Goal: Transaction & Acquisition: Purchase product/service

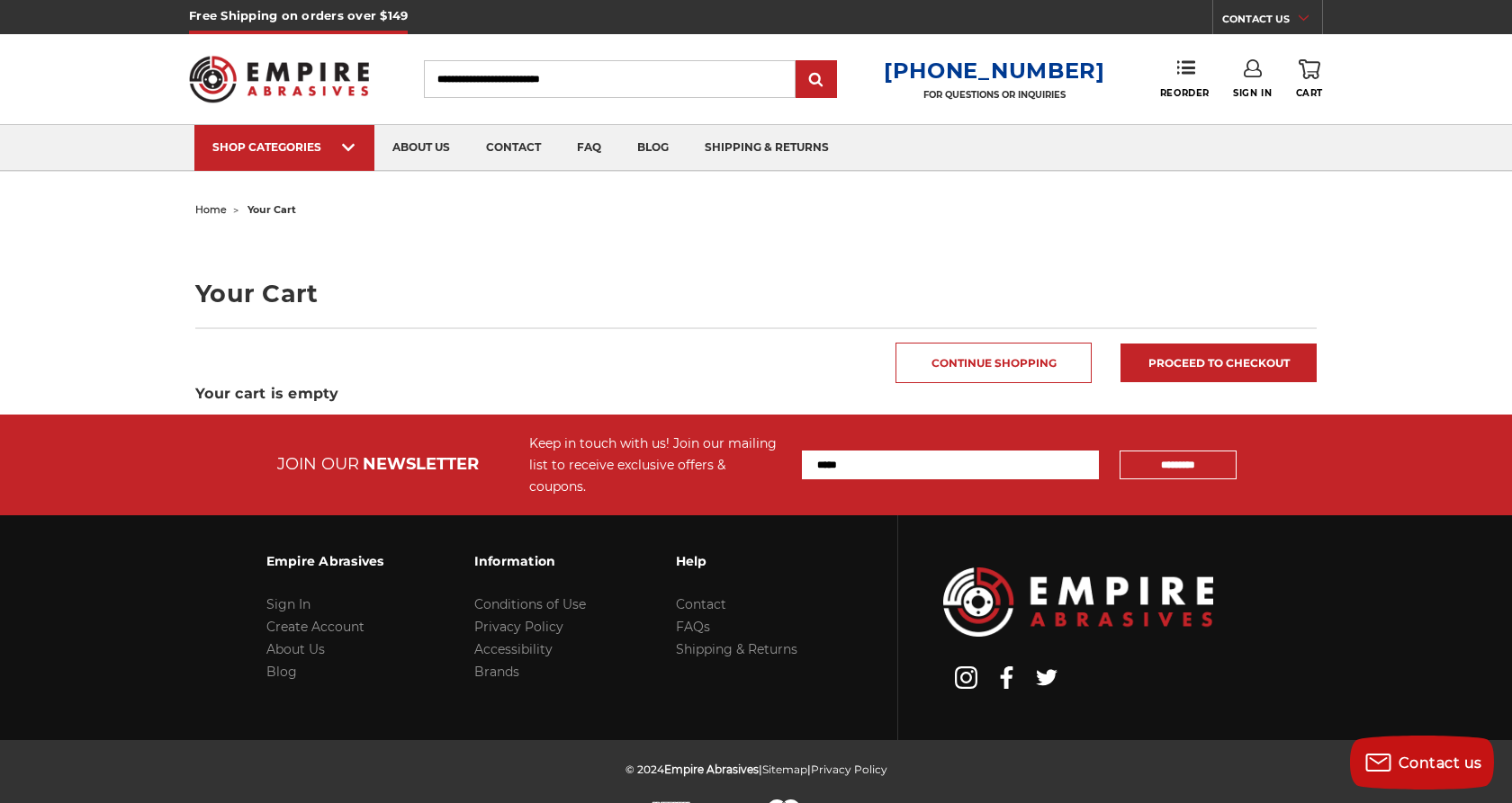
click at [1304, 75] on use at bounding box center [1309, 69] width 22 height 20
click at [674, 83] on input "Search" at bounding box center [610, 79] width 372 height 37
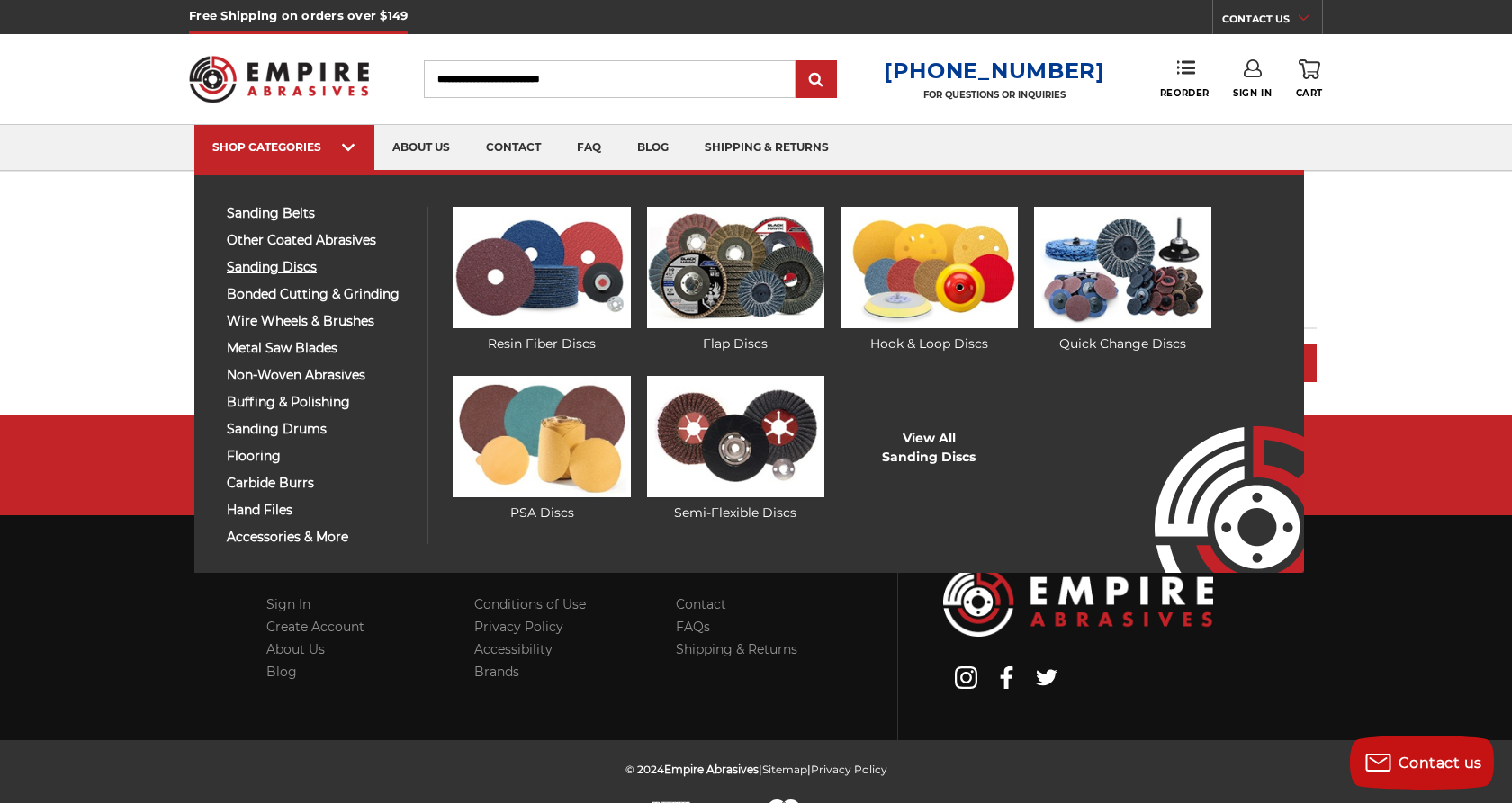
click at [314, 274] on span "sanding discs" at bounding box center [320, 268] width 187 height 14
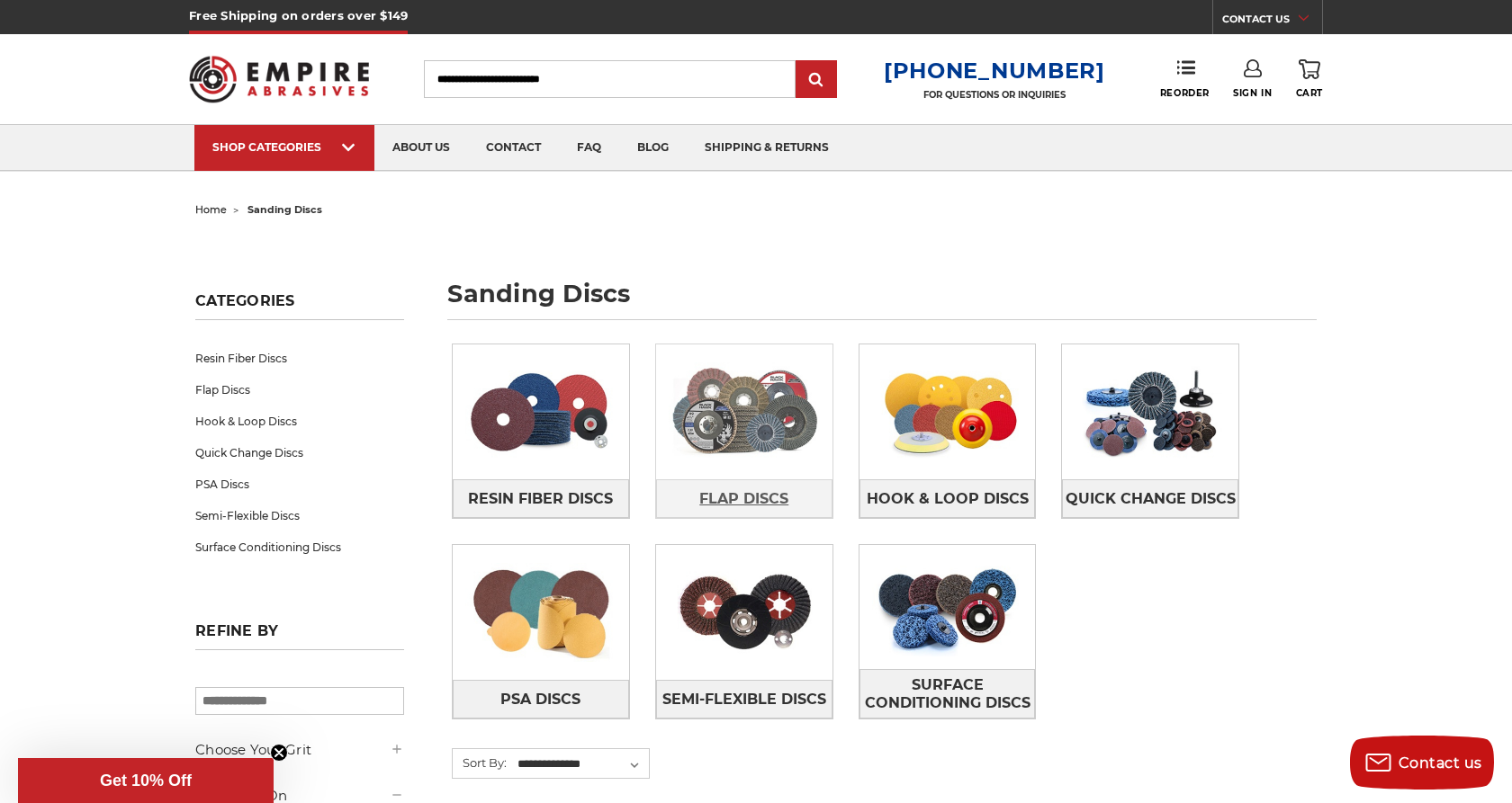
click at [713, 494] on span "Flap Discs" at bounding box center [743, 499] width 89 height 30
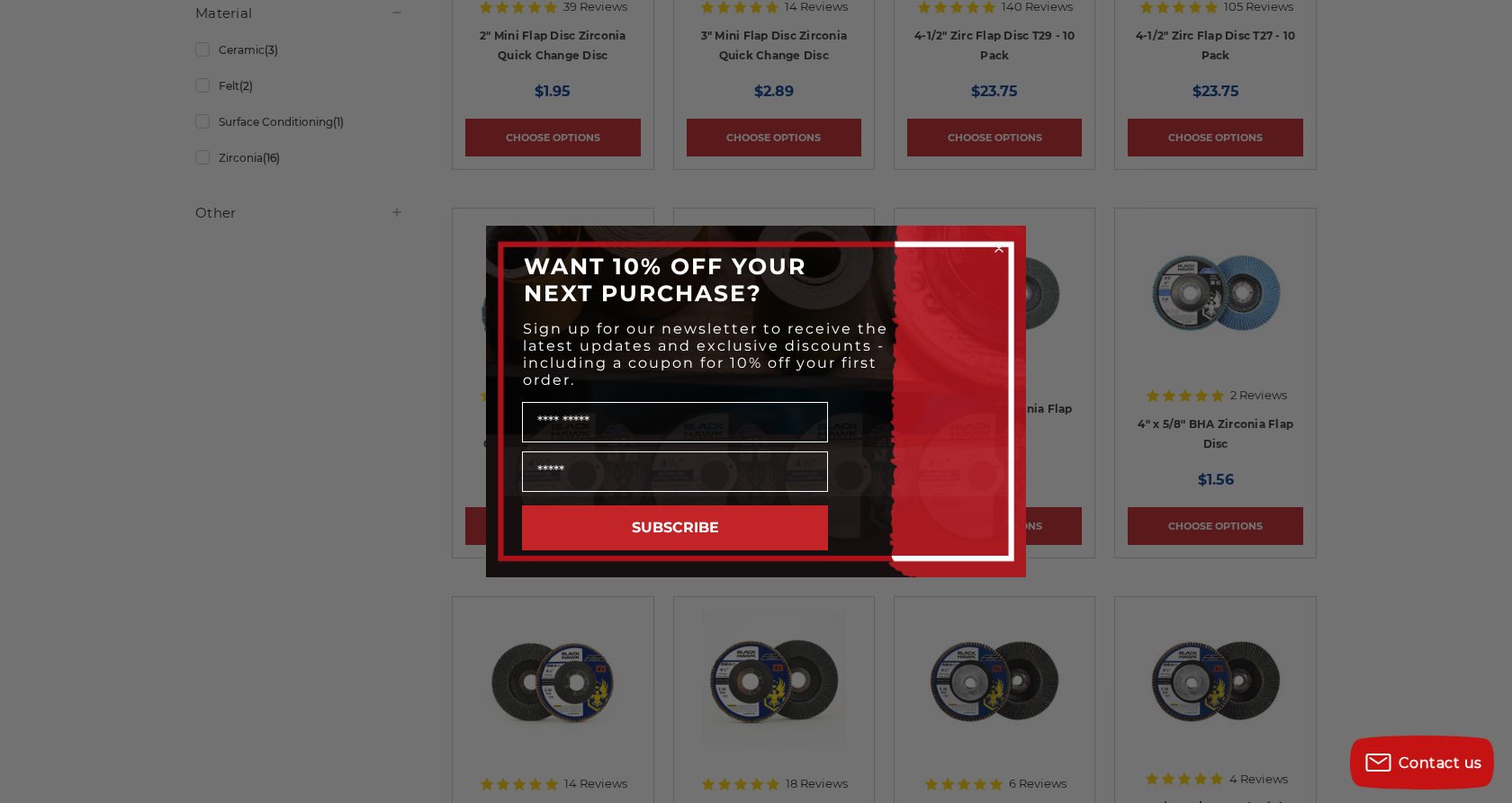
click at [1001, 244] on icon "Close dialog" at bounding box center [999, 247] width 7 height 7
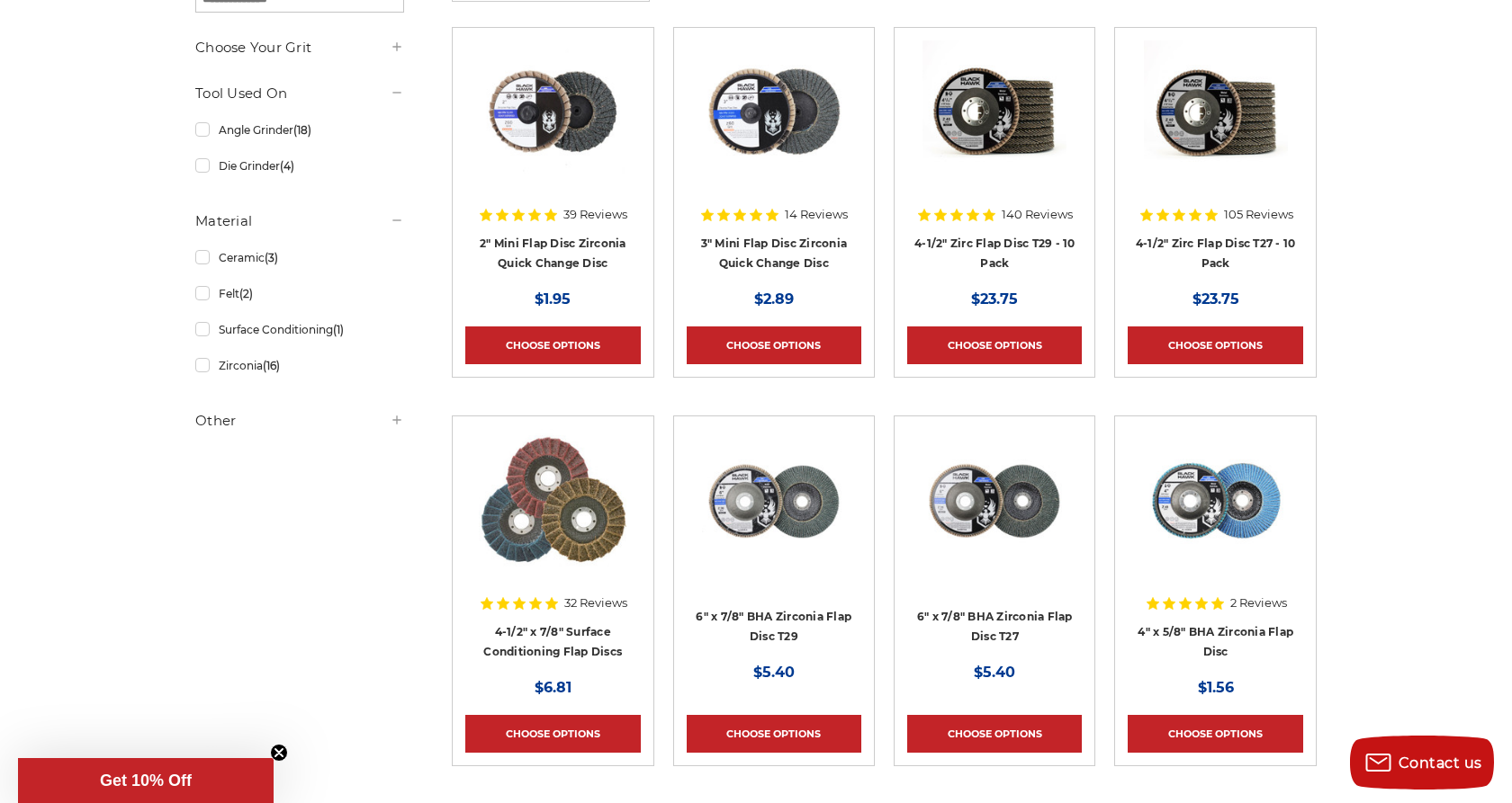
scroll to position [370, 0]
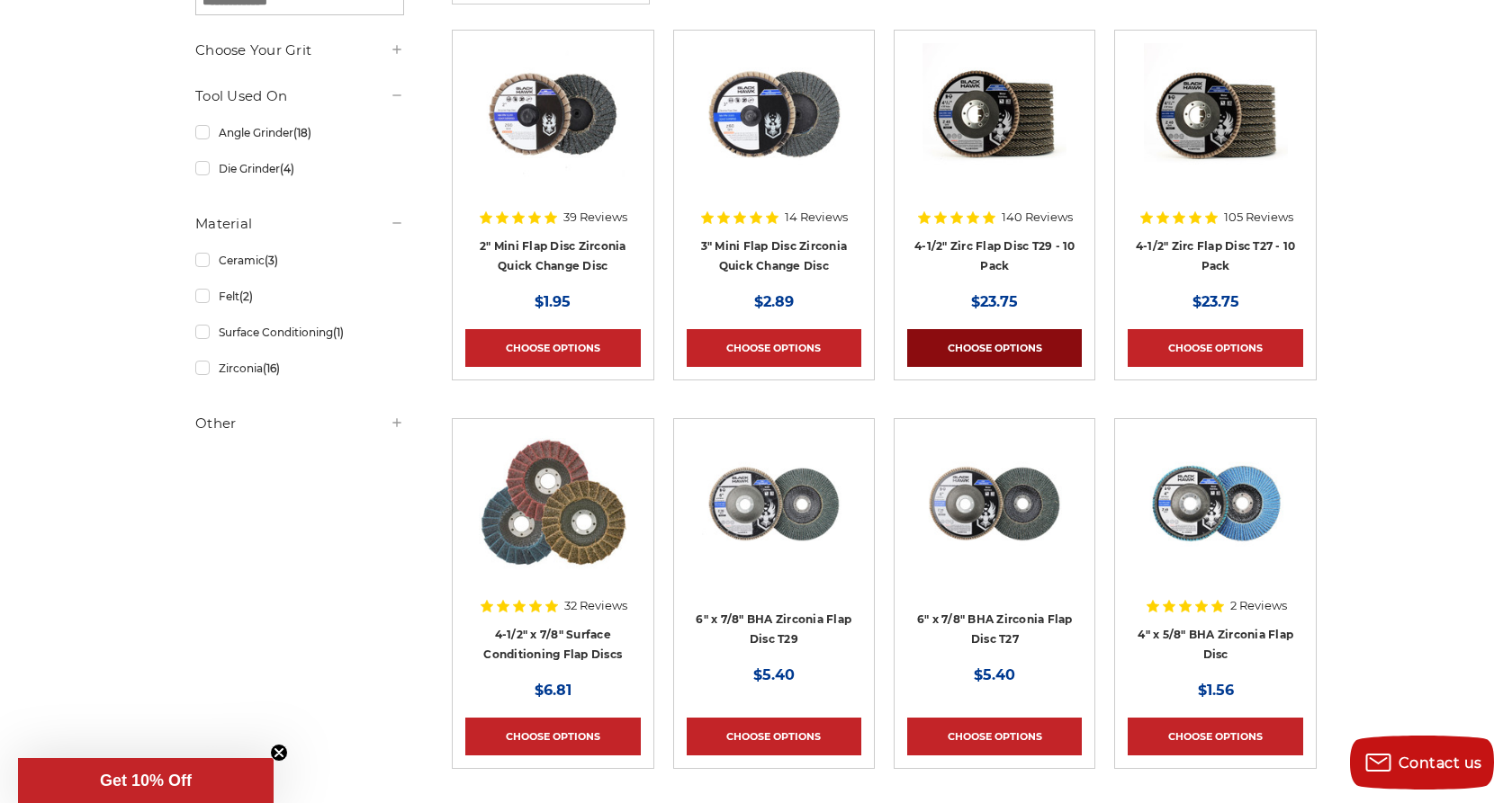
click at [1030, 355] on link "Choose Options" at bounding box center [995, 348] width 175 height 37
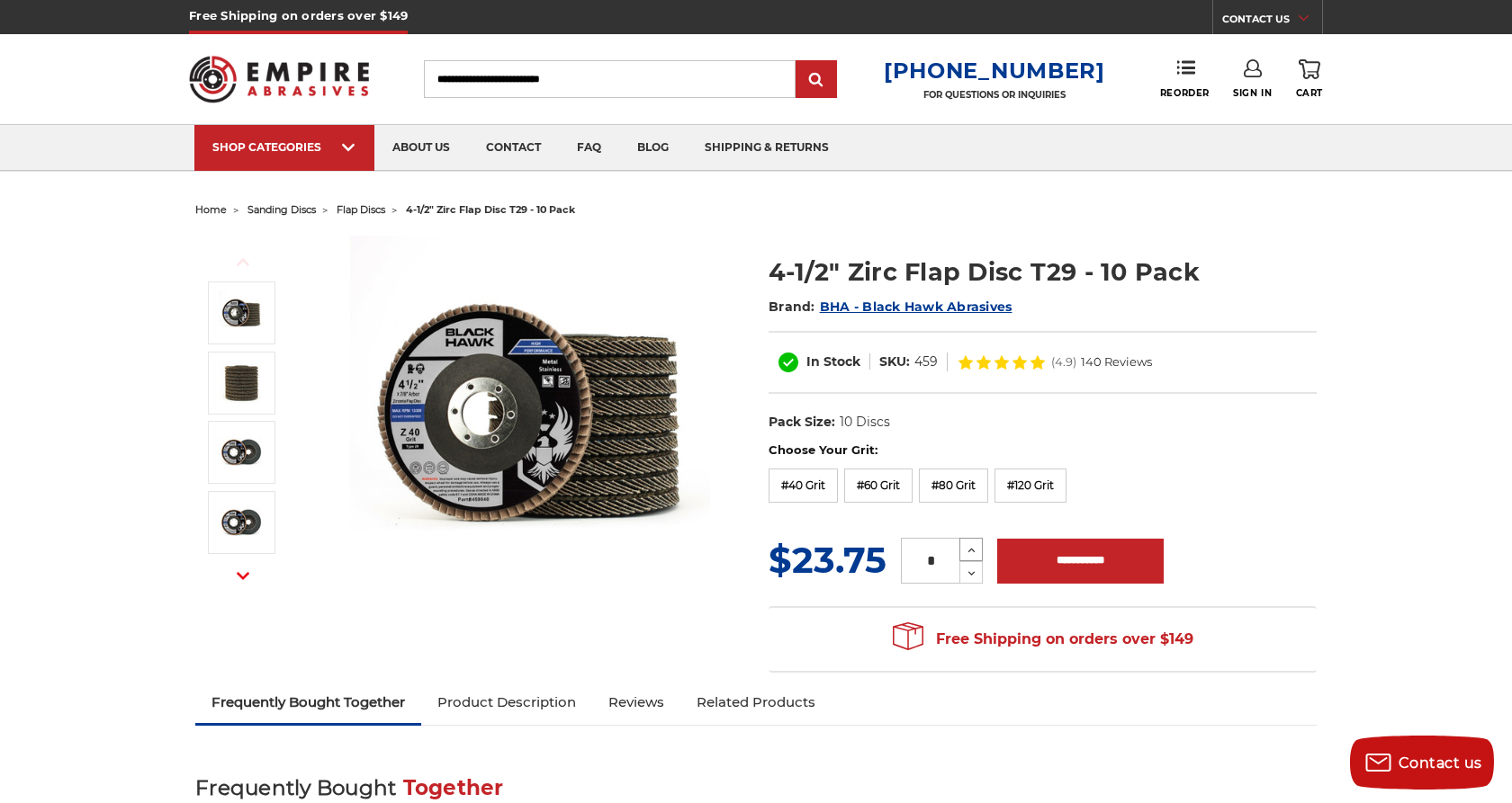
click at [976, 558] on icon at bounding box center [971, 551] width 14 height 16
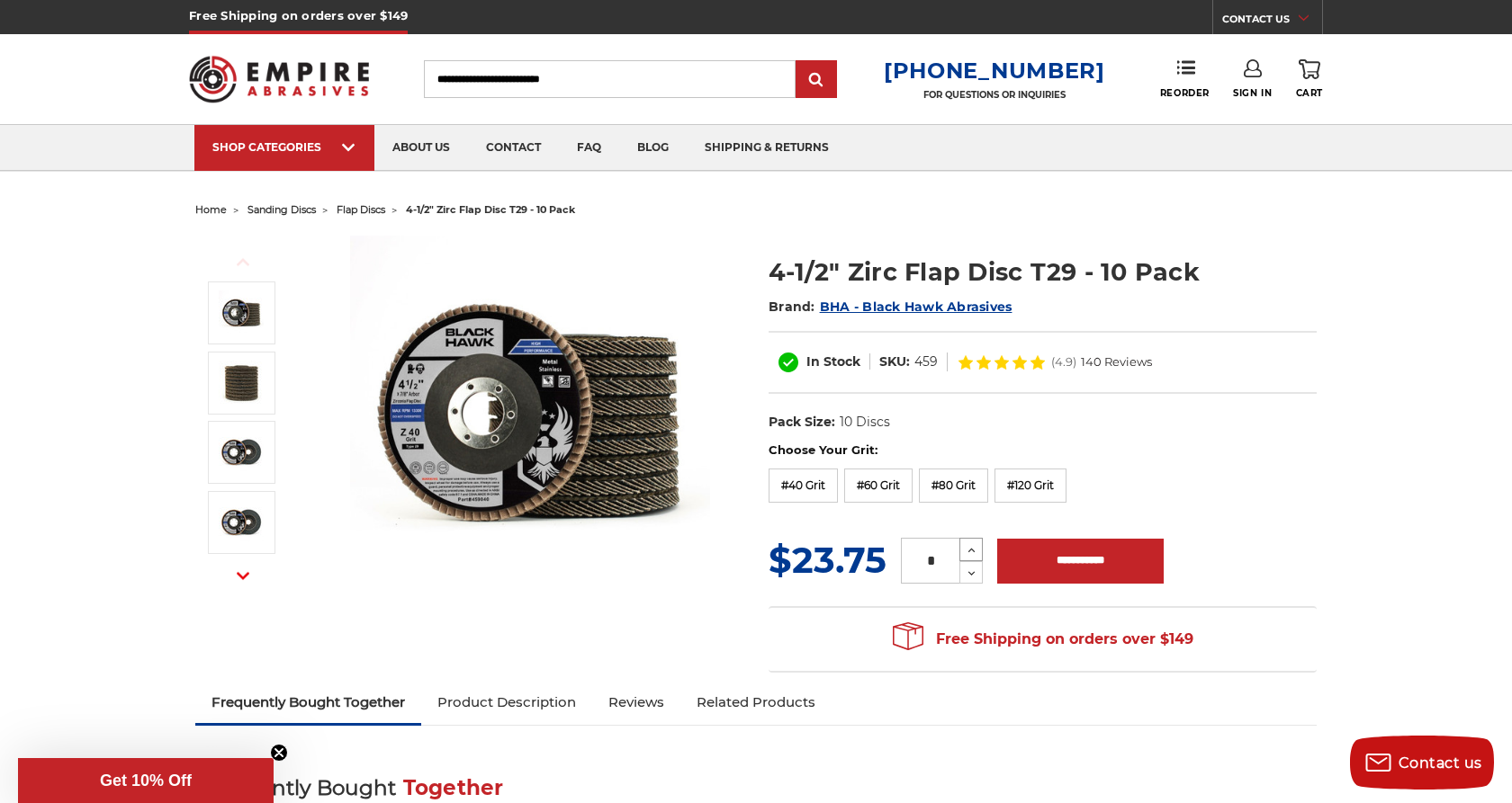
click at [976, 558] on icon at bounding box center [971, 551] width 14 height 16
type input "*"
click at [1029, 564] on input "**********" at bounding box center [1080, 562] width 167 height 45
click at [1052, 564] on input "**********" at bounding box center [1080, 562] width 167 height 45
click at [1165, 475] on div "Choose Your Grit: #36 Grit #40 Grit #60 Grit #80 Grit #120 Grit" at bounding box center [1043, 475] width 548 height 68
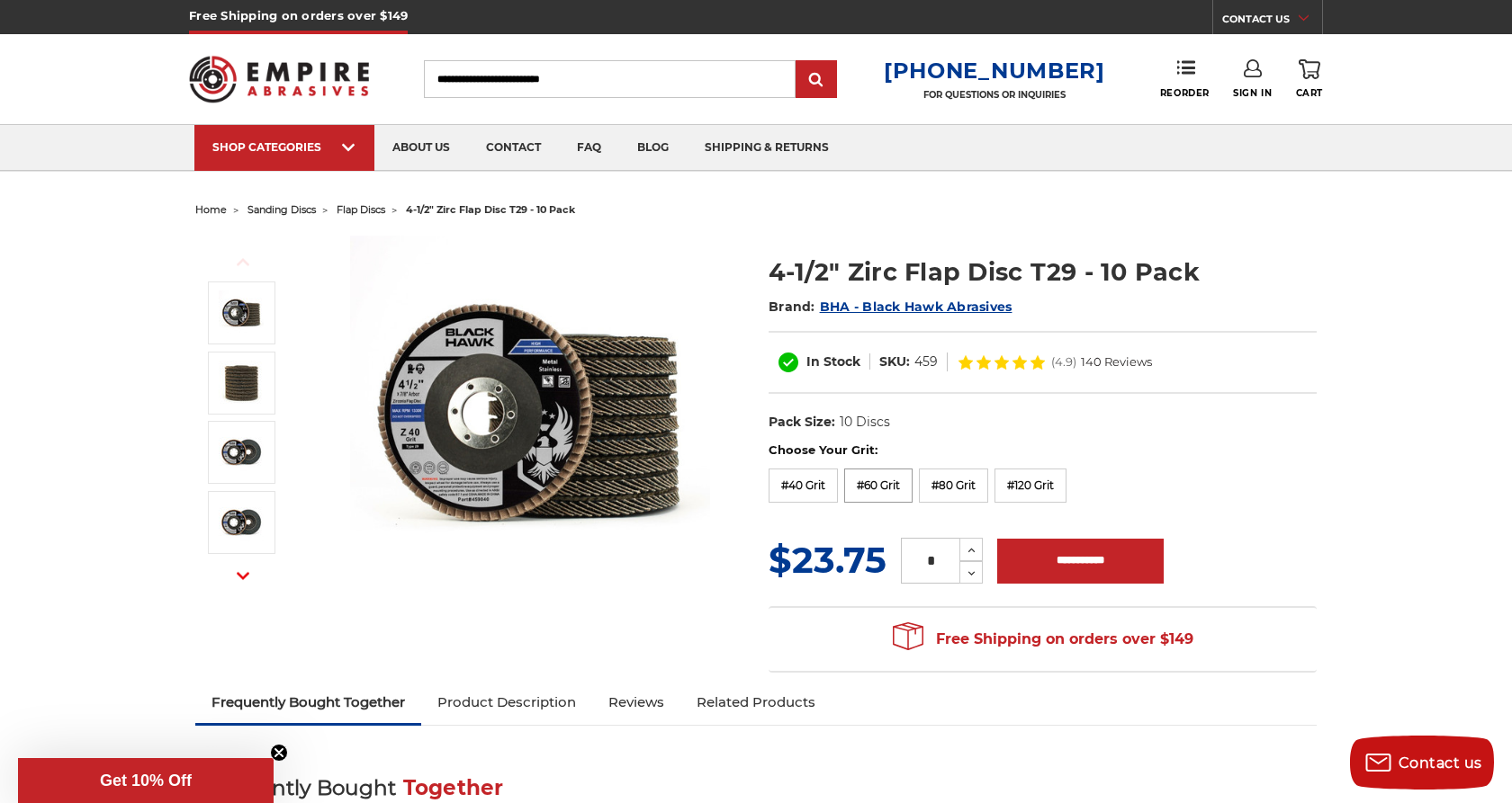
click at [887, 490] on label "#60 Grit" at bounding box center [879, 485] width 69 height 34
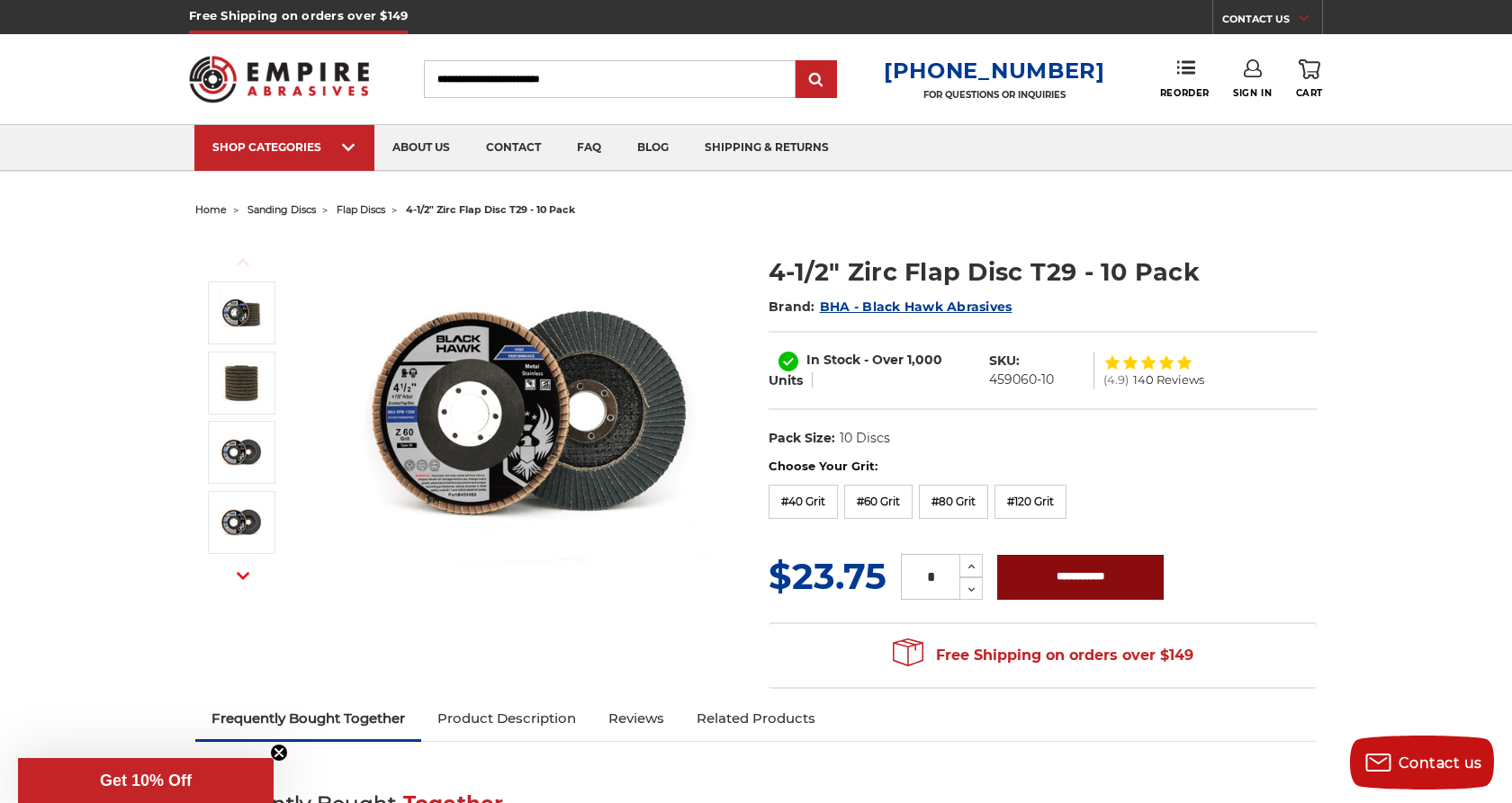
click at [1053, 576] on input "**********" at bounding box center [1080, 577] width 167 height 45
type input "**********"
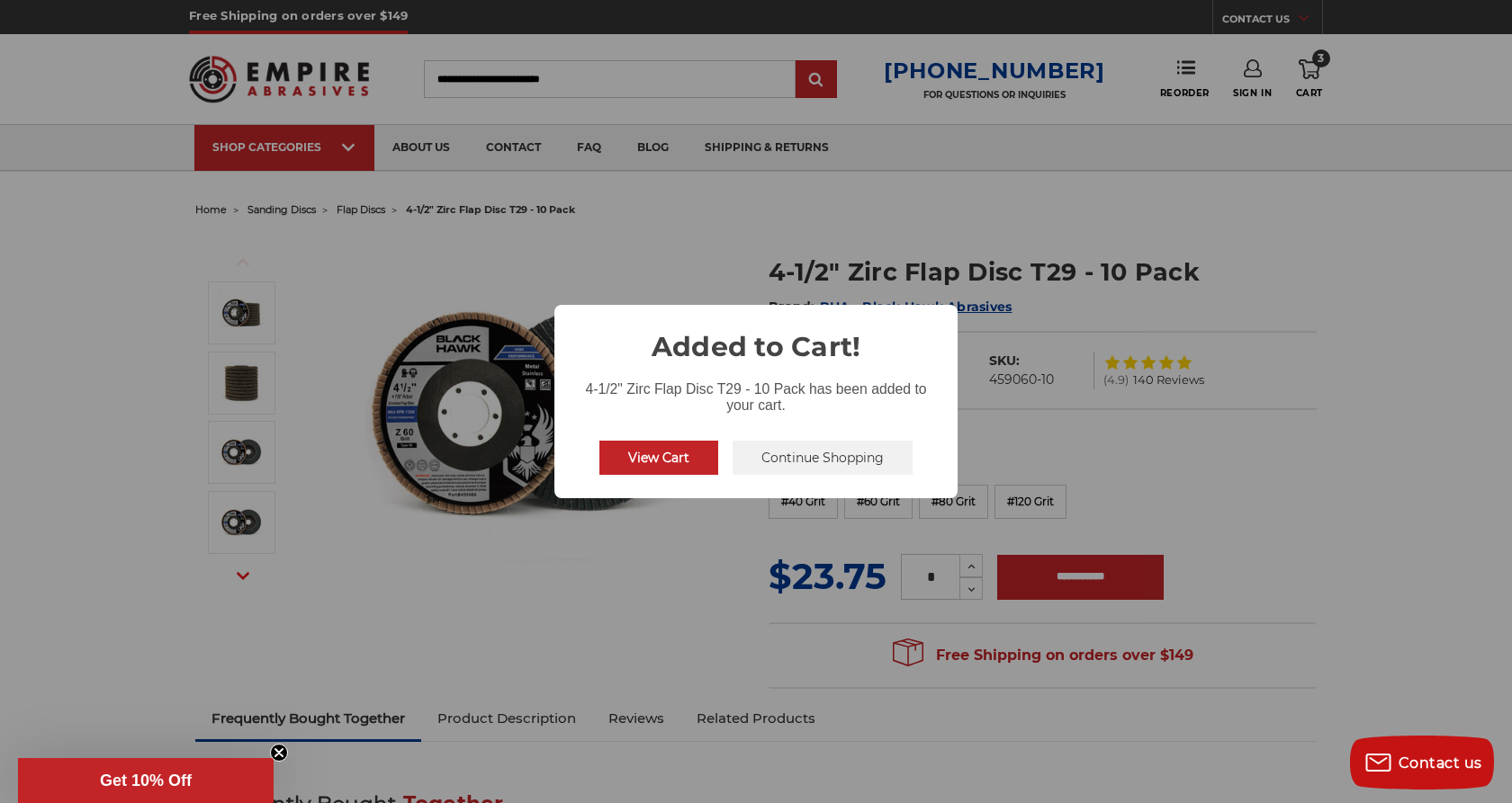
click at [809, 464] on button "Continue Shopping" at bounding box center [822, 457] width 180 height 34
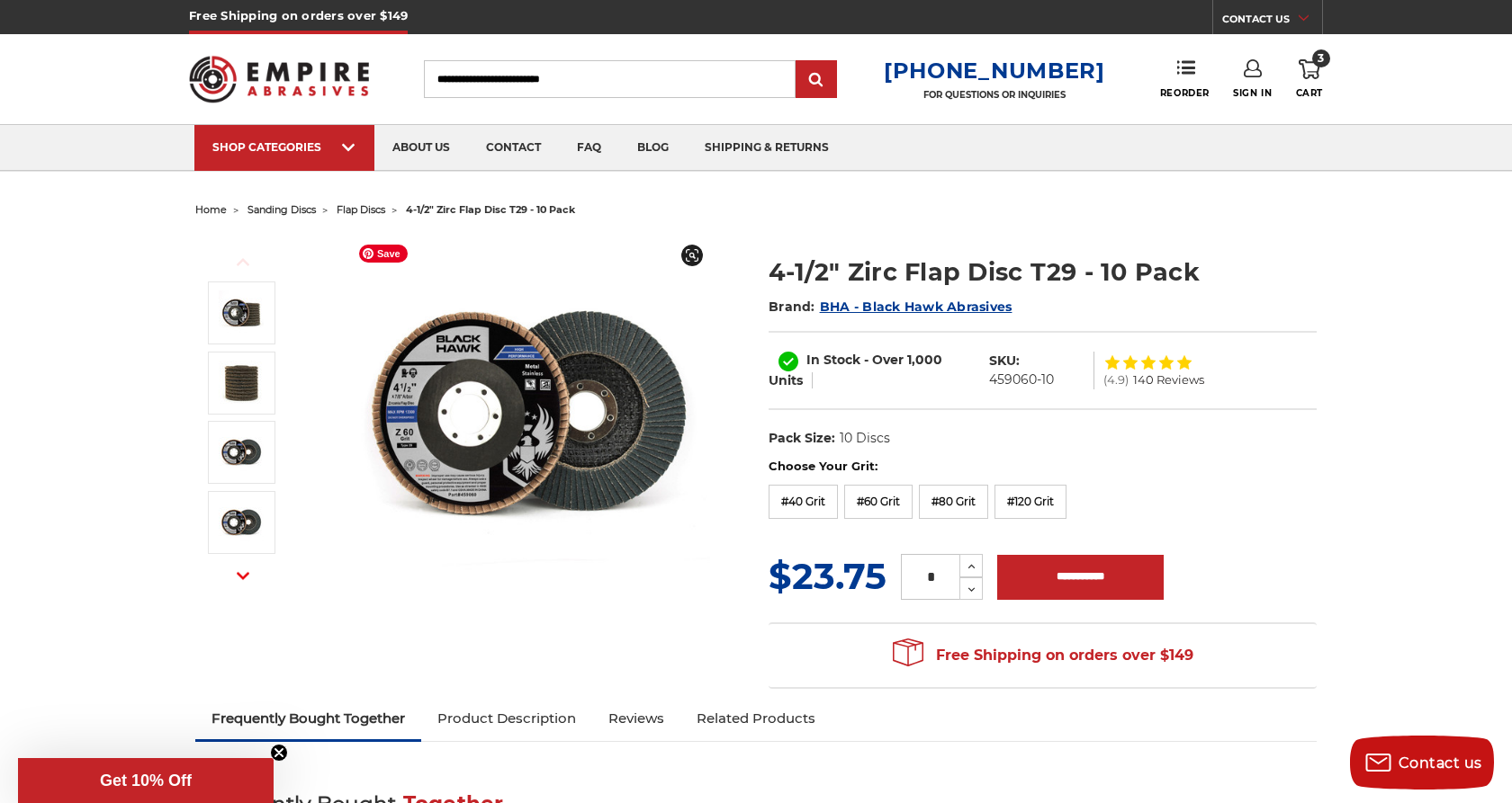
click at [619, 527] on img at bounding box center [530, 415] width 360 height 360
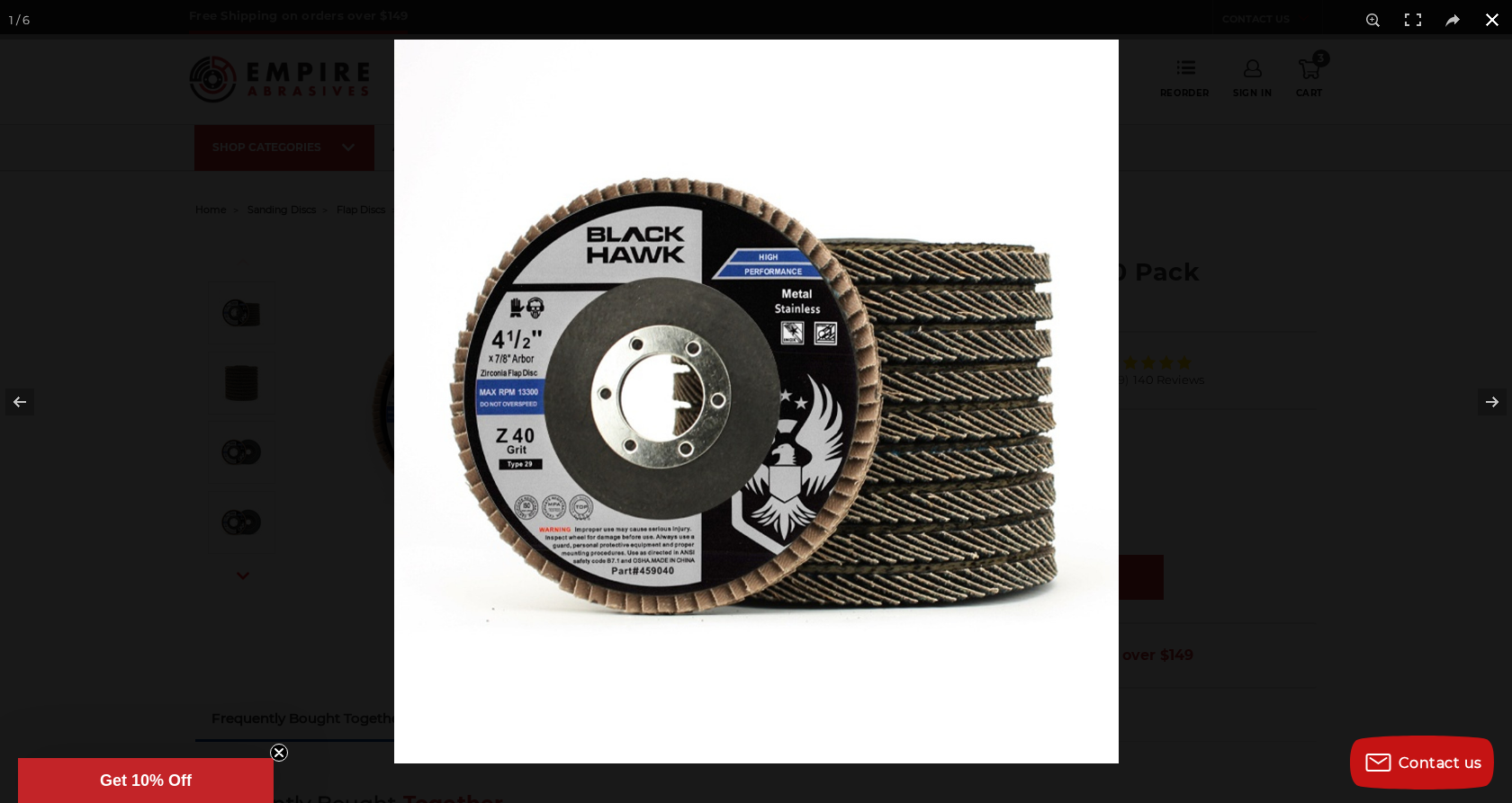
click at [1198, 61] on div at bounding box center [1150, 441] width 1512 height 803
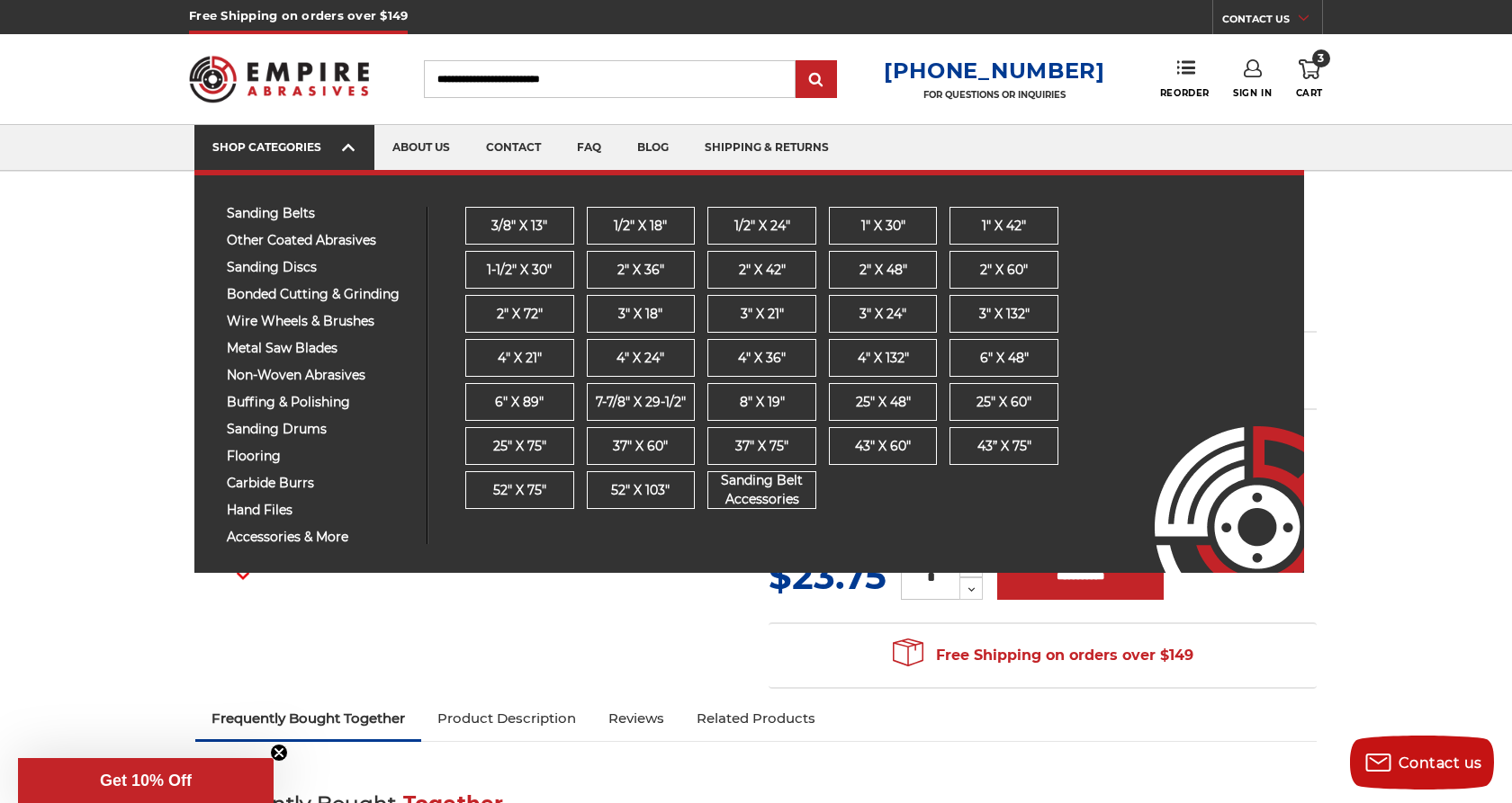
click at [354, 143] on icon at bounding box center [348, 147] width 13 height 20
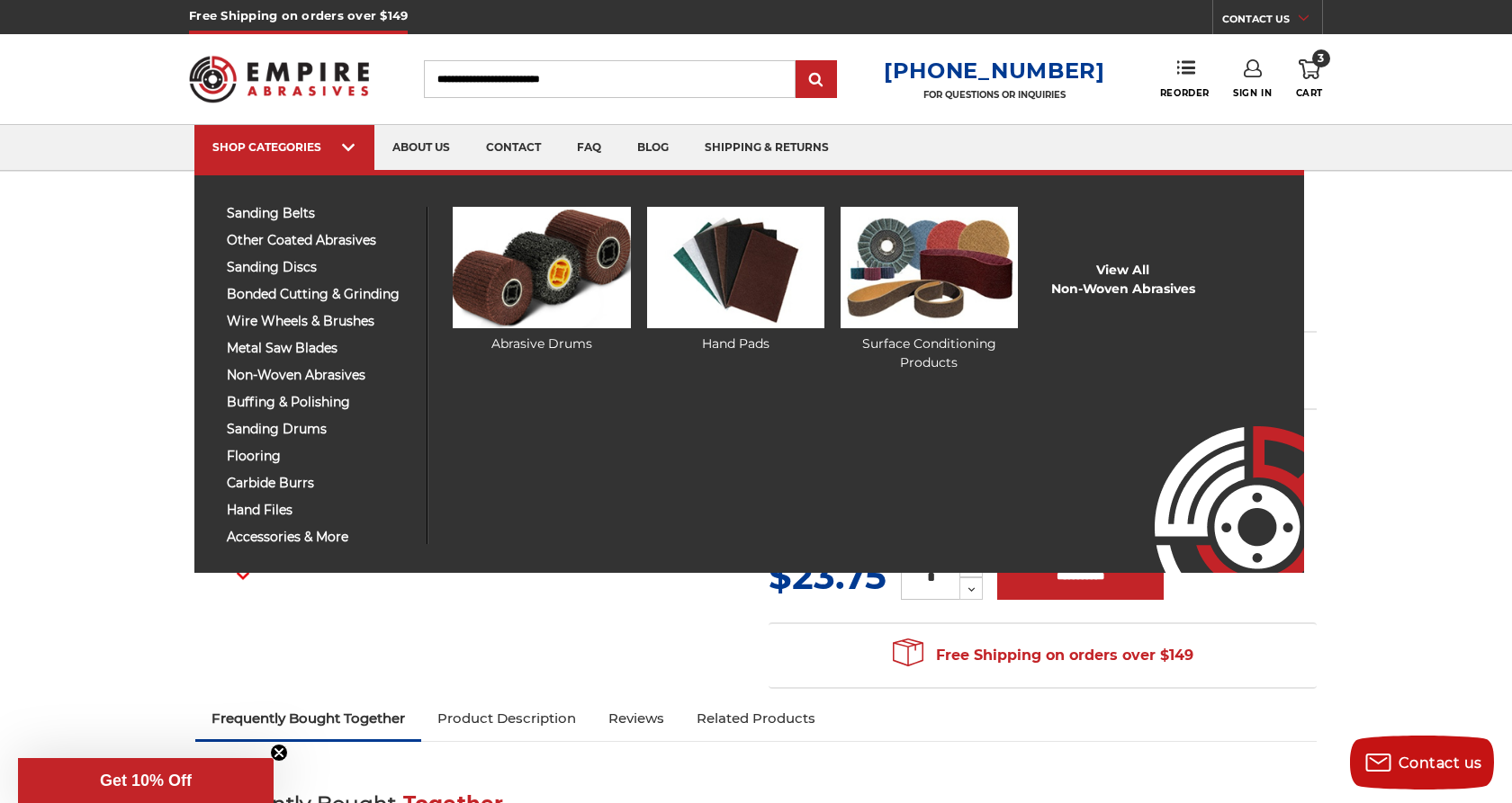
click at [323, 388] on div "sanding belts 3/8" x 13" 1/2" x 18" 1/2" x 24" 1" x 30" 1" x 42"" at bounding box center [320, 376] width 214 height 338
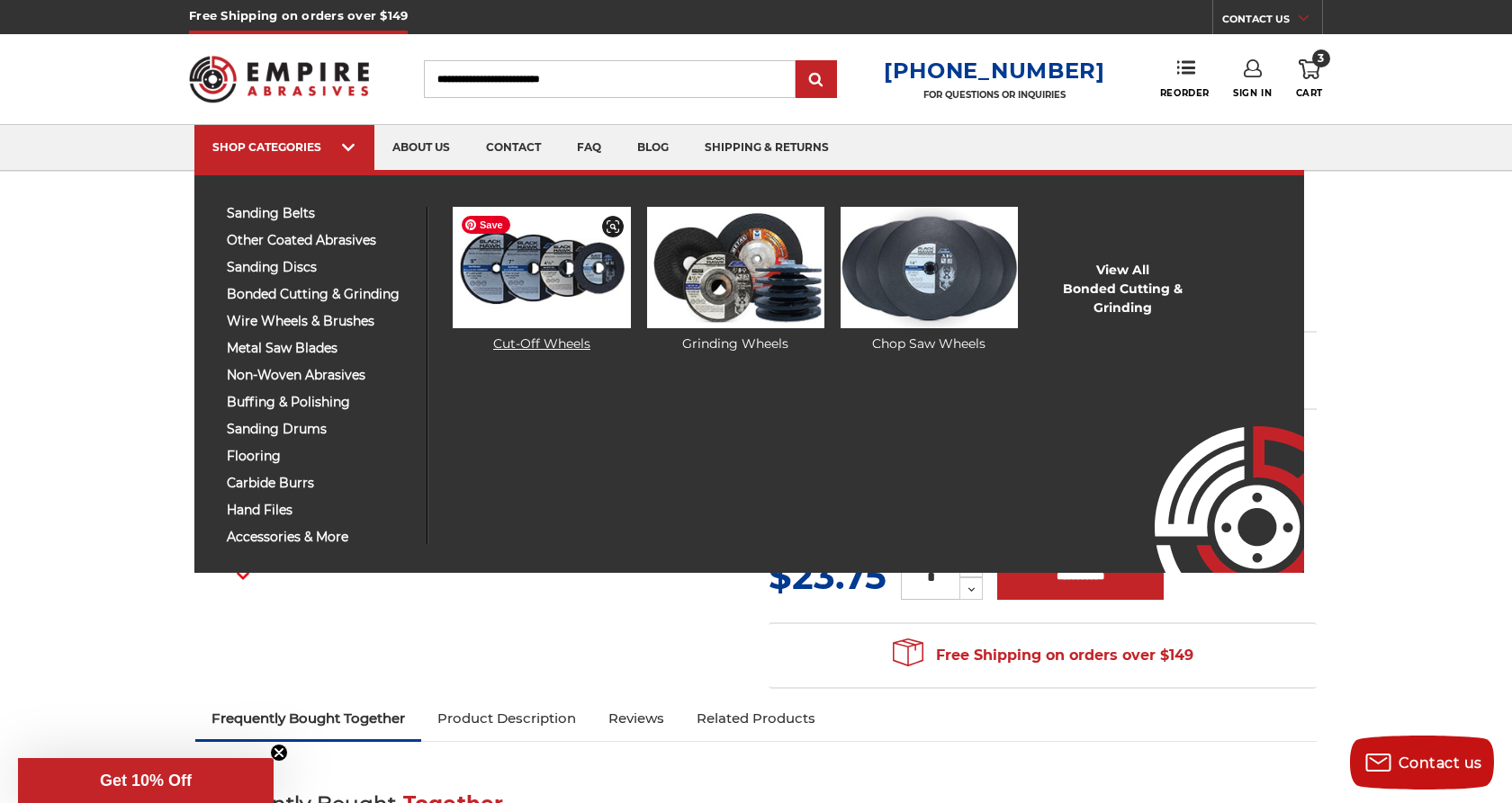
click at [502, 286] on img at bounding box center [541, 268] width 178 height 122
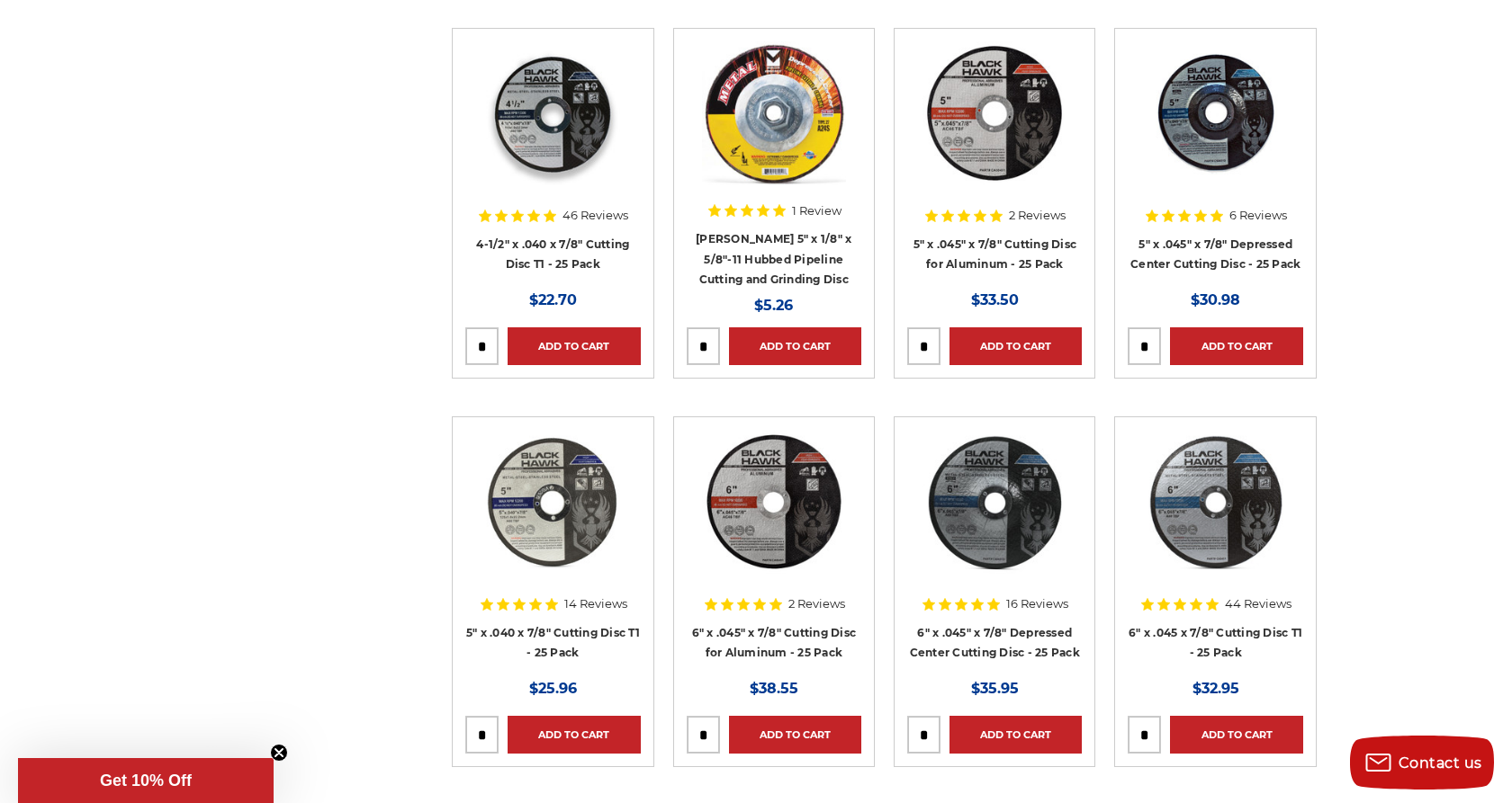
scroll to position [1921, 0]
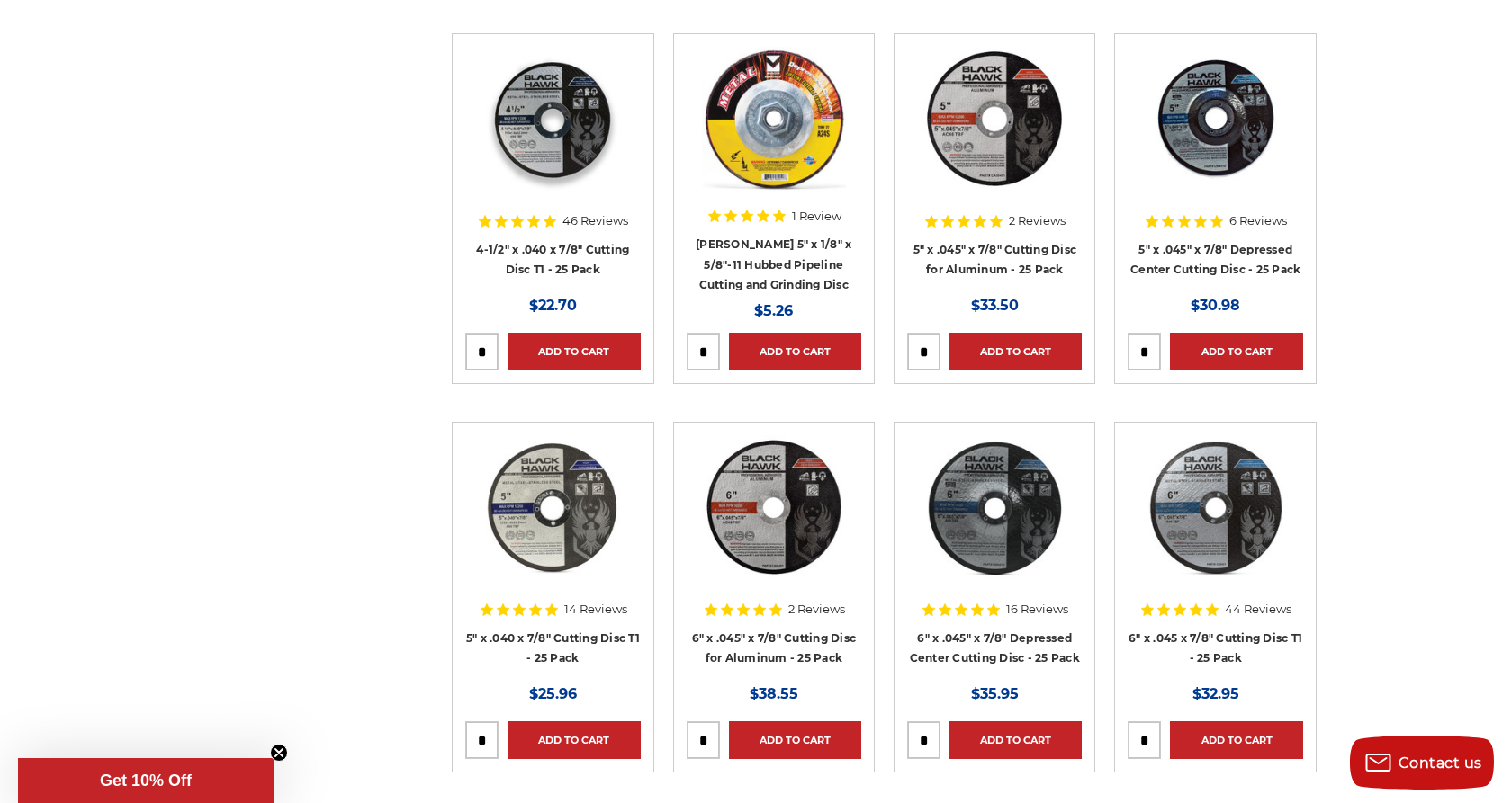
click at [1160, 359] on input "tel" at bounding box center [1144, 351] width 31 height 36
type input "*"
click at [1261, 354] on link "Add to Cart" at bounding box center [1235, 351] width 133 height 37
click at [1243, 350] on link "Added to Cart" at bounding box center [1235, 351] width 133 height 37
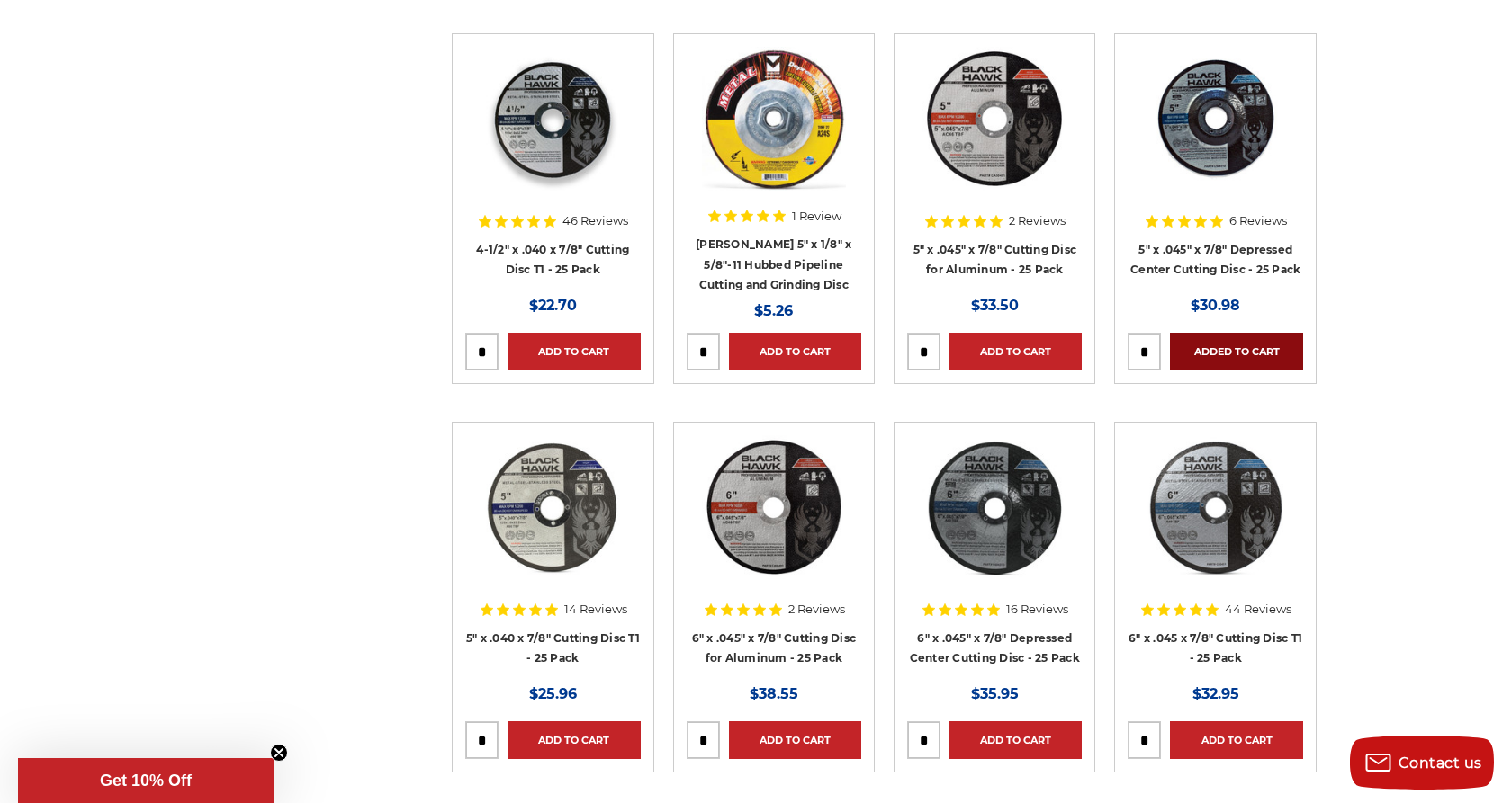
click at [1243, 350] on link "Added to Cart" at bounding box center [1235, 351] width 133 height 37
click at [1384, 374] on div "home bonded cutting & grinding cut-off wheels cut-off wheels Categories 2" Cut …" at bounding box center [756, 674] width 1272 height 4796
click at [1409, 406] on div "home bonded cutting & grinding cut-off wheels cut-off wheels Categories 2" Cut …" at bounding box center [756, 674] width 1512 height 4796
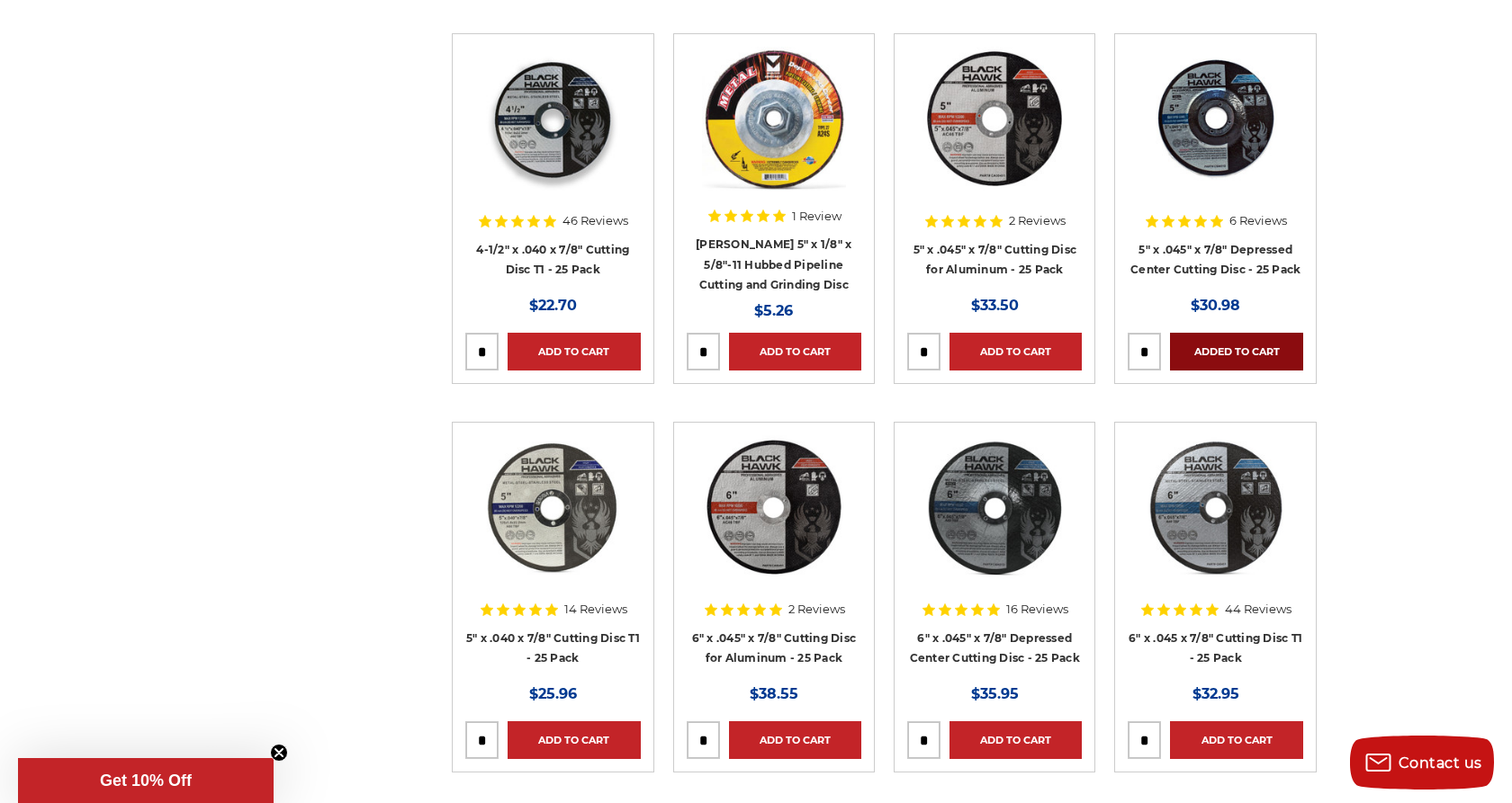
click at [1229, 348] on link "Added to Cart" at bounding box center [1235, 351] width 133 height 37
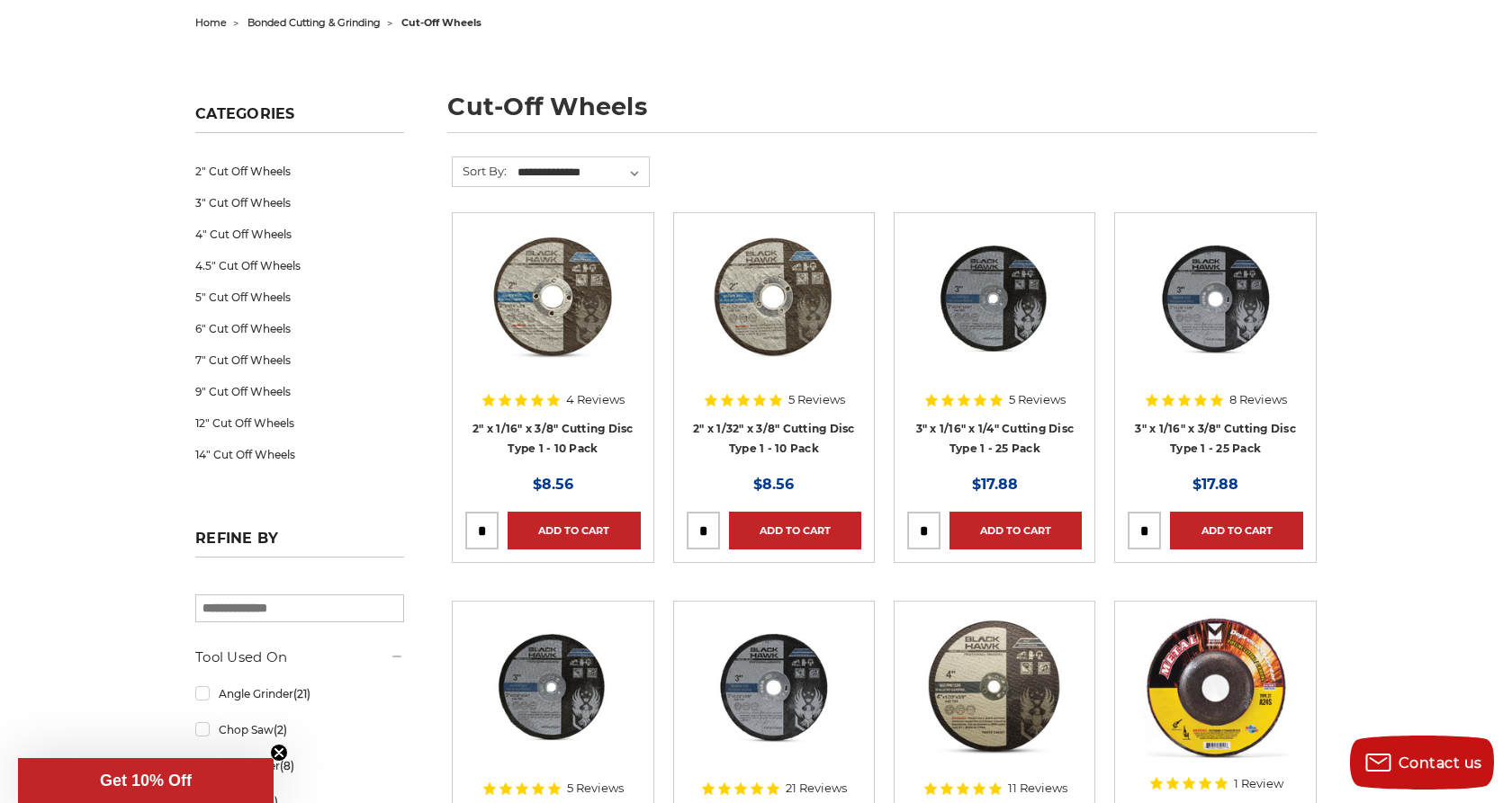
scroll to position [0, 0]
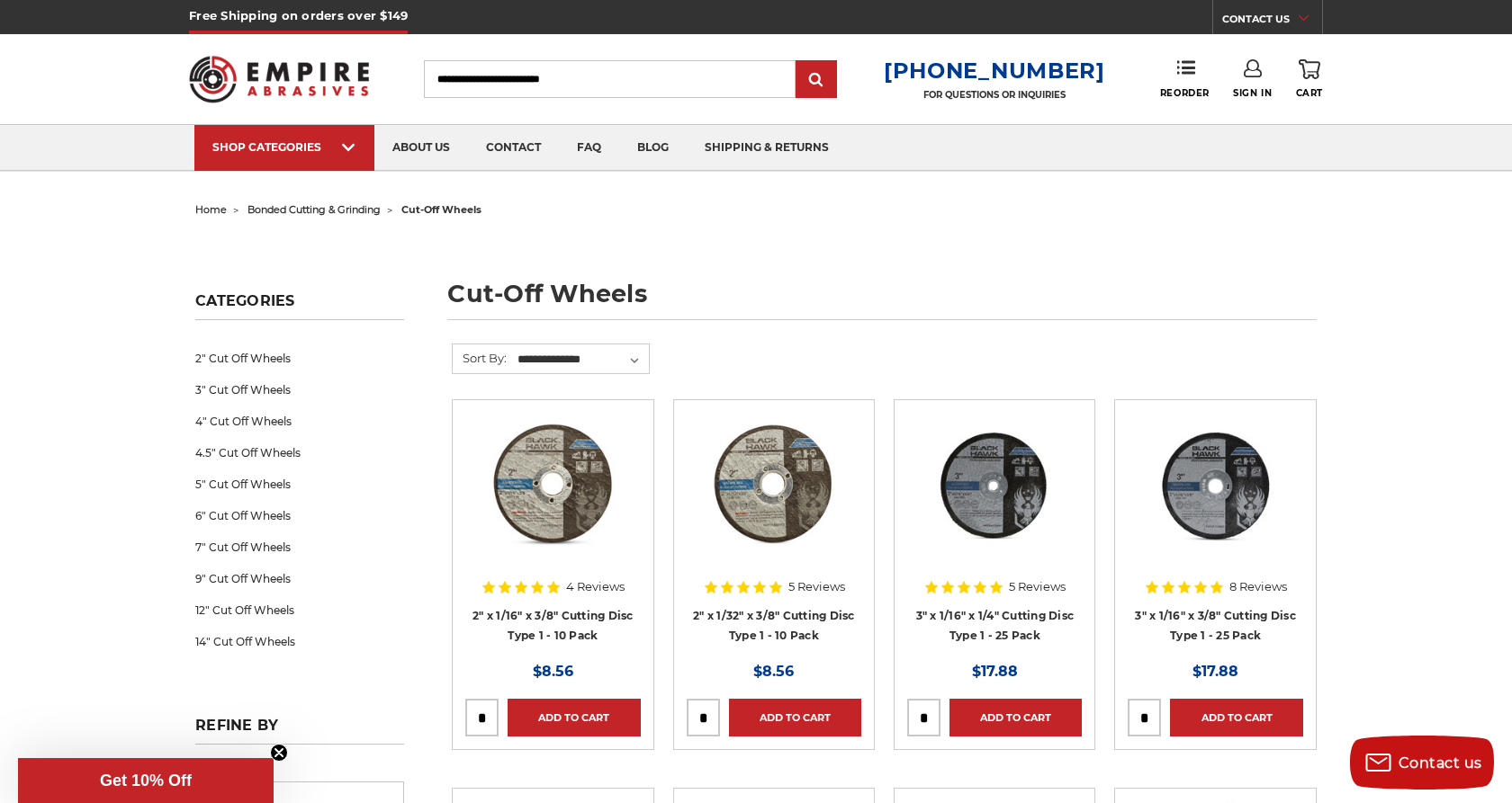
click at [1313, 80] on link "0 Cart" at bounding box center [1309, 79] width 27 height 39
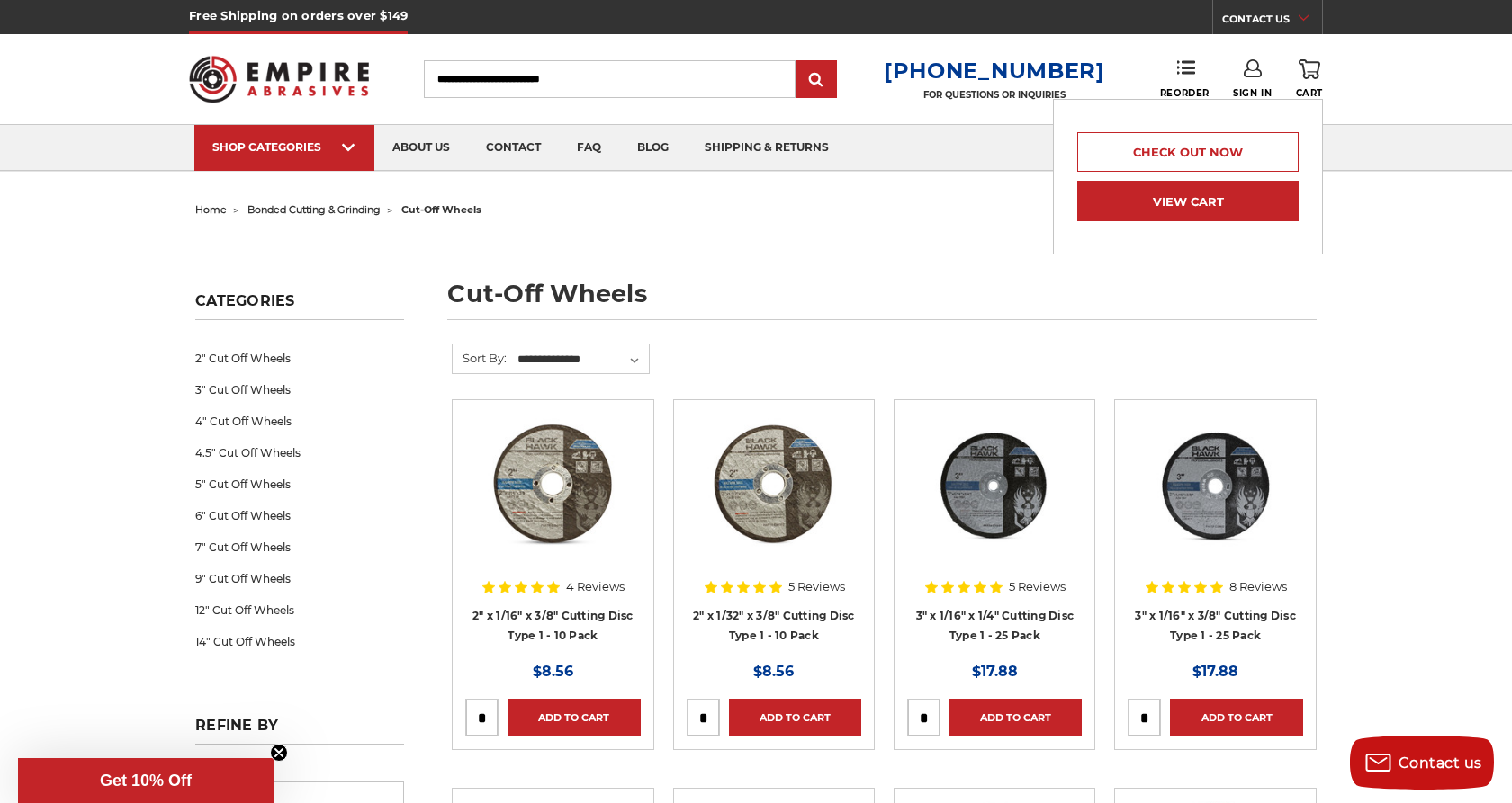
click at [1222, 192] on link "View Cart" at bounding box center [1187, 200] width 221 height 40
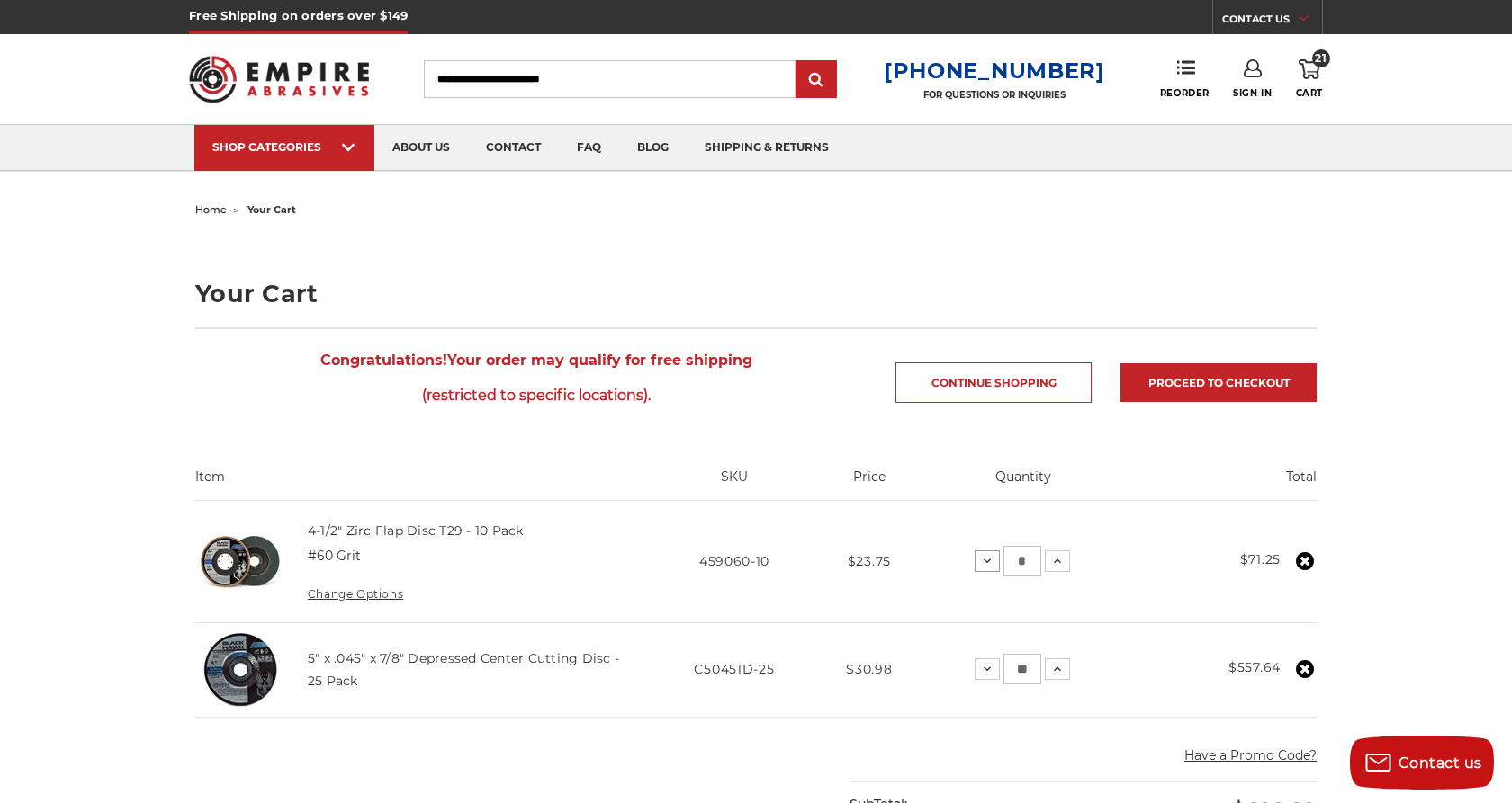
click at [995, 567] on icon at bounding box center [987, 562] width 15 height 15
click at [1064, 560] on icon at bounding box center [1057, 562] width 15 height 15
click at [995, 671] on icon at bounding box center [987, 669] width 15 height 15
click at [992, 671] on icon at bounding box center [984, 669] width 15 height 15
click at [991, 671] on icon at bounding box center [983, 669] width 15 height 15
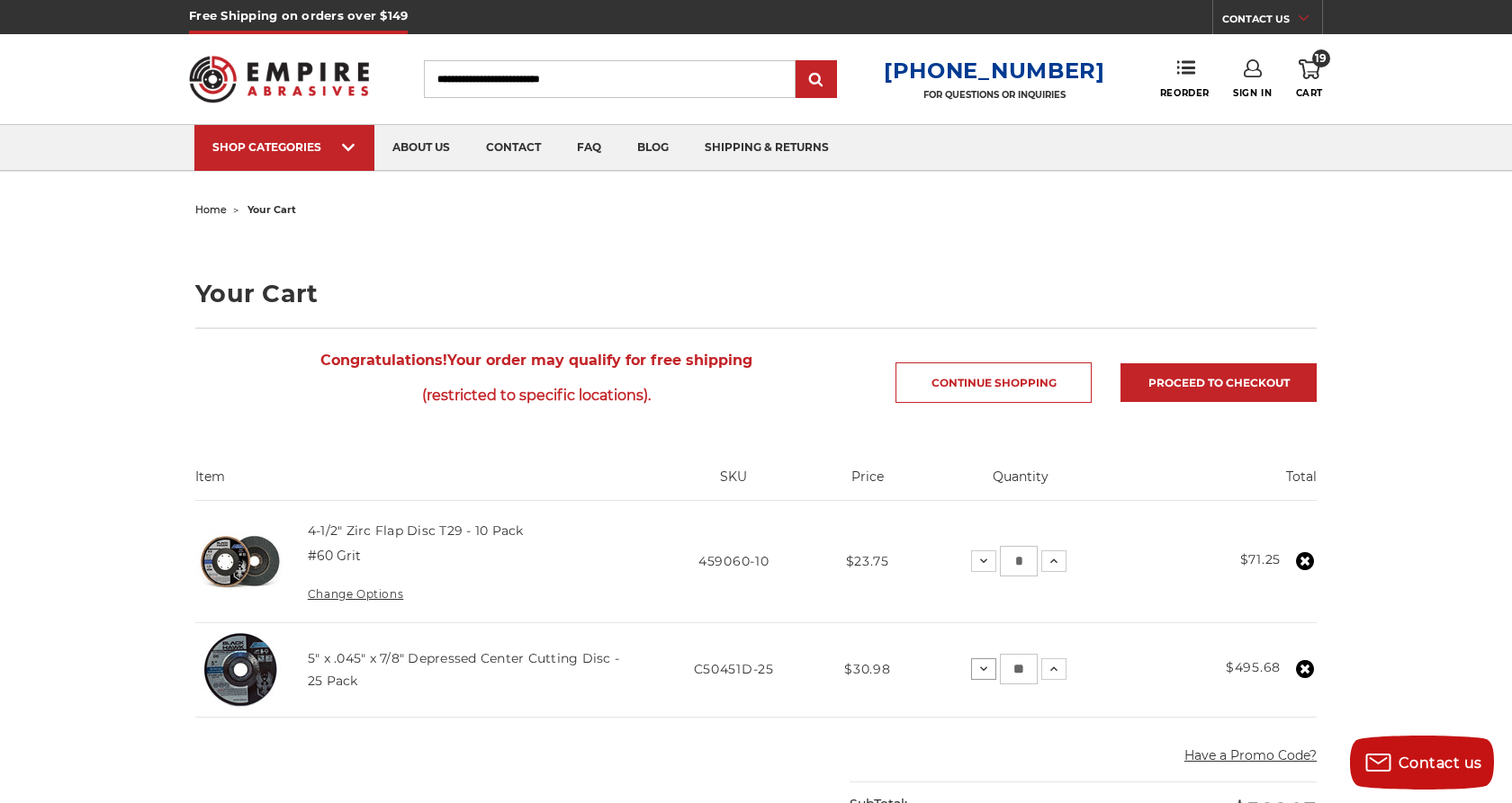
click at [991, 671] on icon at bounding box center [983, 669] width 15 height 15
click at [1037, 668] on input "**" at bounding box center [1018, 669] width 37 height 30
type input "*"
click at [1038, 669] on input "*" at bounding box center [1018, 669] width 37 height 30
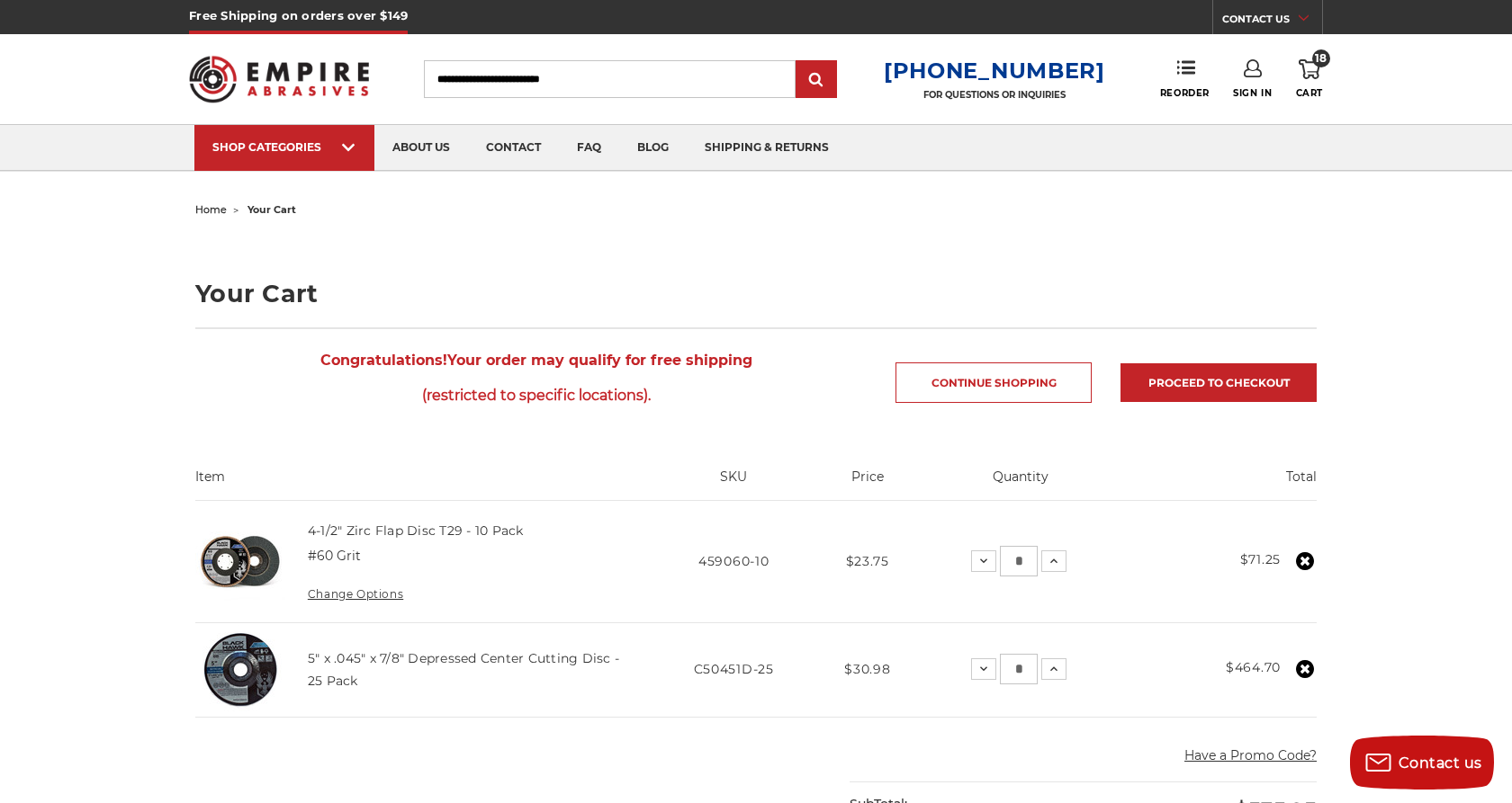
type input "*"
click at [1408, 571] on div "home your cart Your Cart Congratulations! Your order may qualify for free shipp…" at bounding box center [756, 805] width 1512 height 1215
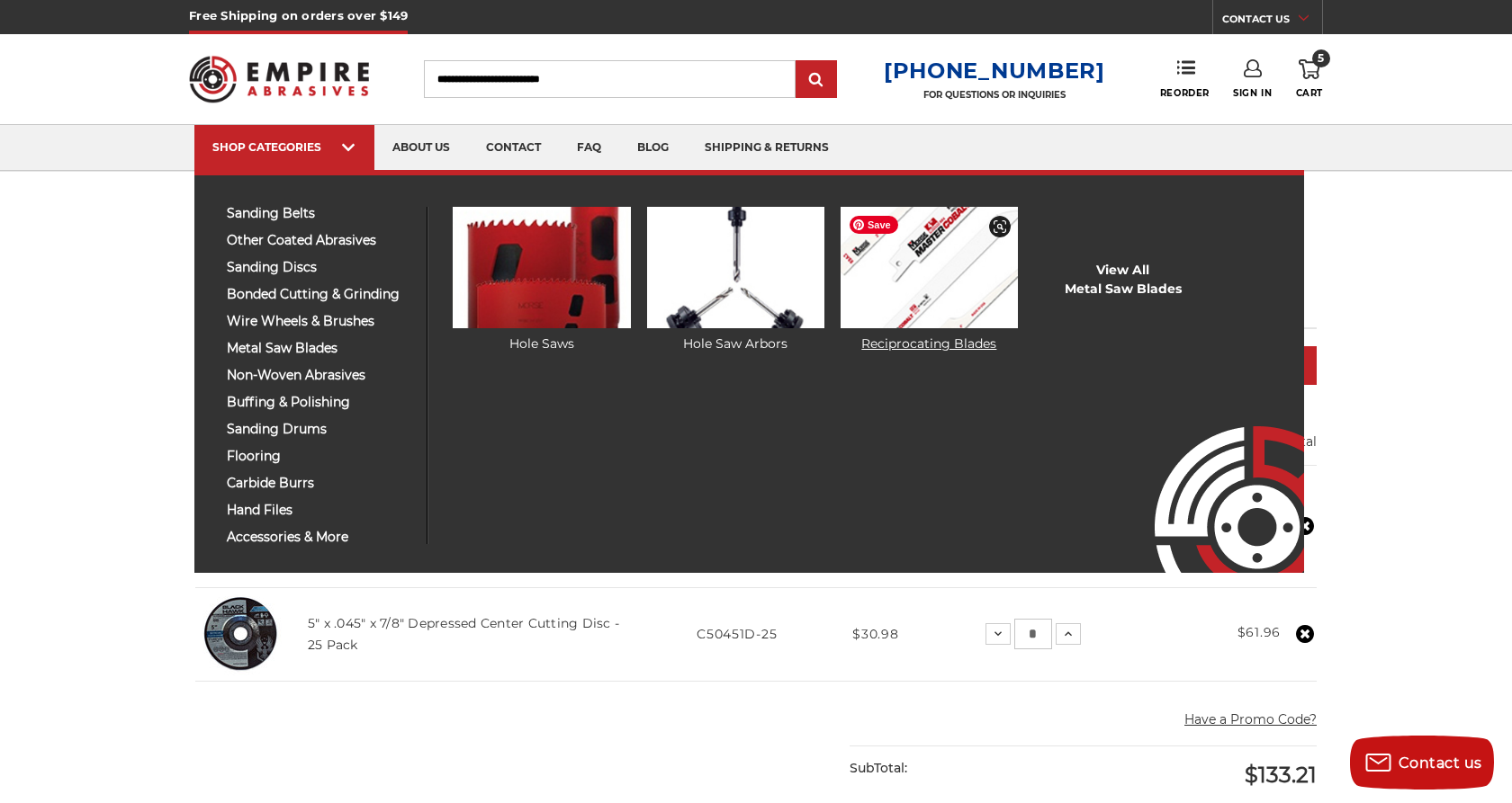
click at [922, 286] on img at bounding box center [929, 268] width 178 height 122
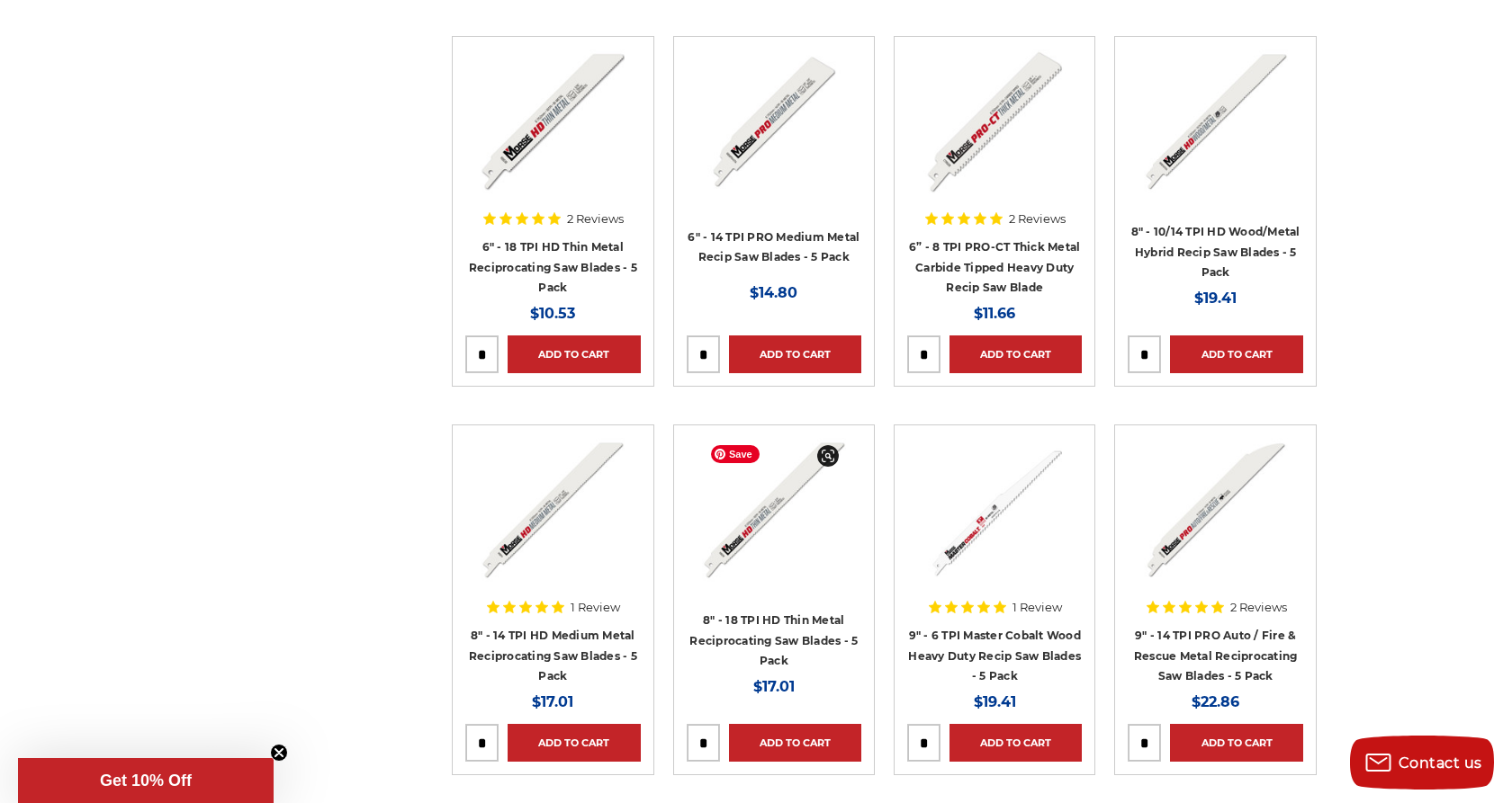
scroll to position [1592, 0]
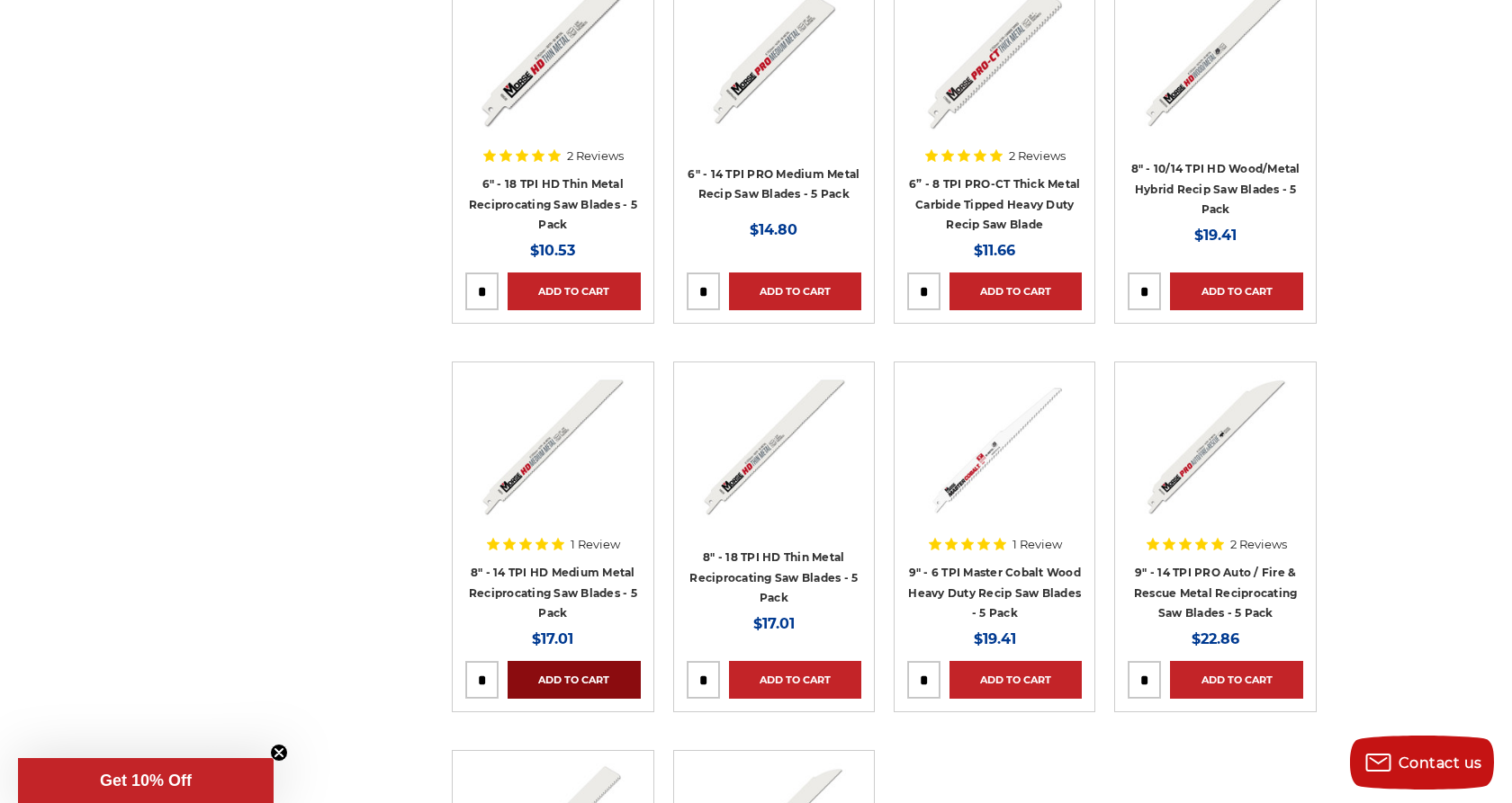
click at [593, 687] on link "Add to Cart" at bounding box center [573, 680] width 133 height 37
click at [574, 673] on link "Added to Cart" at bounding box center [573, 680] width 133 height 37
click at [298, 536] on div "Categories 3" Blades 4" Blades 6" Blades 8" Blades 9" Blades 12" Blades Refine …" at bounding box center [756, 470] width 1140 height 3439
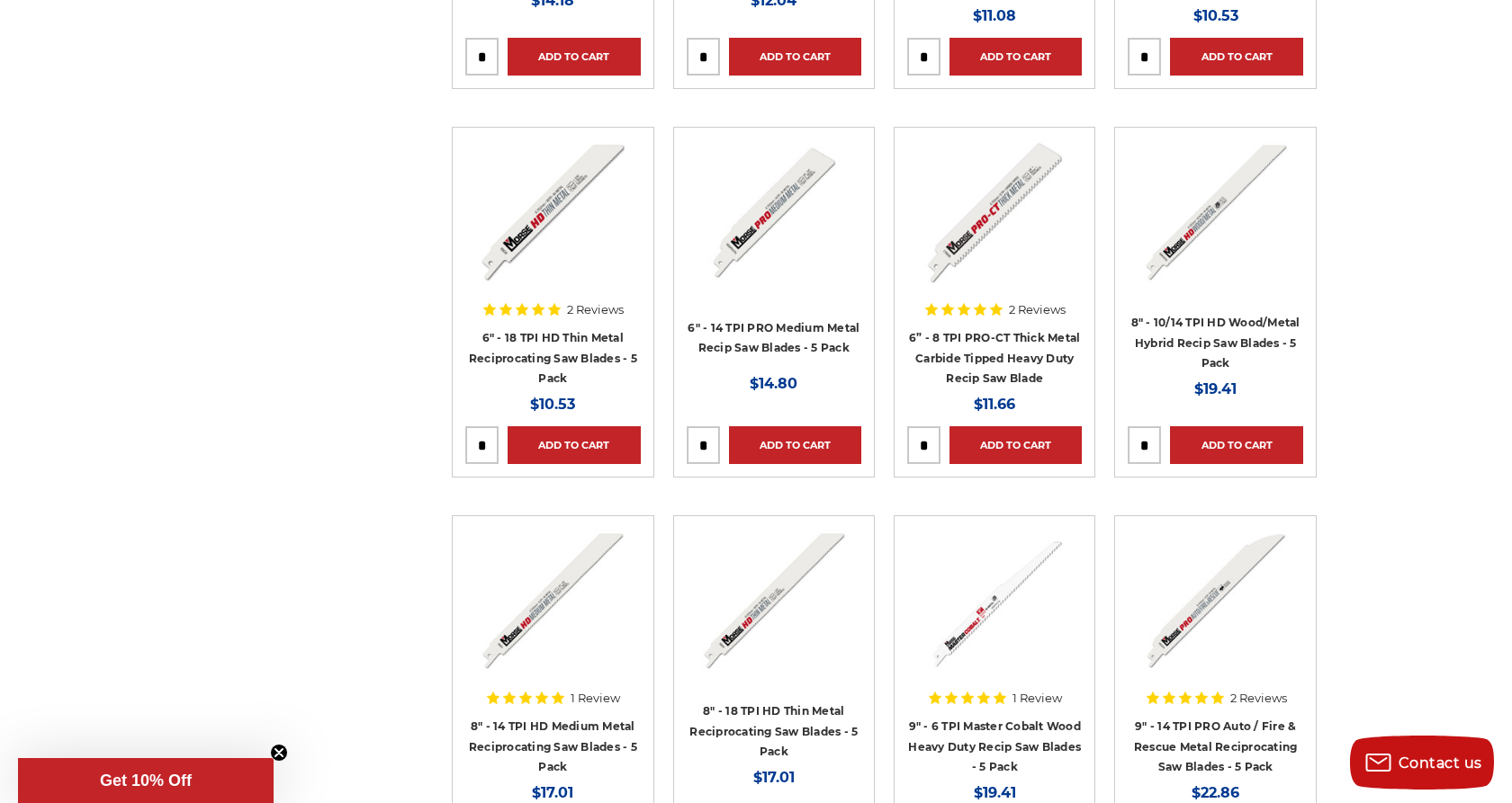
scroll to position [1417, 0]
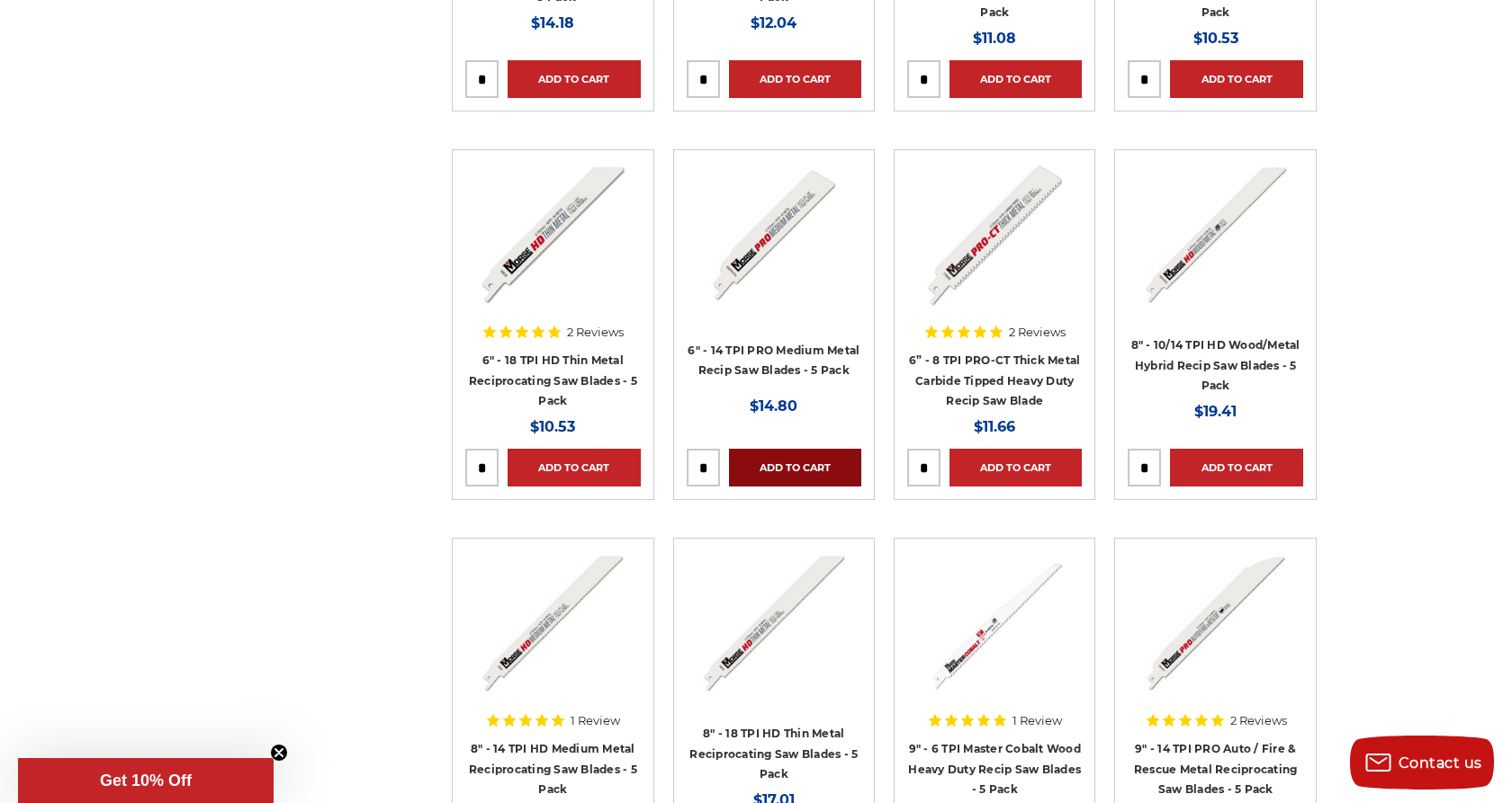
click at [782, 466] on link "Add to Cart" at bounding box center [794, 467] width 133 height 37
click at [186, 377] on div "home metal saw blades reciprocating blades reciprocating blades Categories 3" B…" at bounding box center [756, 573] width 1272 height 3585
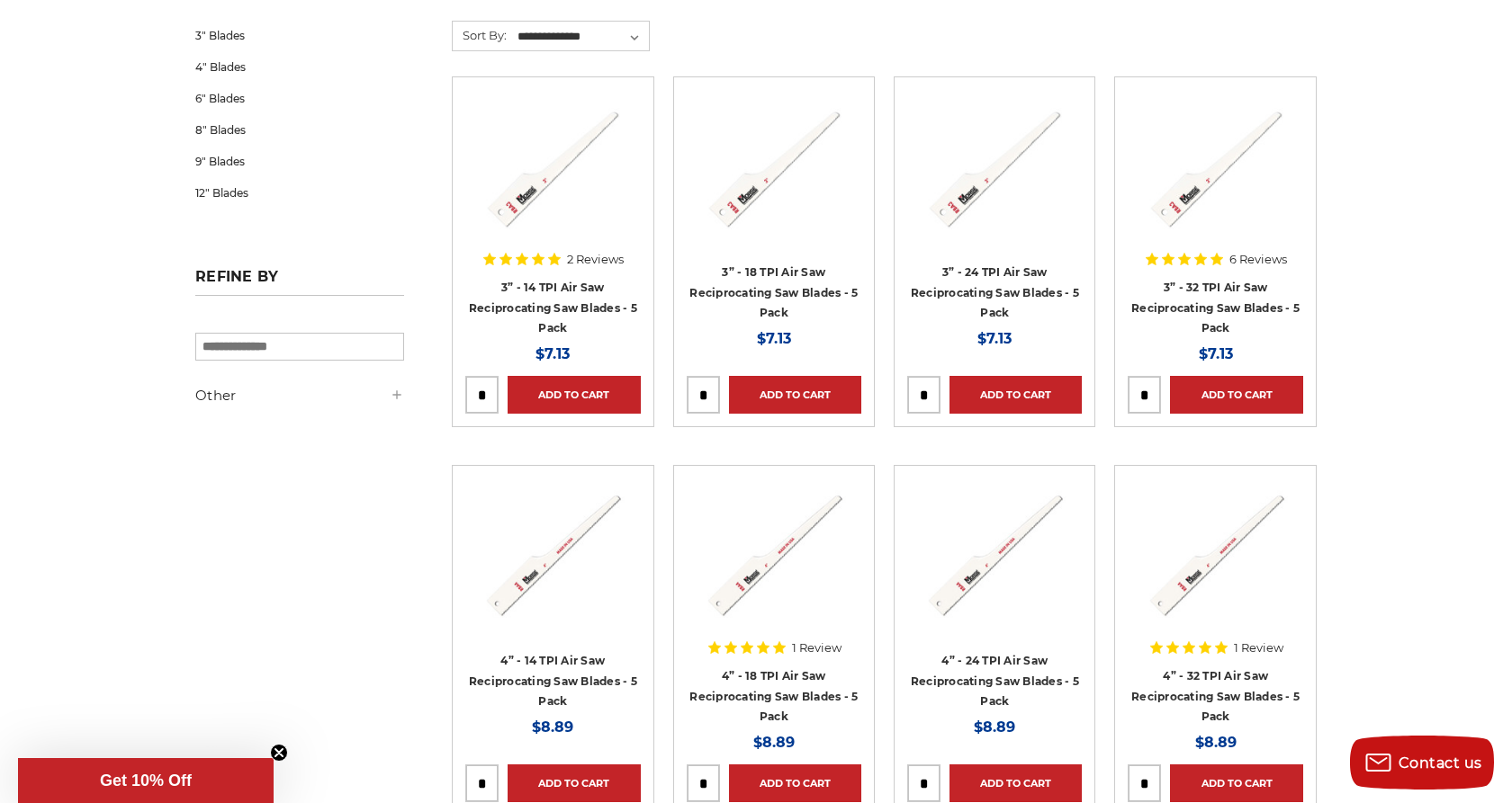
scroll to position [89, 0]
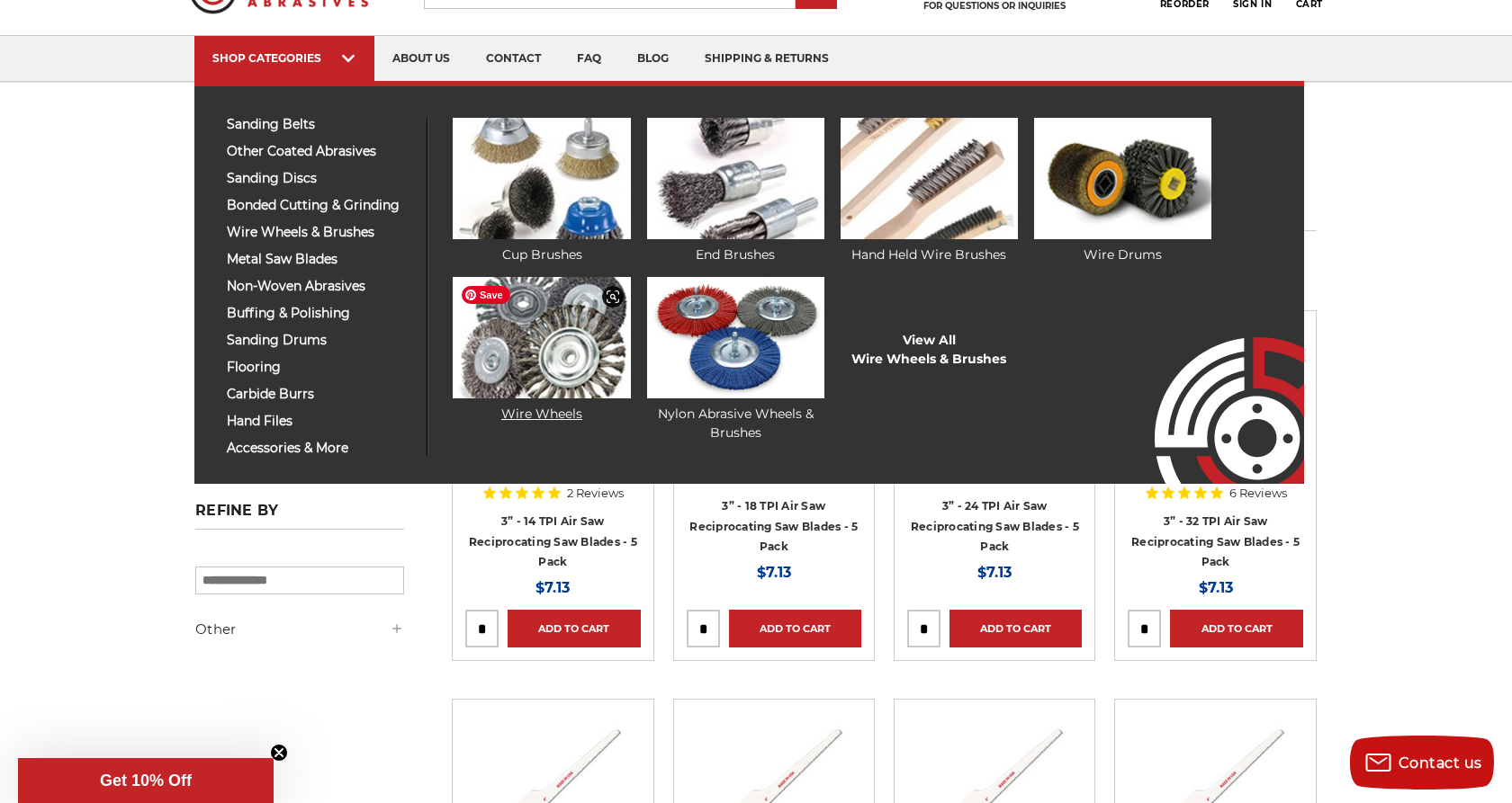
click at [547, 313] on img at bounding box center [541, 338] width 178 height 122
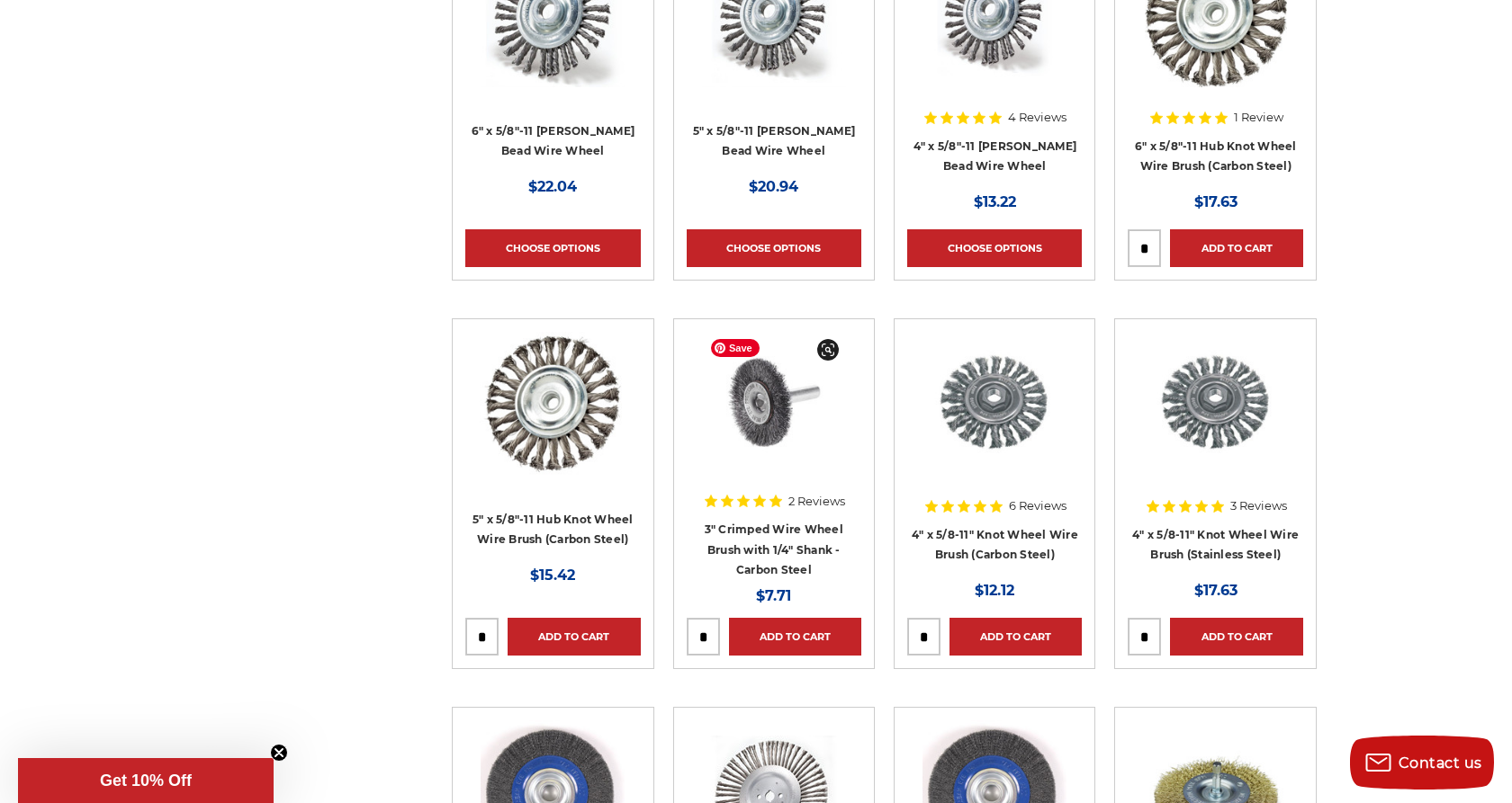
scroll to position [1252, 0]
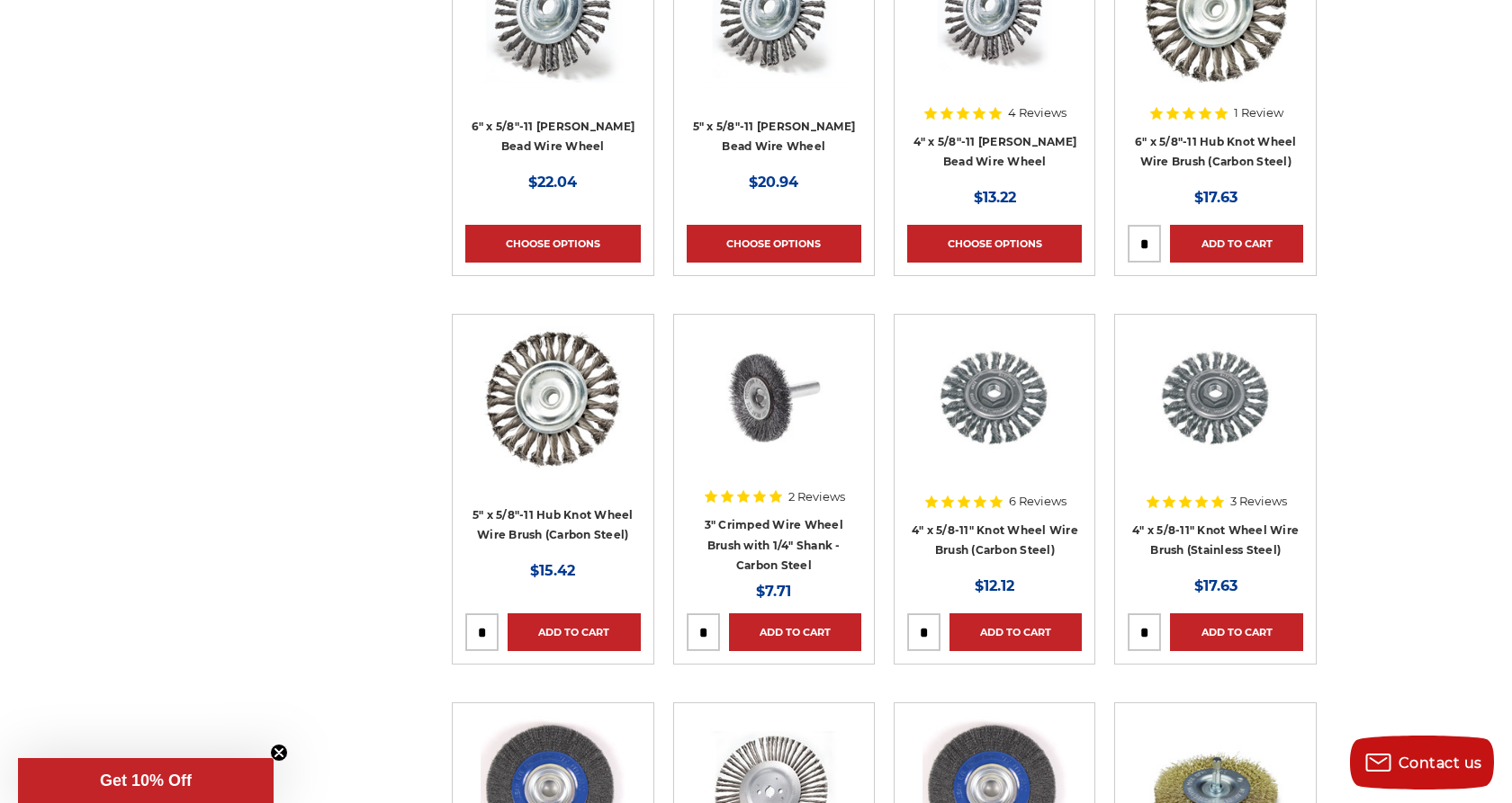
click at [491, 633] on input "tel" at bounding box center [482, 632] width 31 height 36
type input "*"
click at [567, 633] on link "Add to Cart" at bounding box center [573, 632] width 133 height 37
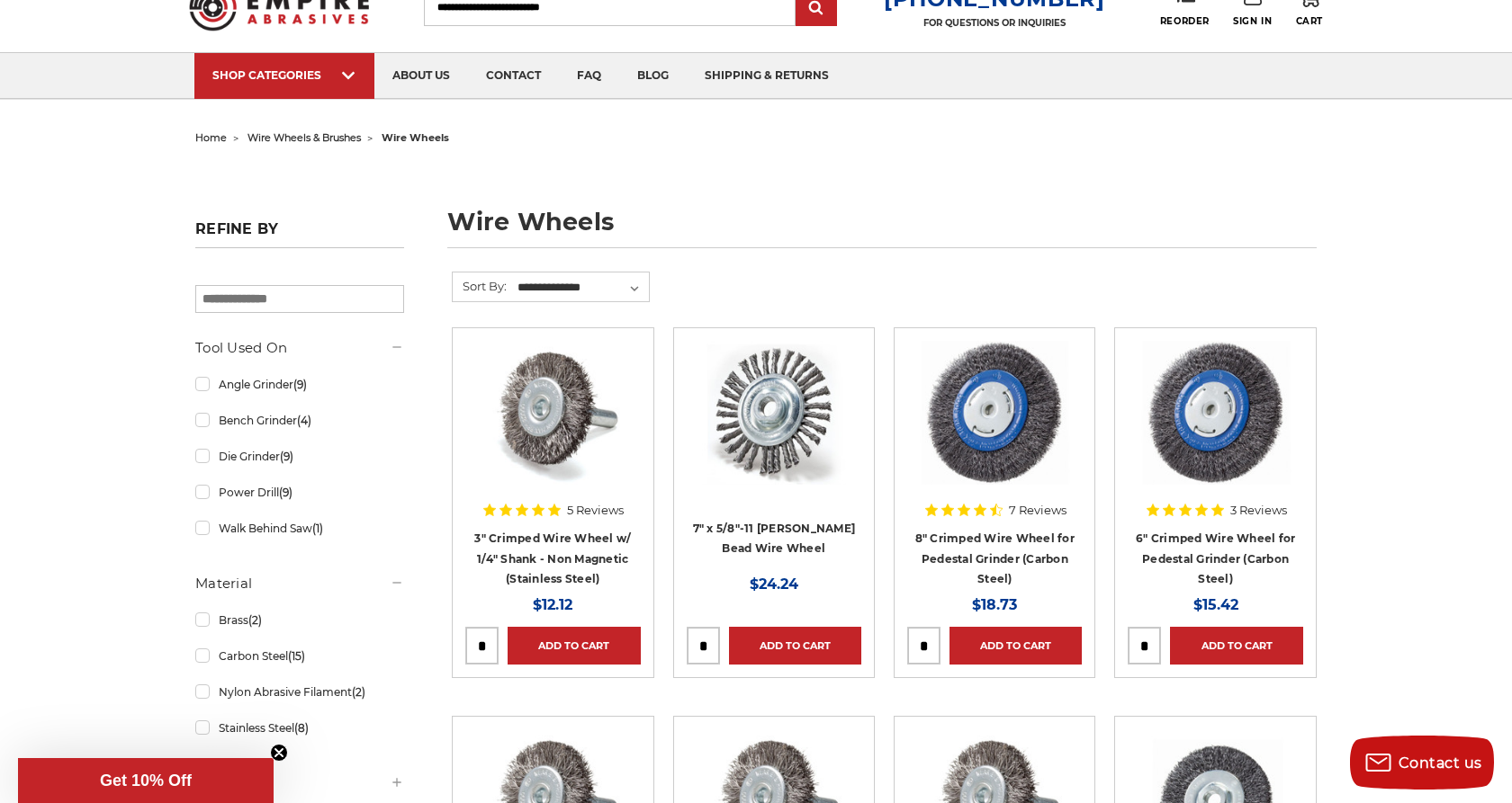
scroll to position [71, 0]
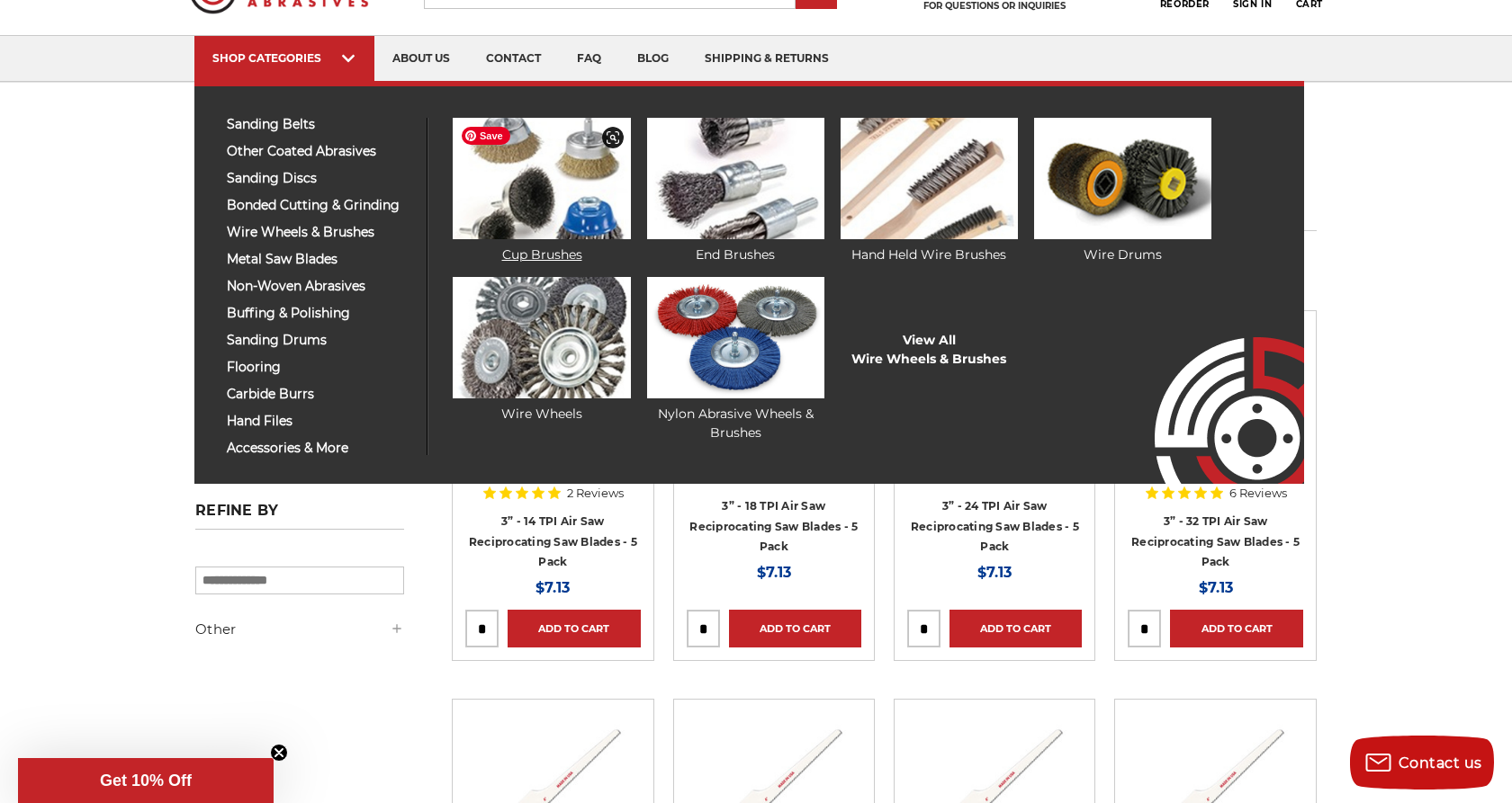
click at [543, 204] on img at bounding box center [541, 179] width 178 height 122
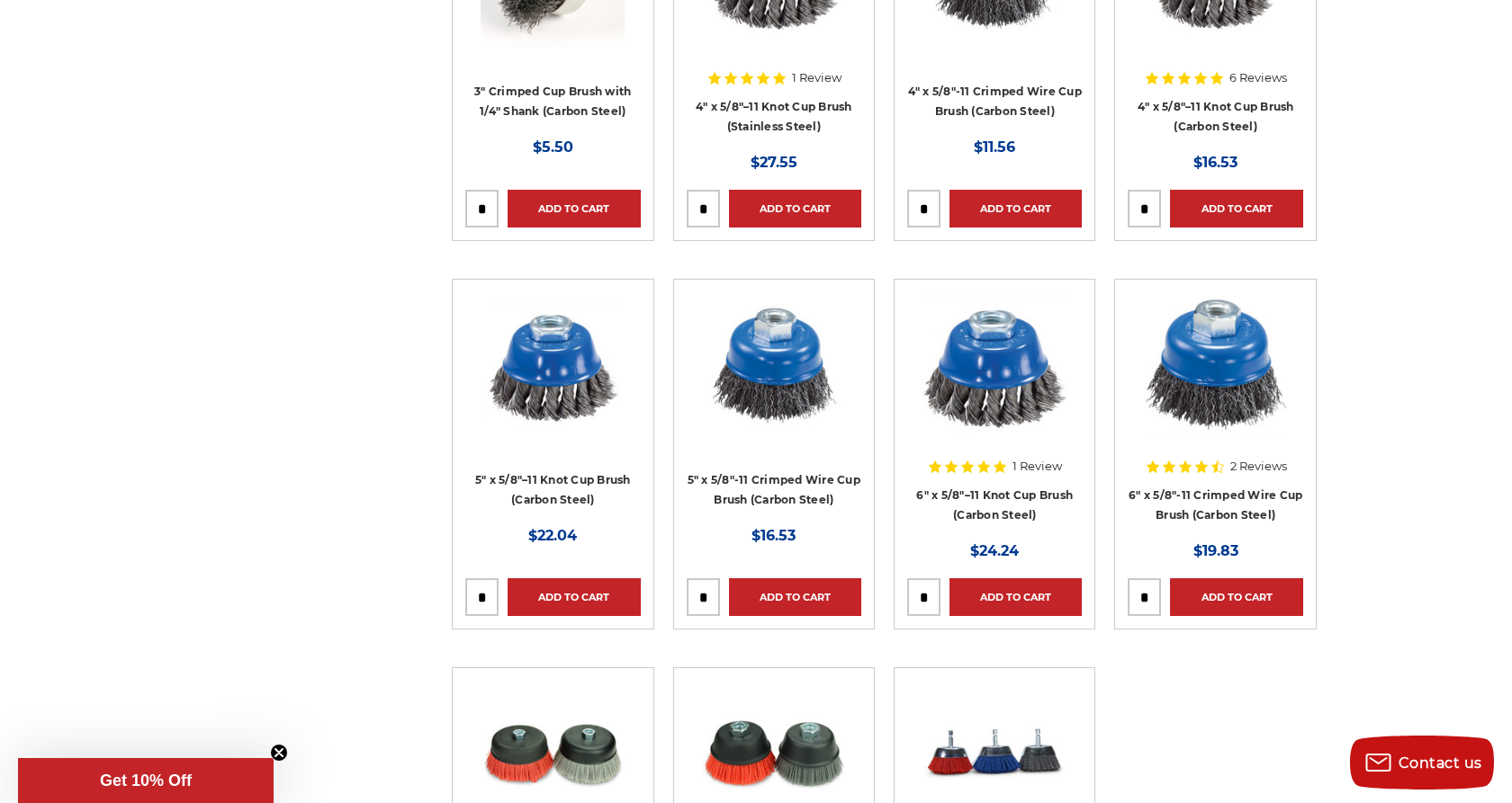
scroll to position [1287, 0]
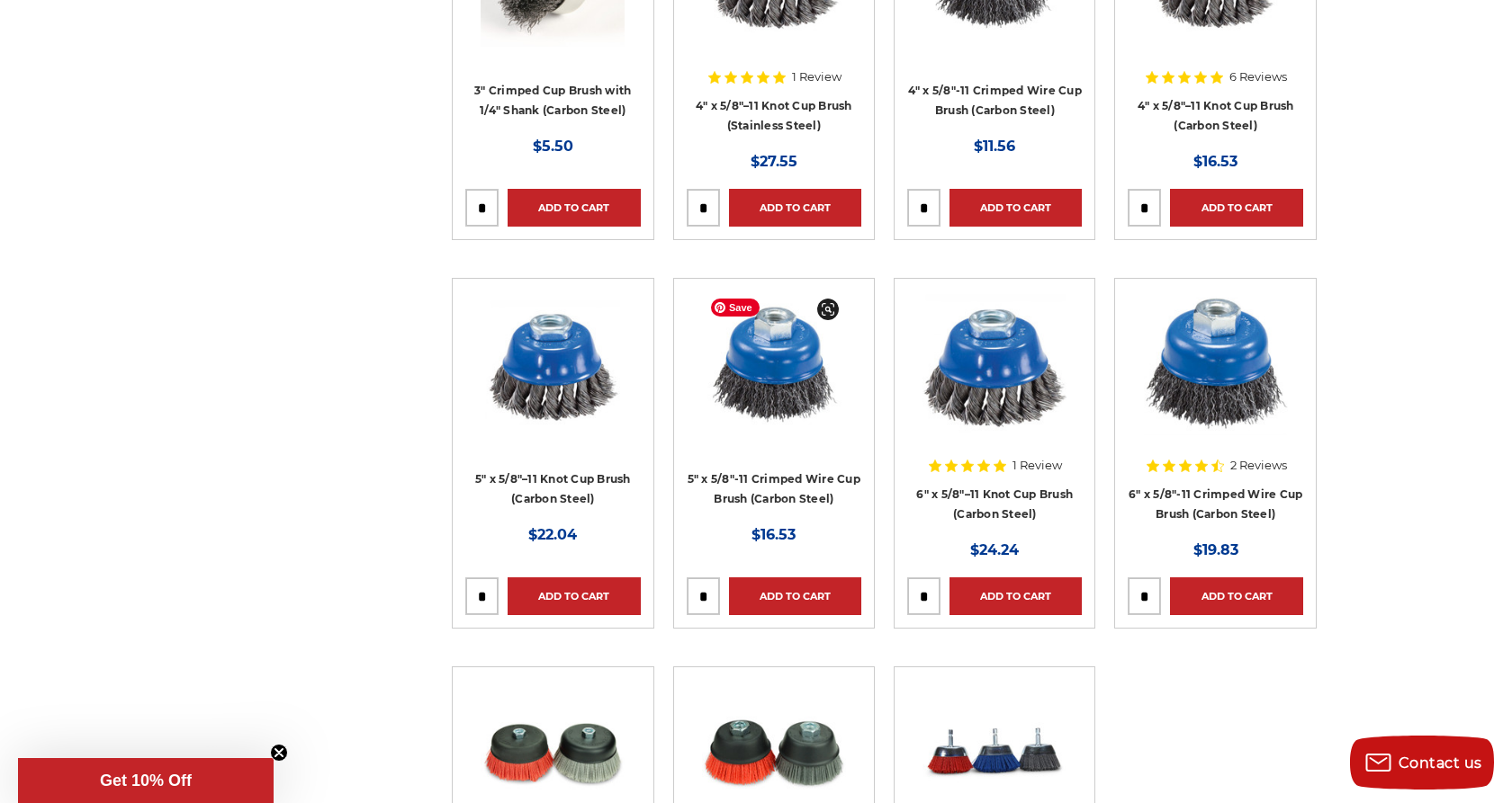
click at [738, 339] on img at bounding box center [774, 363] width 144 height 144
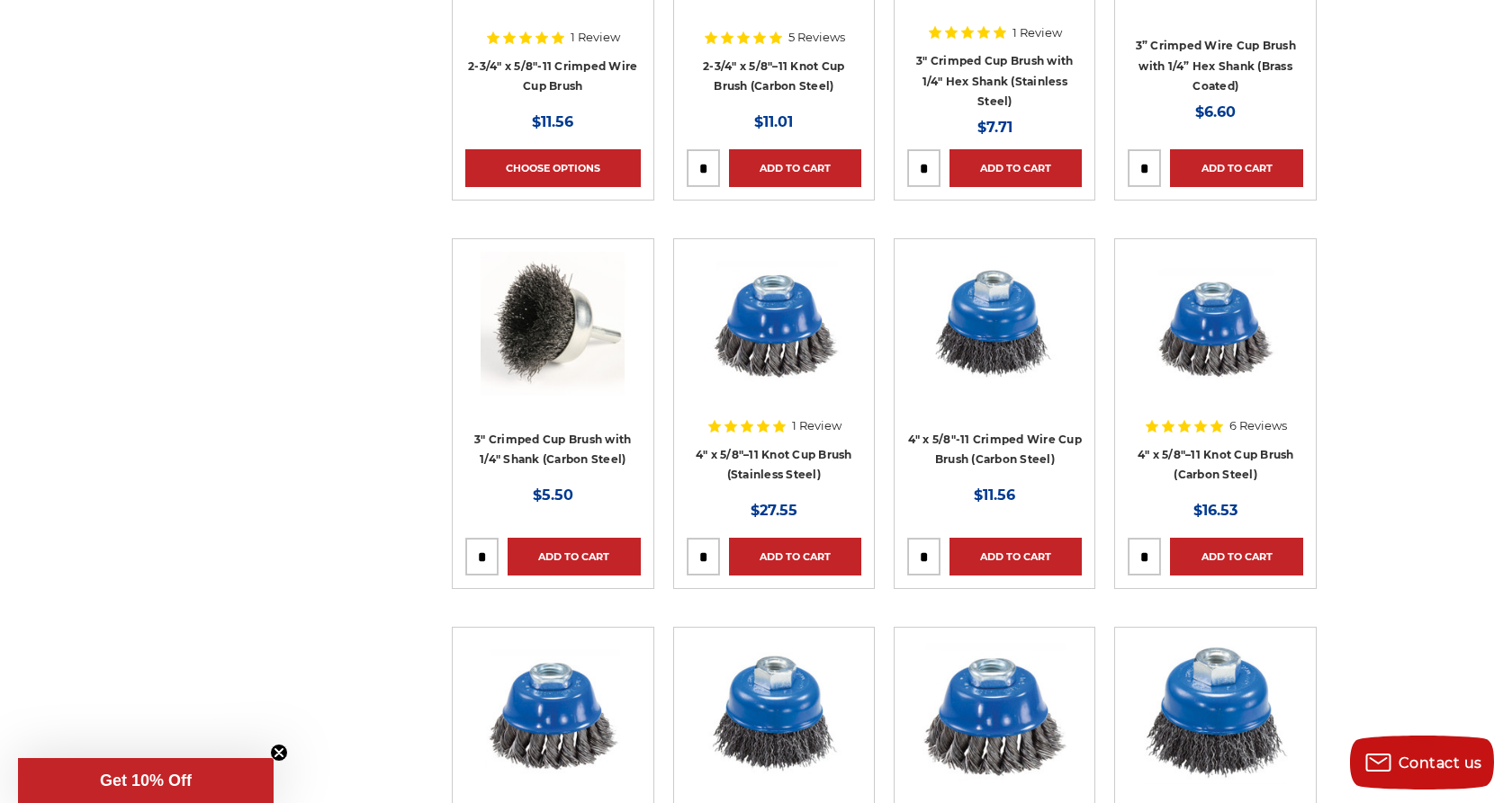
scroll to position [937, 0]
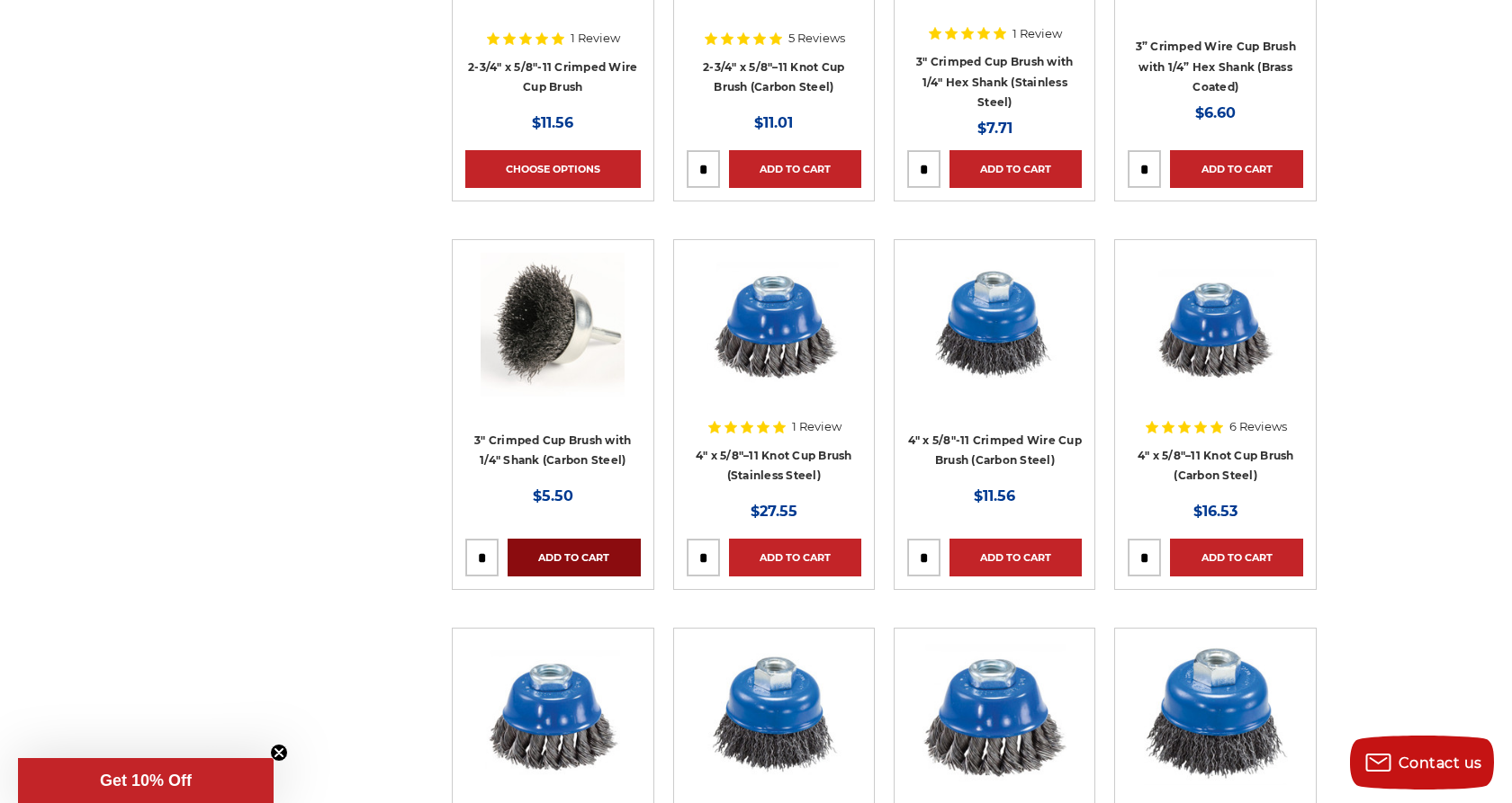
click at [587, 555] on link "Add to Cart" at bounding box center [573, 558] width 133 height 37
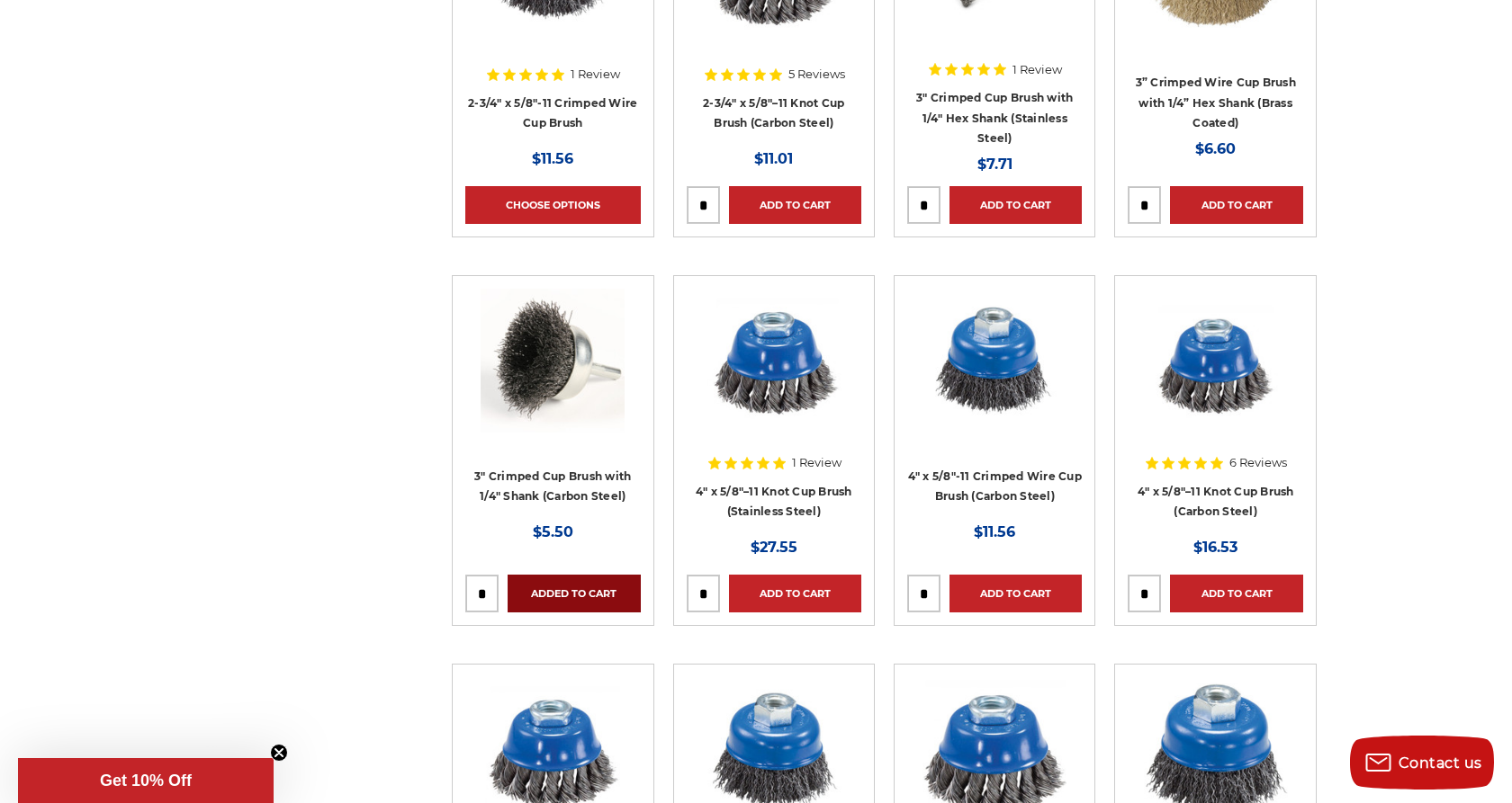
scroll to position [909, 0]
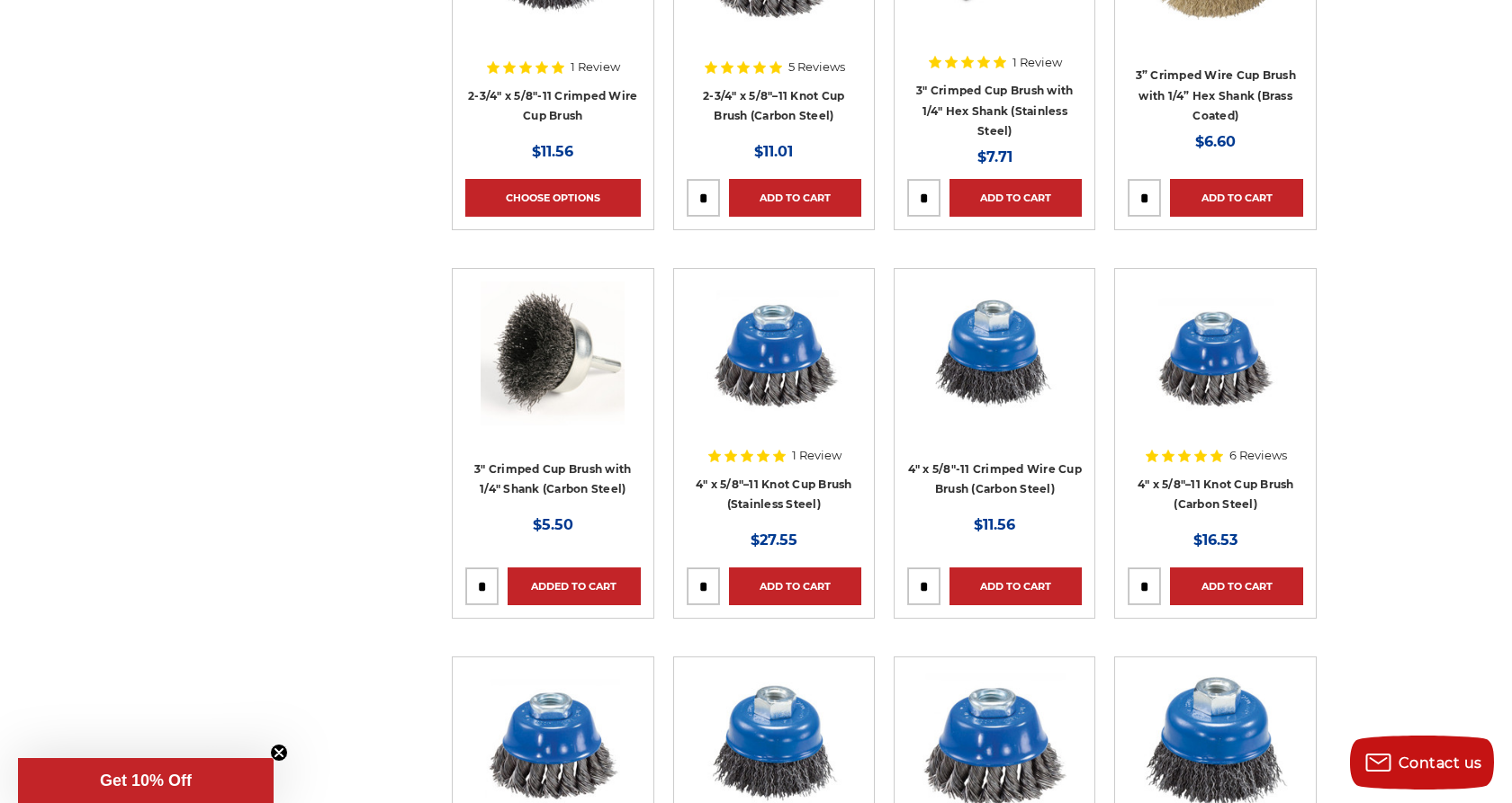
click at [491, 585] on input "tel" at bounding box center [482, 586] width 31 height 36
type input "*"
click at [570, 595] on link "Add to Cart" at bounding box center [573, 586] width 133 height 37
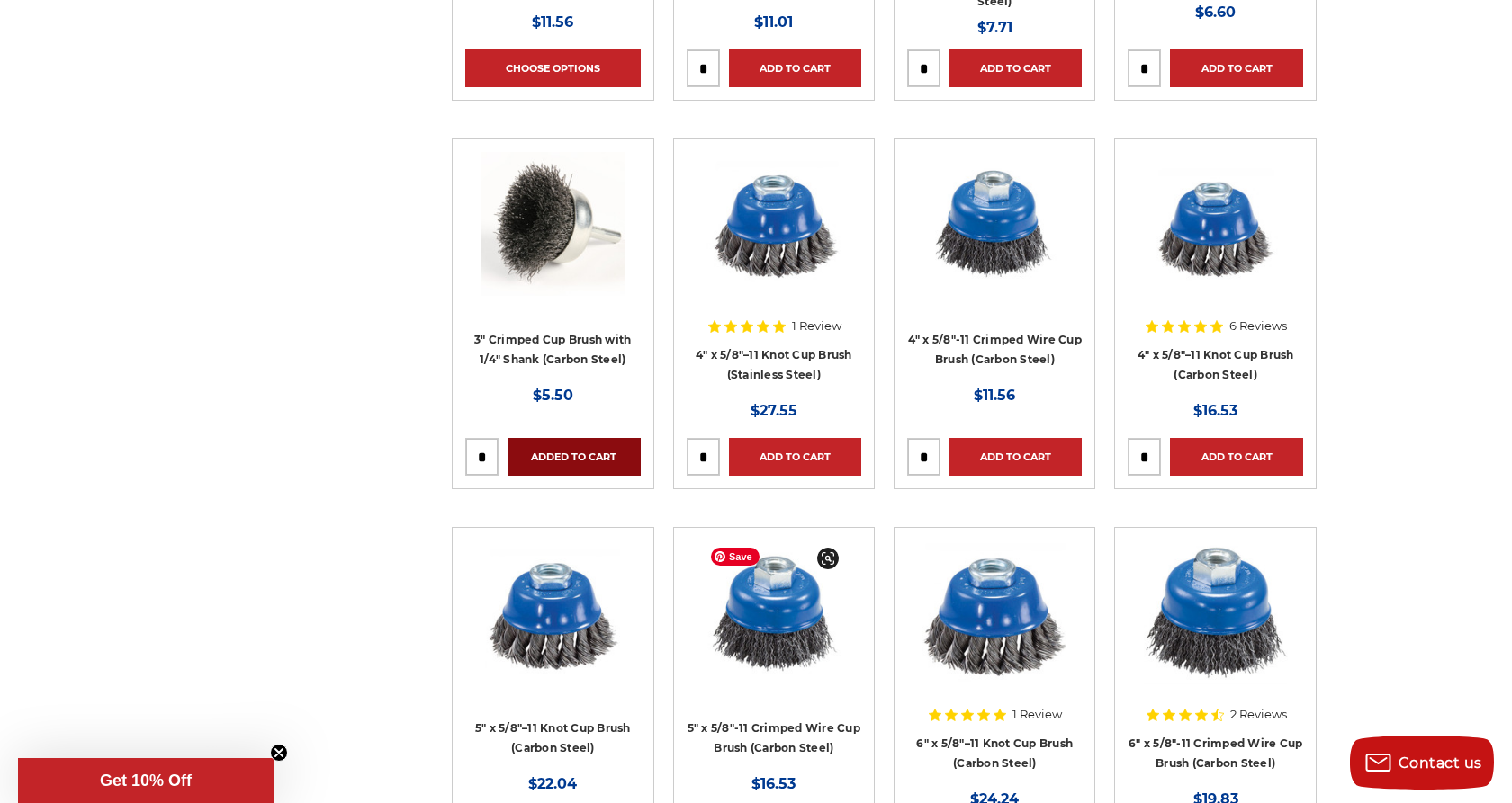
scroll to position [1033, 0]
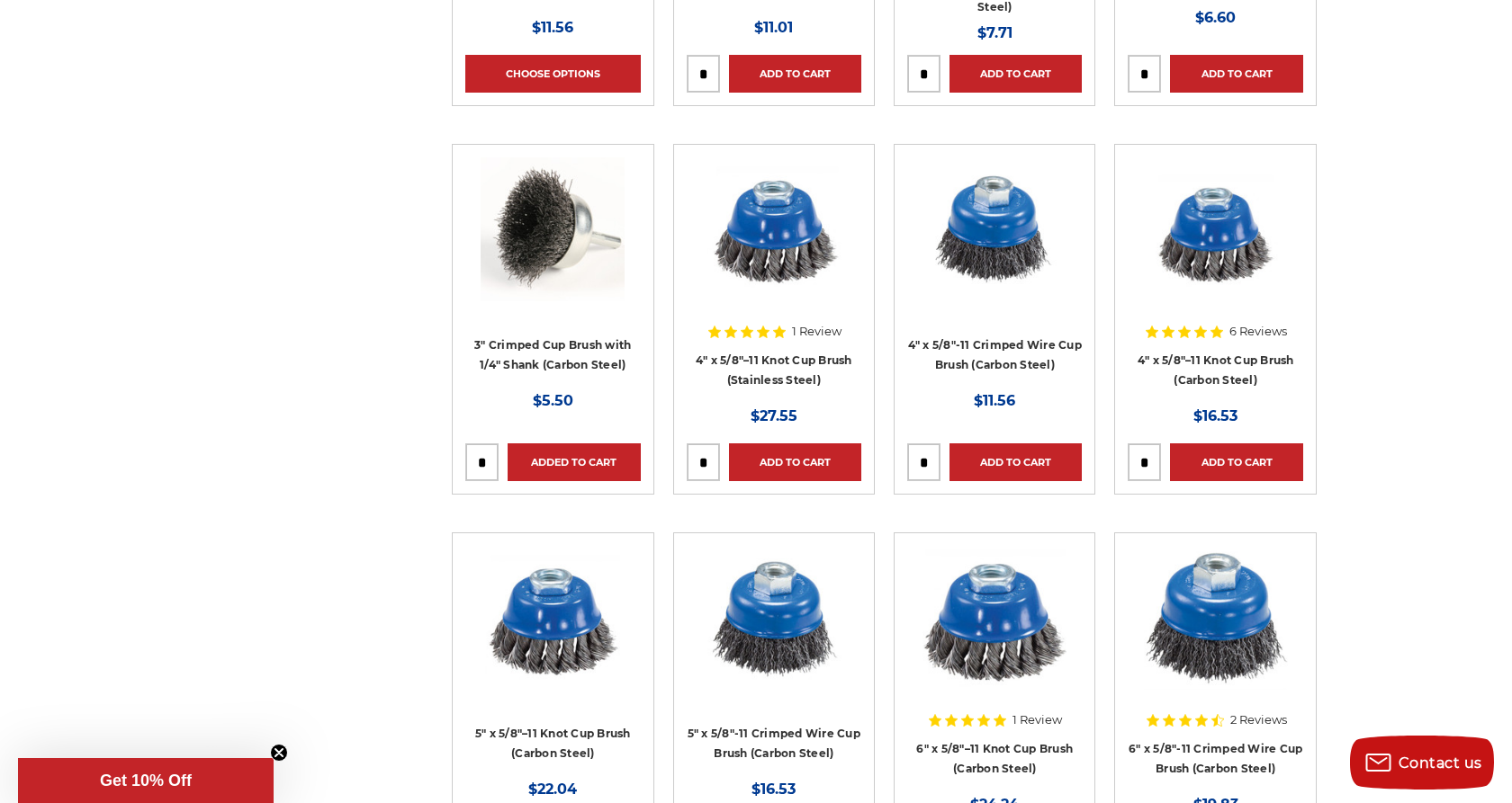
click at [1158, 459] on input "tel" at bounding box center [1144, 462] width 31 height 36
type input "*"
click at [1248, 456] on link "Add to Cart" at bounding box center [1235, 462] width 133 height 37
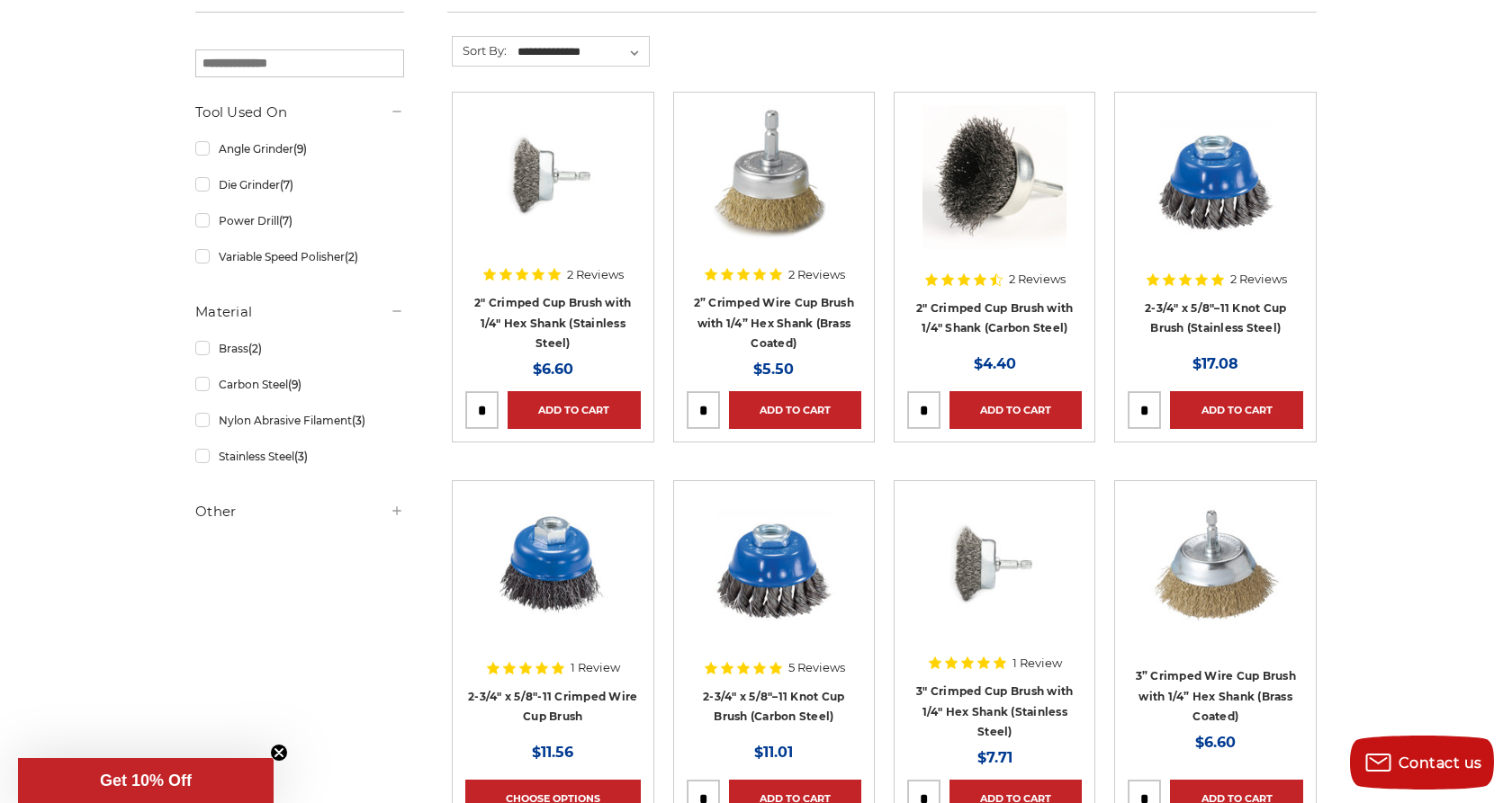
scroll to position [0, 0]
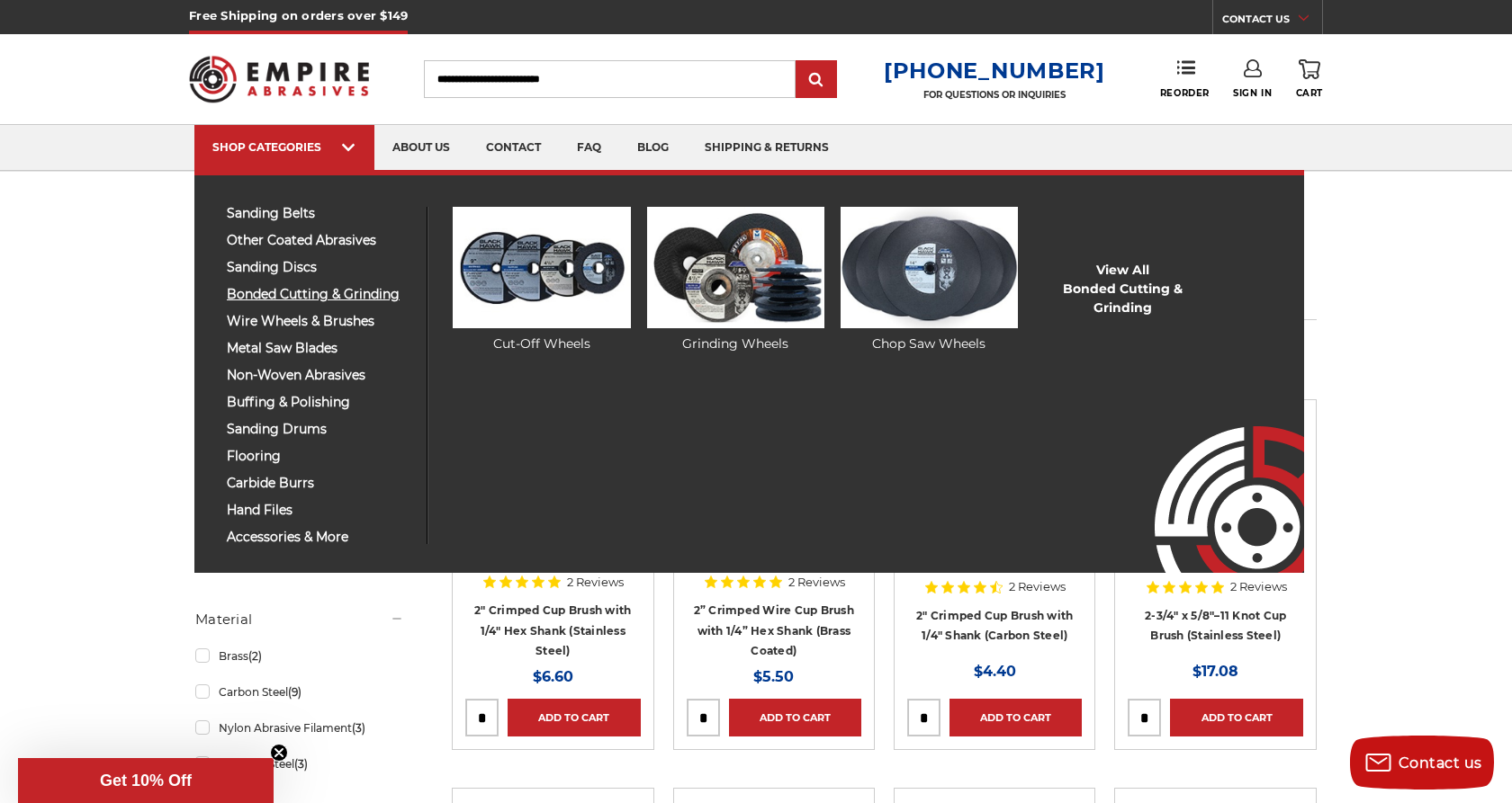
click at [332, 300] on span "bonded cutting & grinding" at bounding box center [320, 294] width 187 height 14
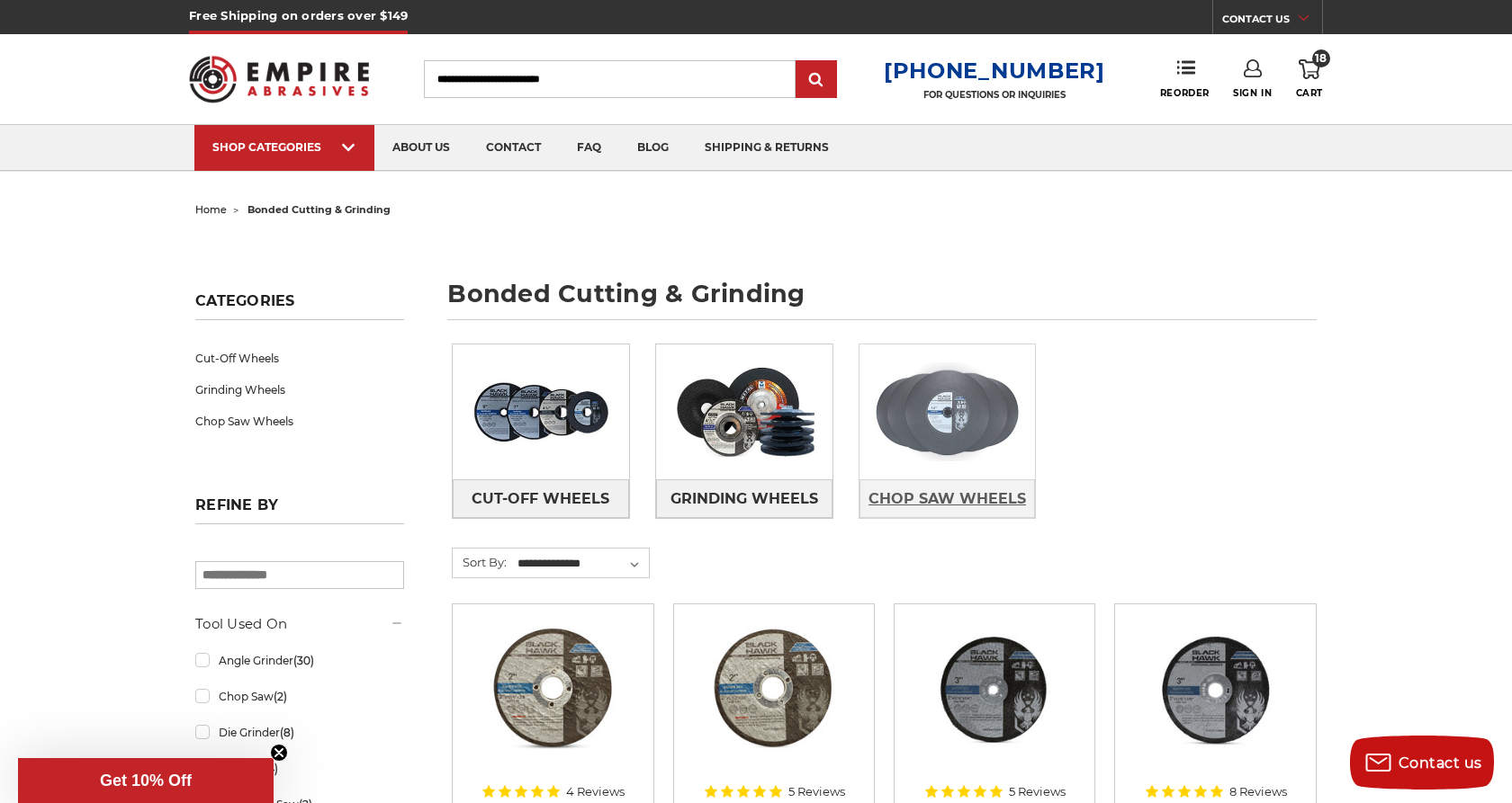
click at [938, 495] on span "Chop Saw Wheels" at bounding box center [946, 499] width 157 height 30
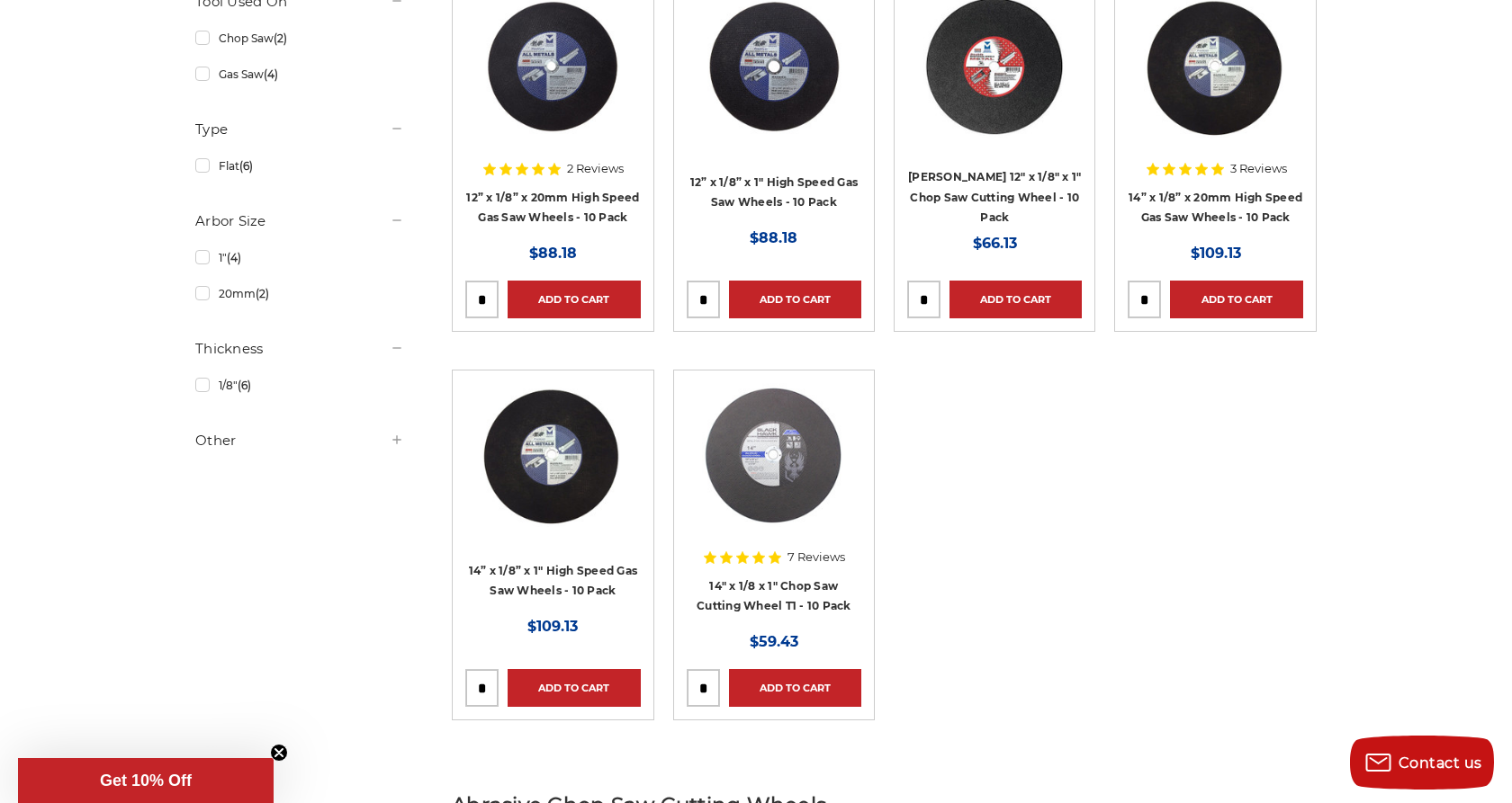
scroll to position [424, 0]
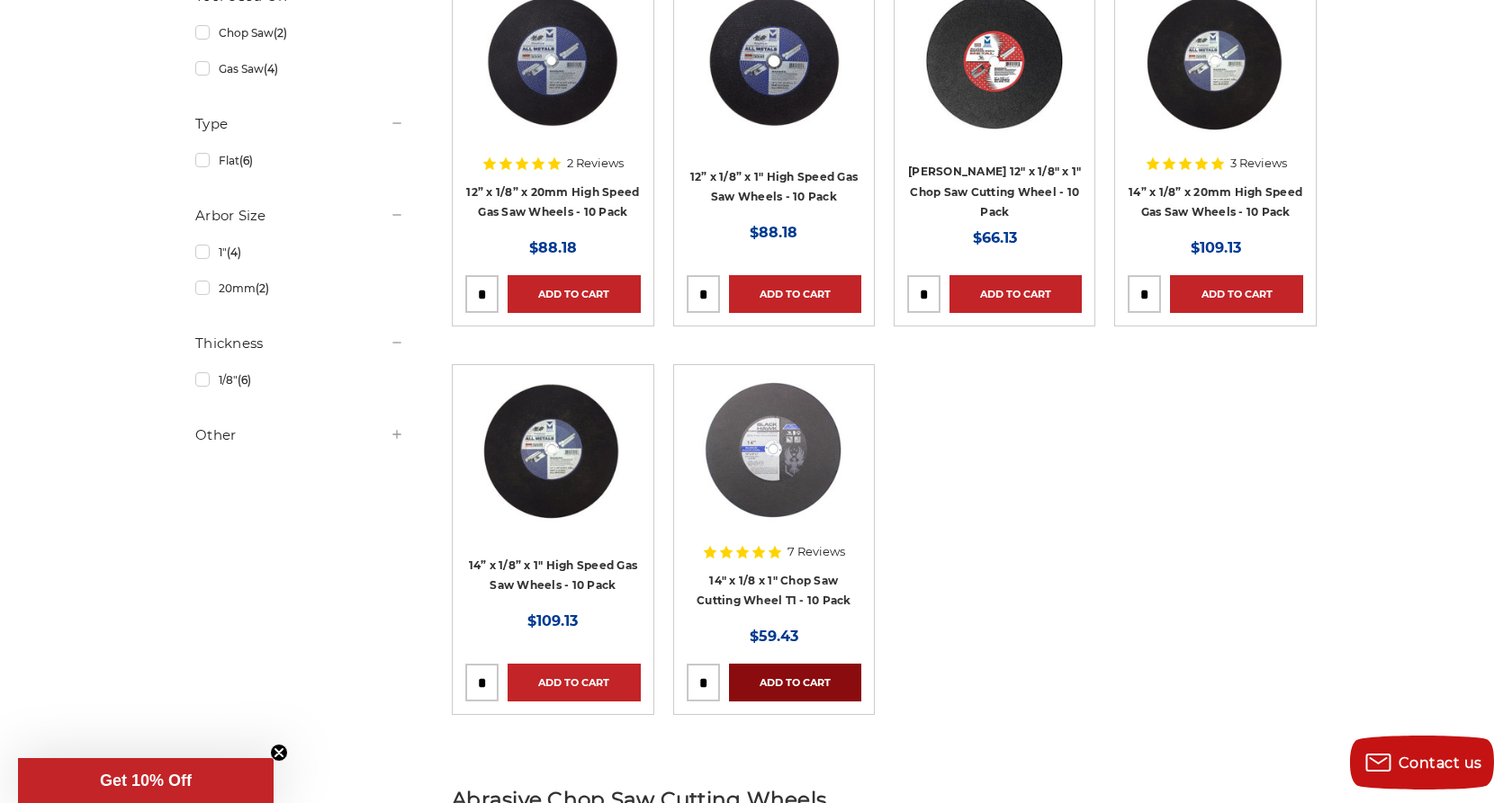
click at [788, 688] on link "Add to Cart" at bounding box center [794, 682] width 133 height 37
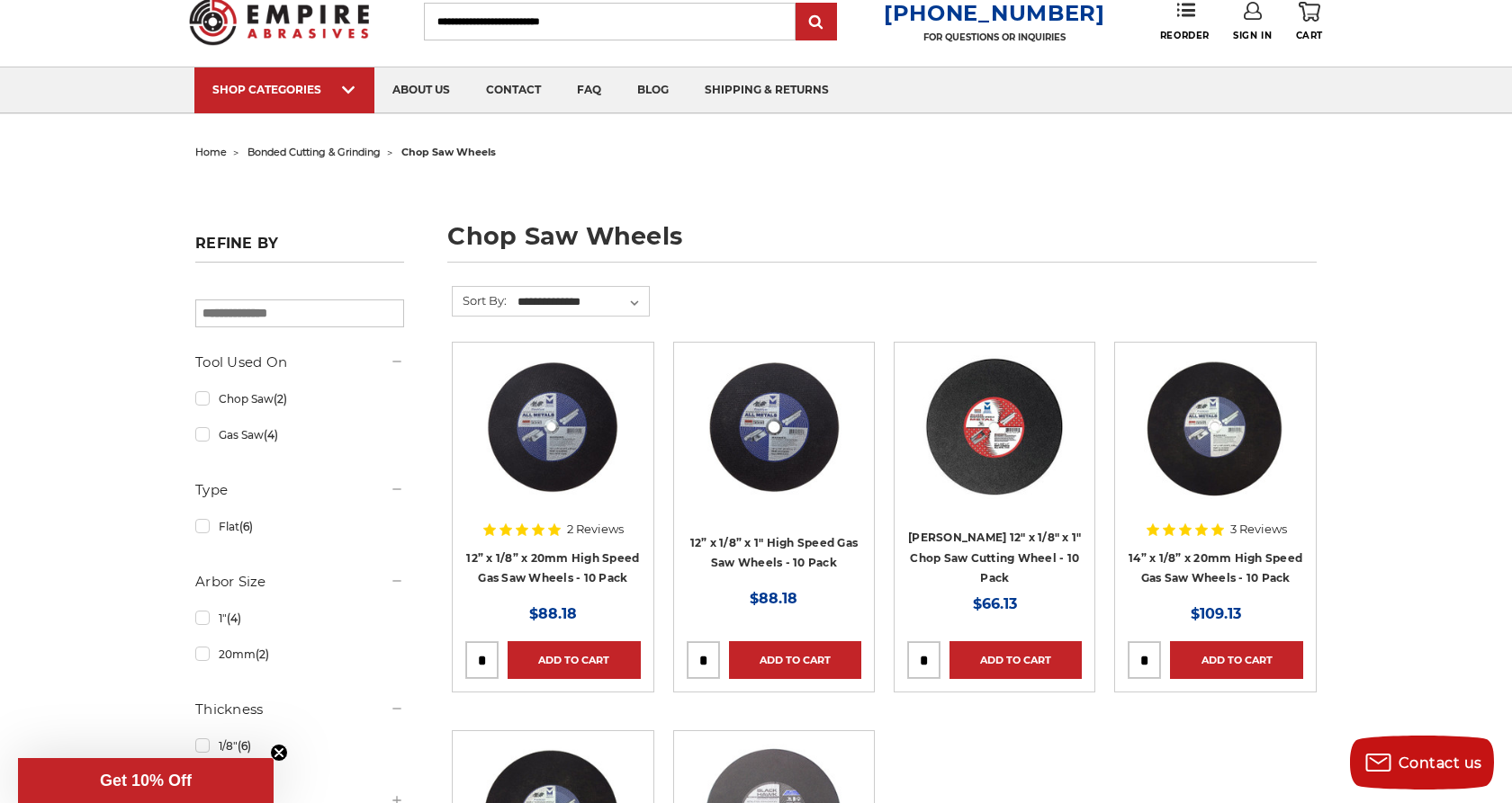
scroll to position [0, 0]
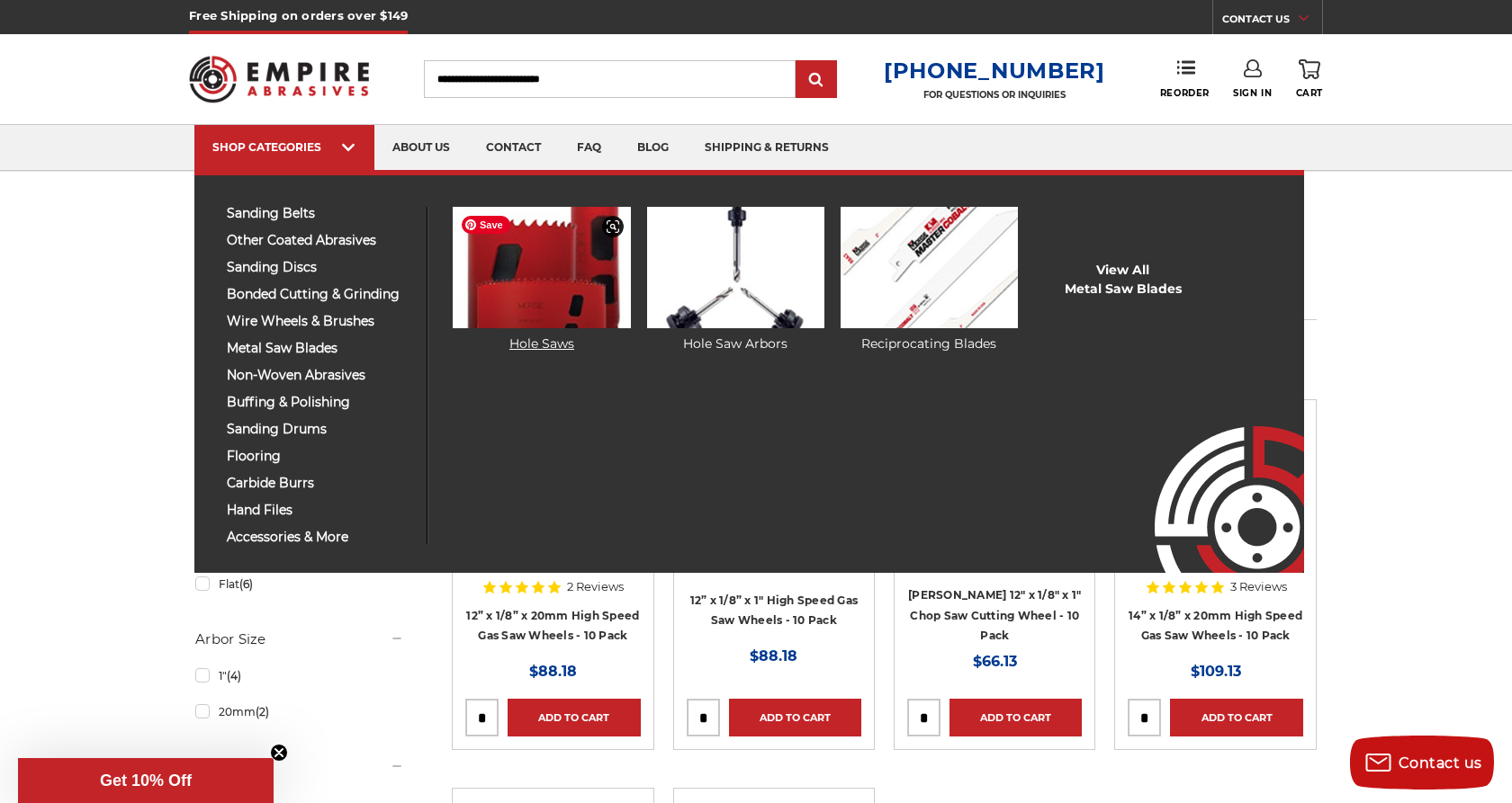
click at [490, 297] on img at bounding box center [541, 268] width 178 height 122
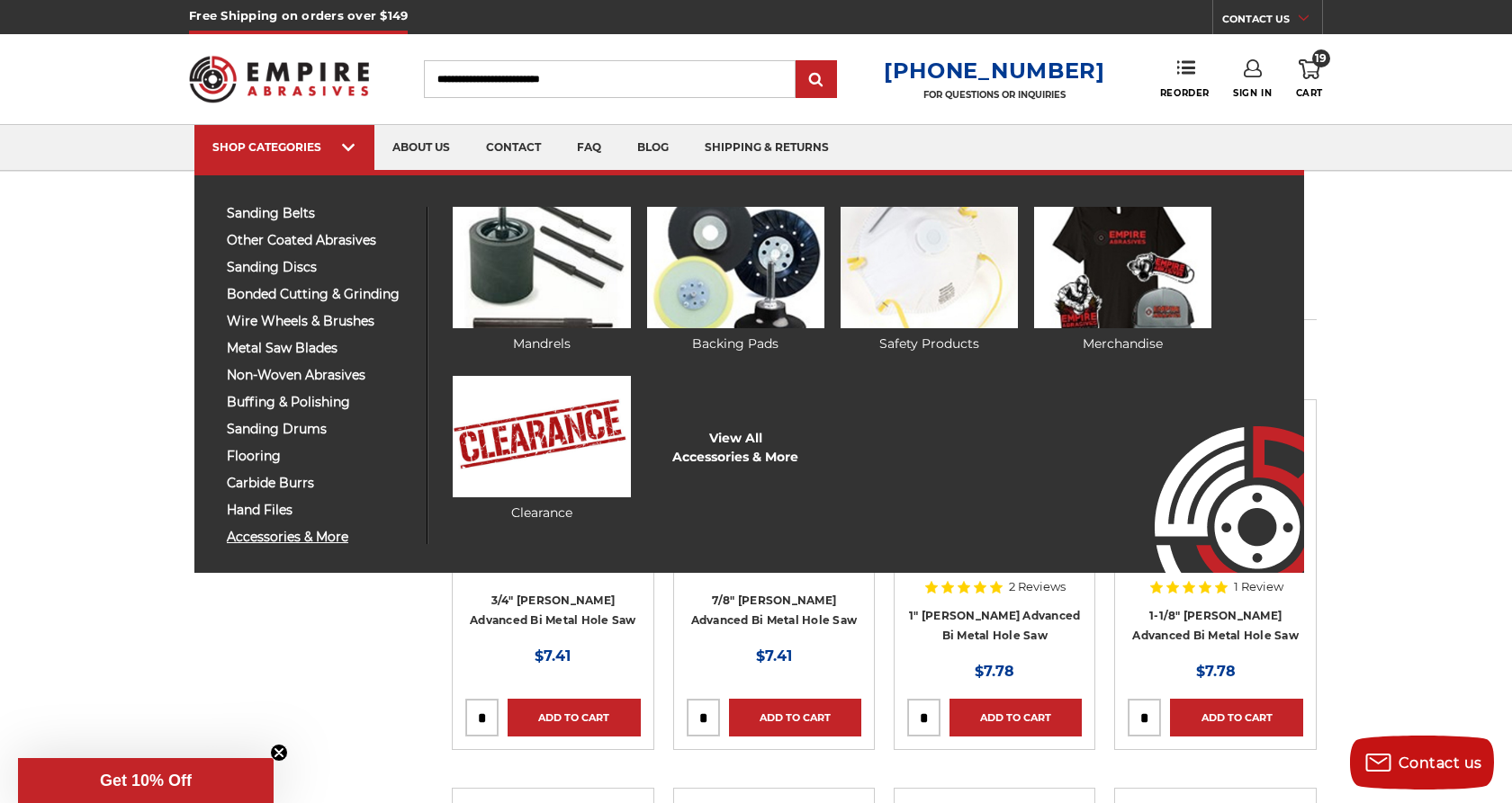
click at [302, 537] on span "accessories & more" at bounding box center [320, 538] width 187 height 14
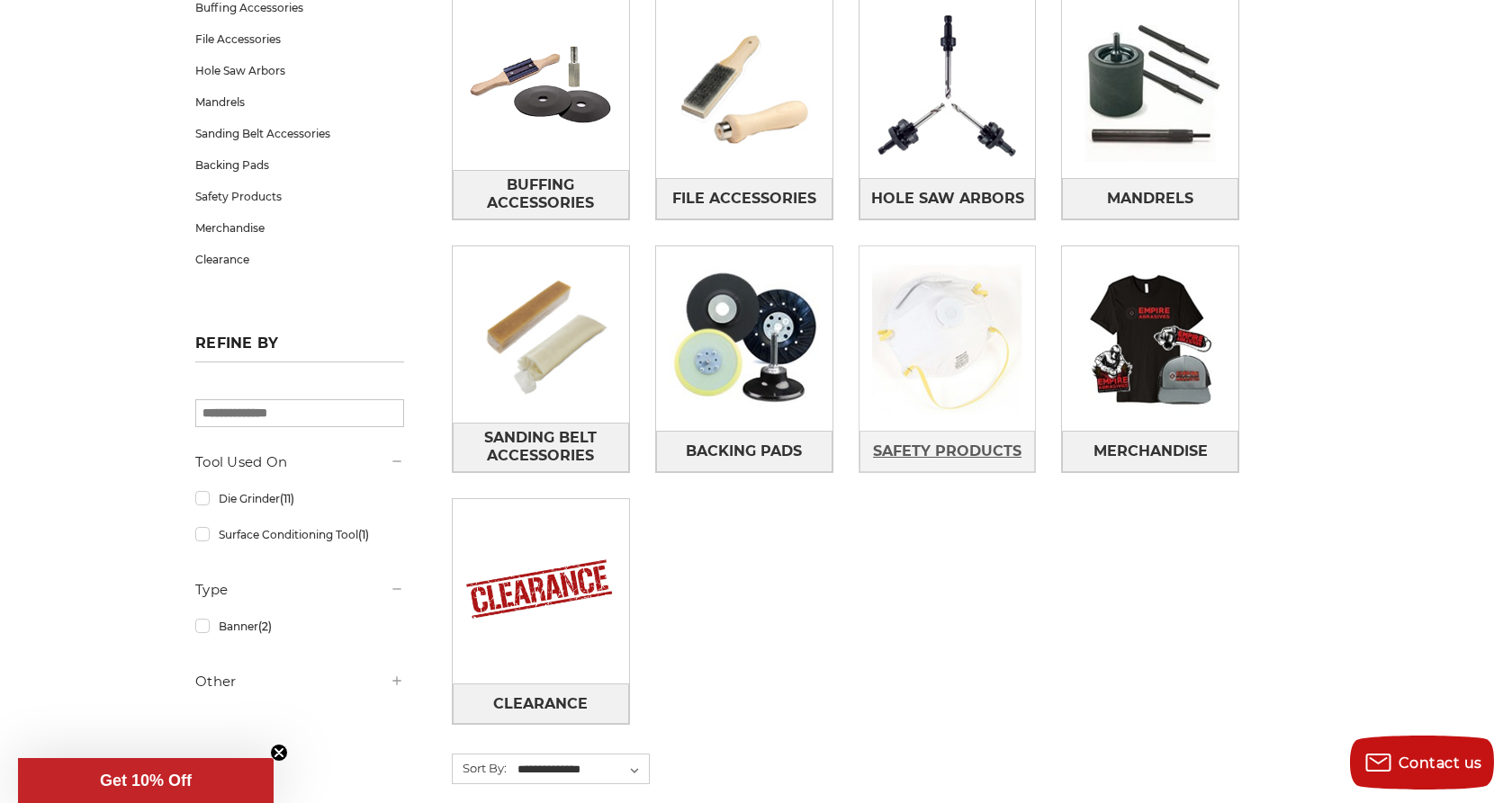
click at [942, 448] on span "Safety Products" at bounding box center [946, 451] width 148 height 30
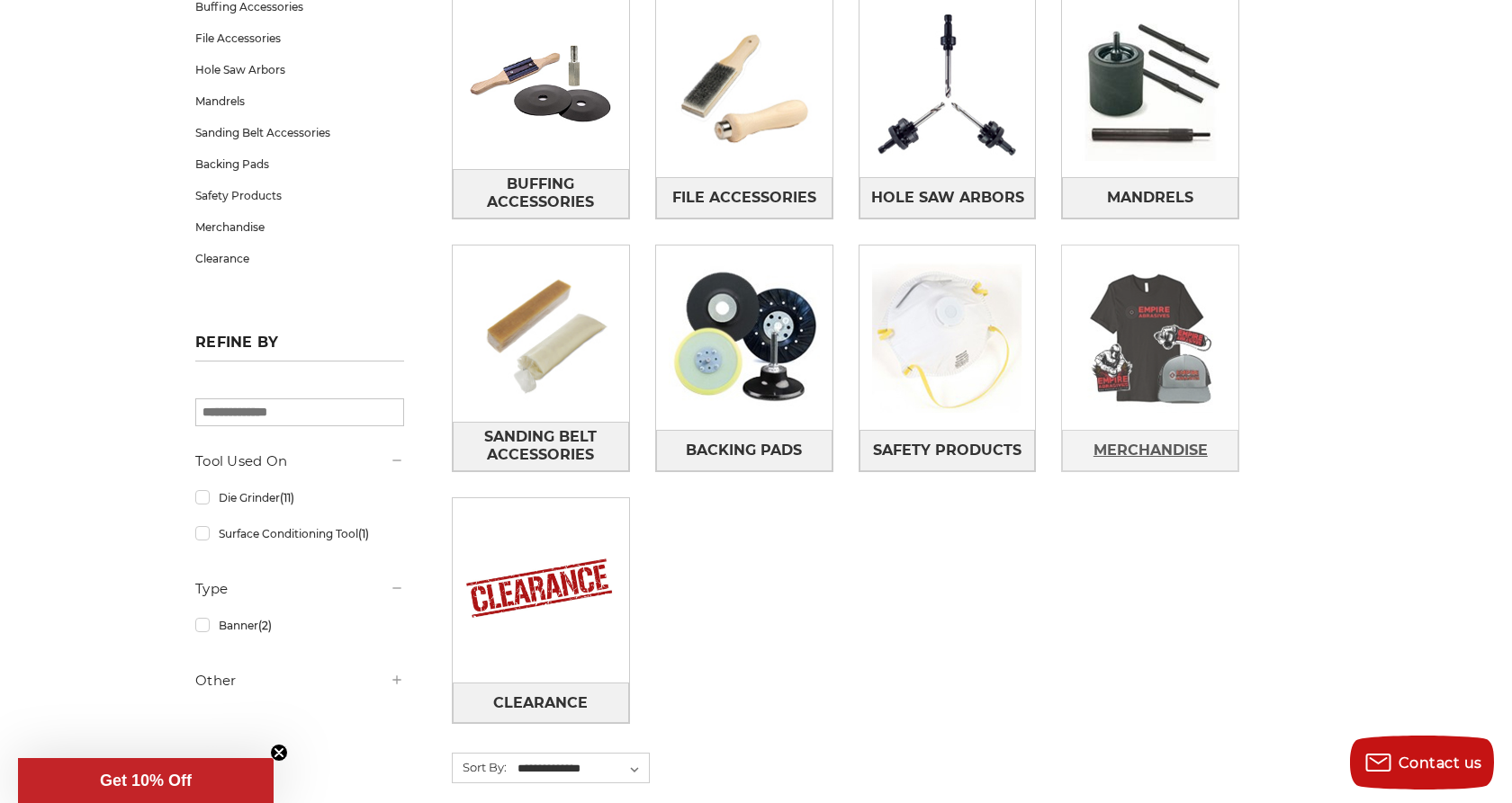
click at [1122, 456] on span "Merchandise" at bounding box center [1151, 451] width 114 height 30
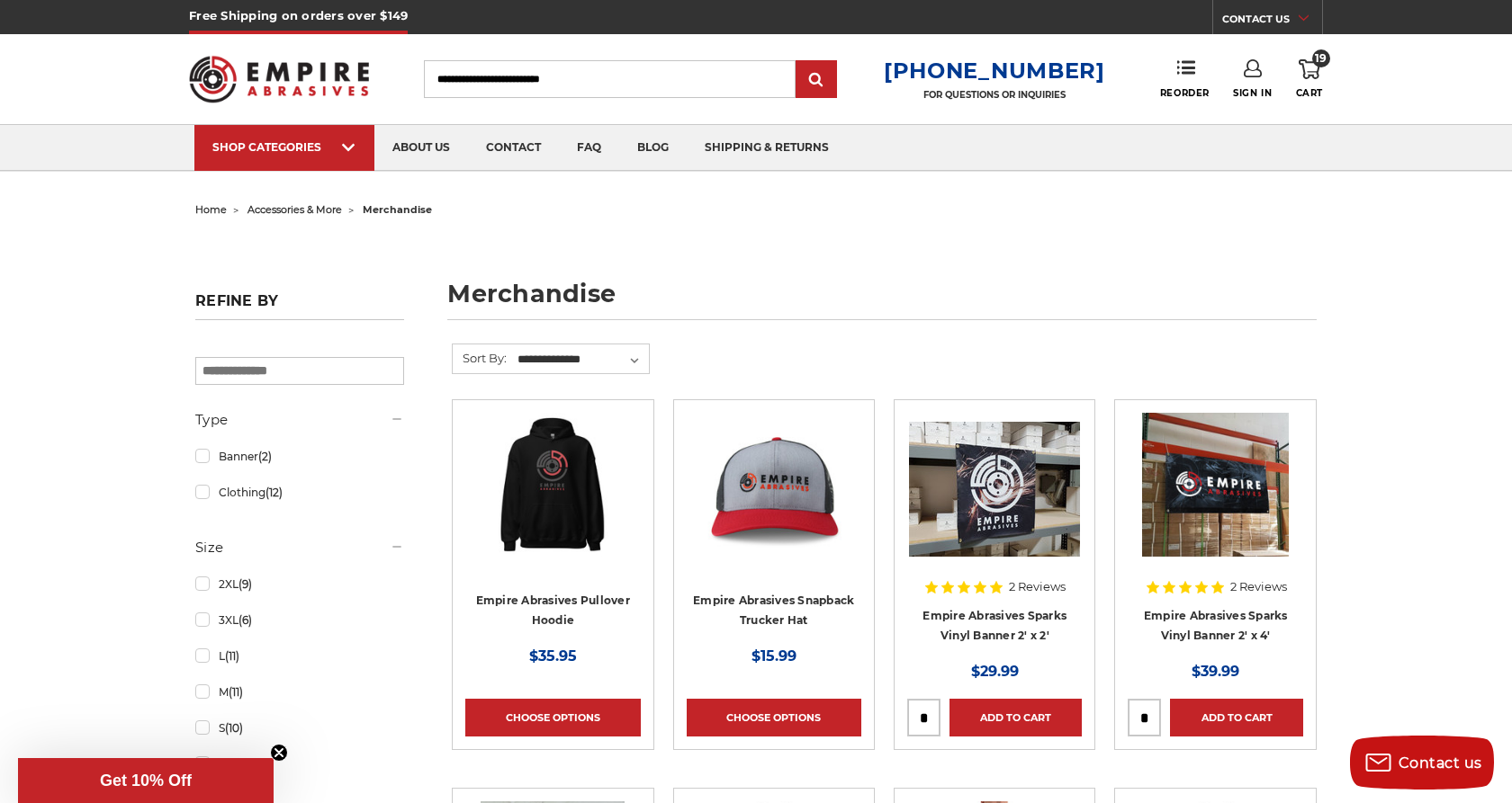
click at [1313, 67] on icon at bounding box center [1309, 69] width 22 height 20
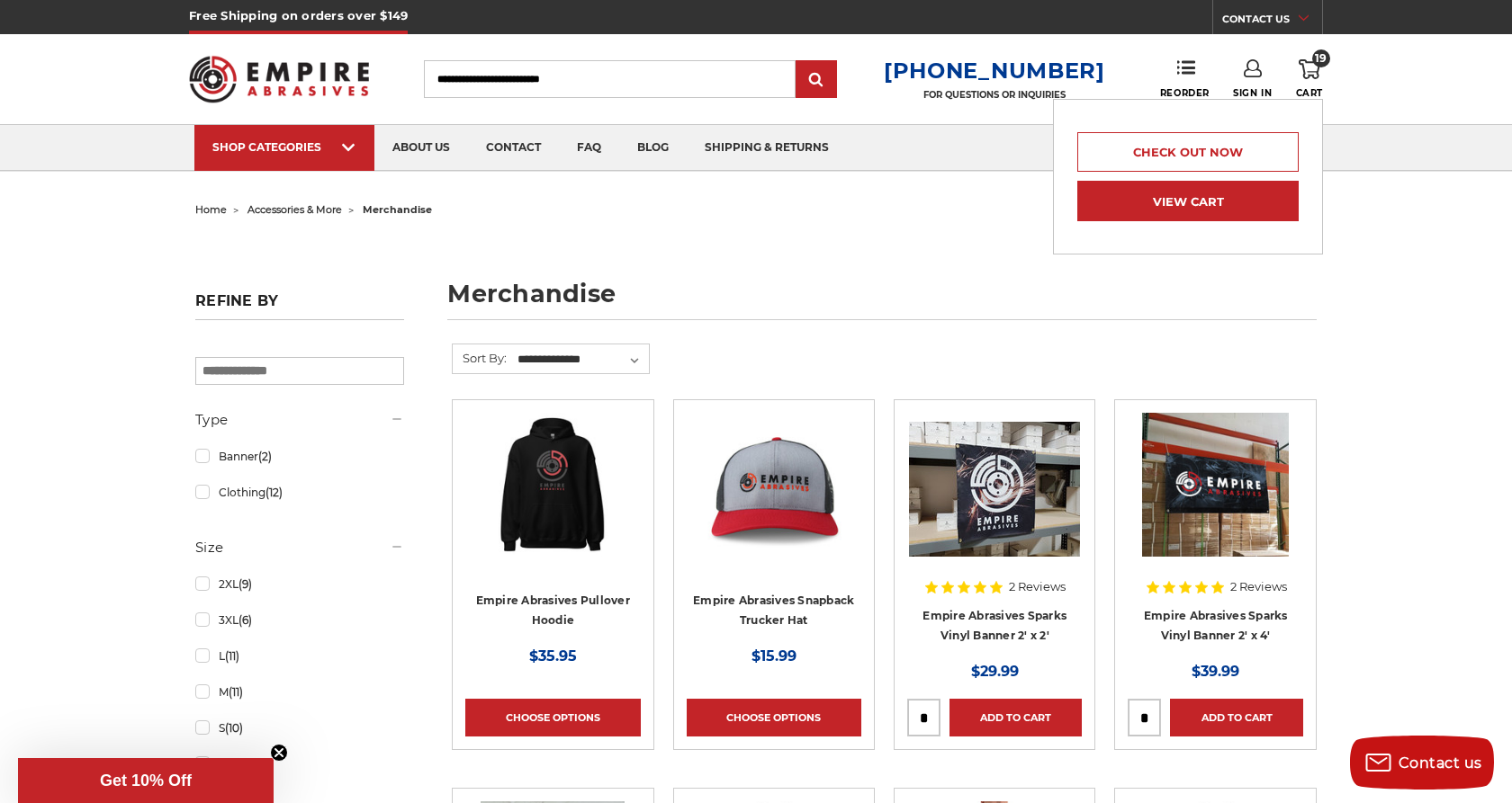
click at [1219, 204] on link "View Cart" at bounding box center [1187, 200] width 221 height 40
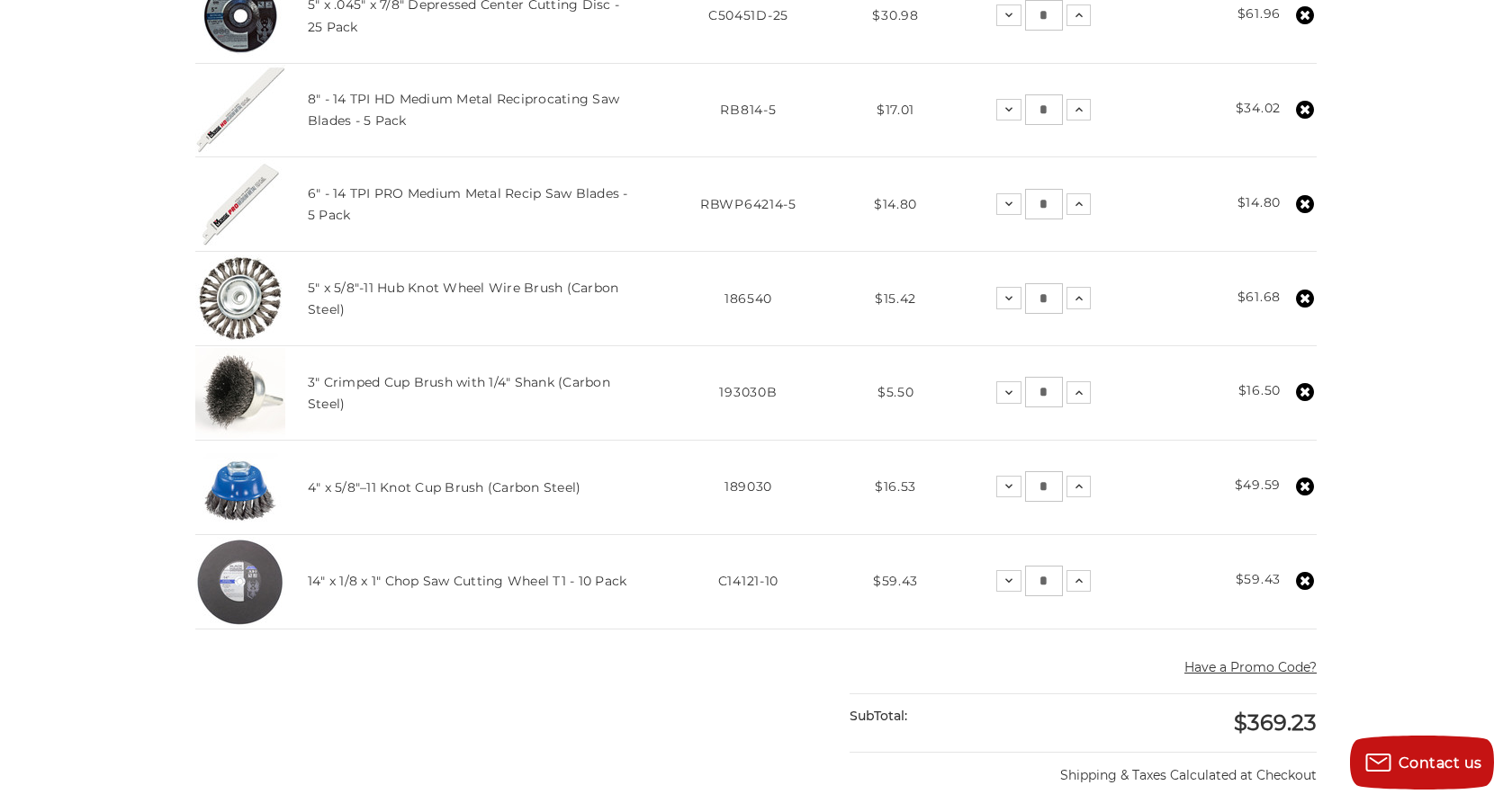
scroll to position [651, 0]
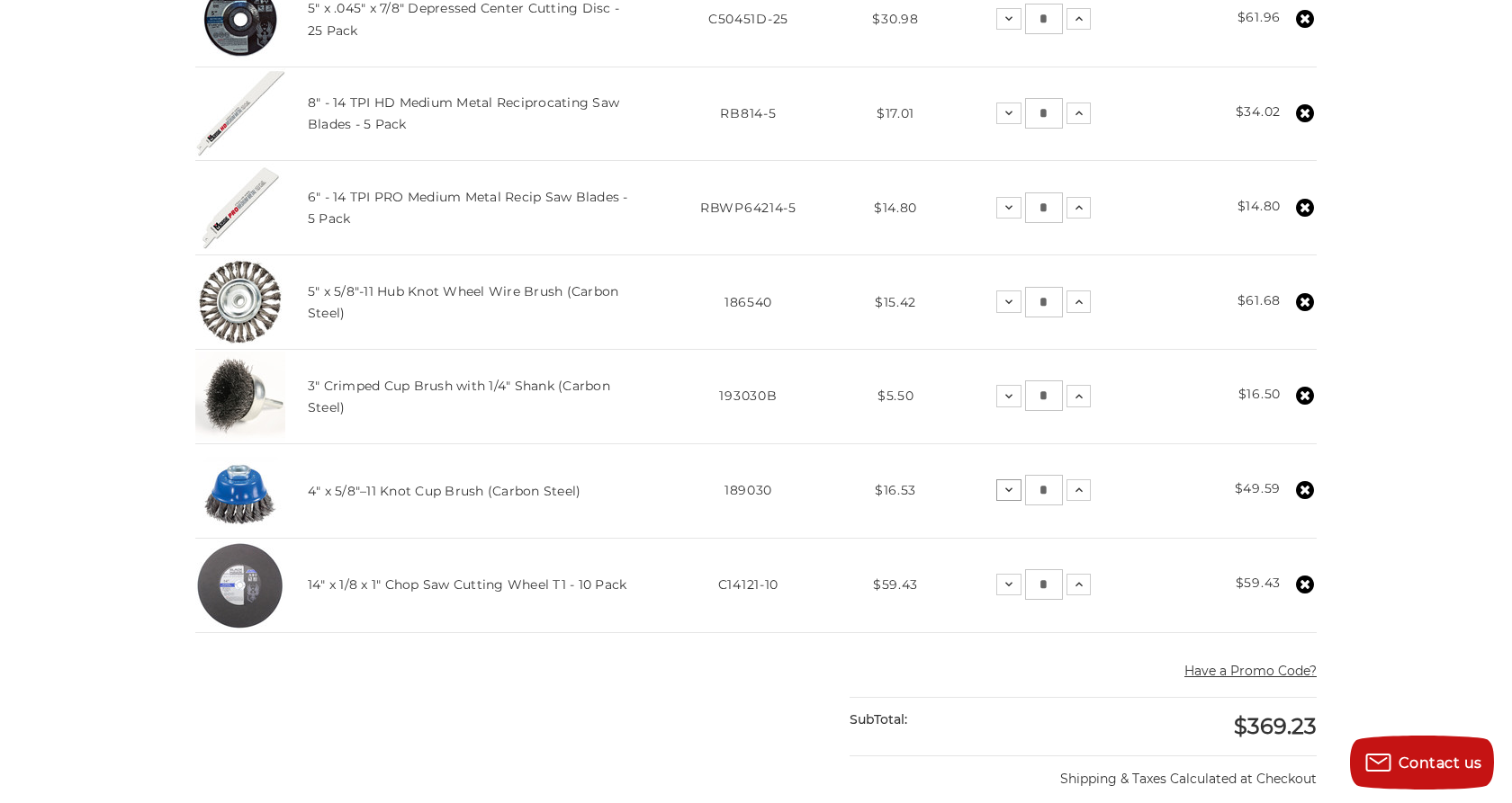
click at [1007, 495] on icon at bounding box center [1008, 490] width 15 height 15
click at [1007, 495] on icon at bounding box center [1009, 490] width 15 height 15
click at [1002, 402] on icon at bounding box center [1009, 397] width 15 height 15
click at [1311, 396] on use at bounding box center [1305, 396] width 18 height 18
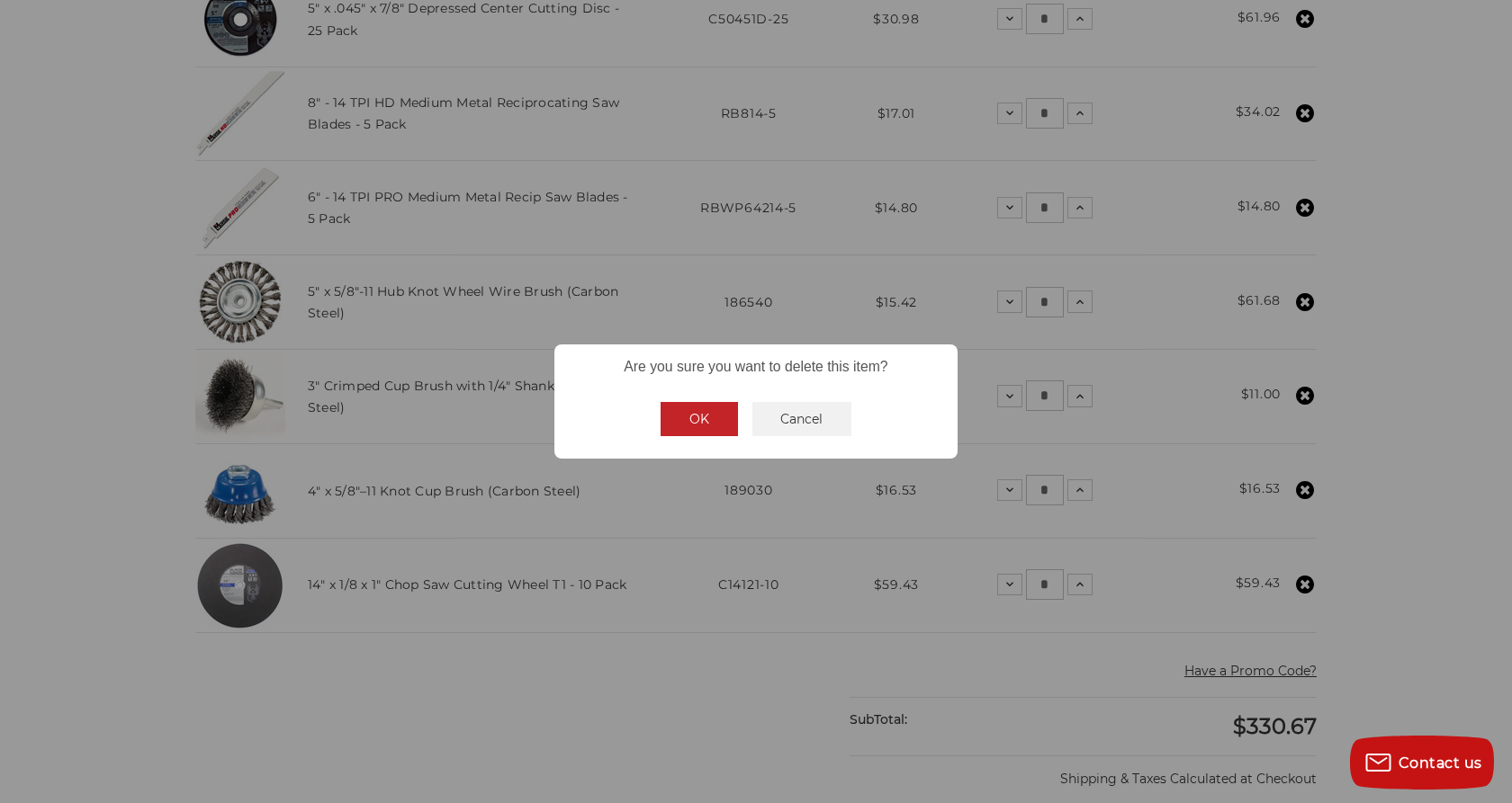
click at [689, 423] on button "OK" at bounding box center [699, 419] width 78 height 34
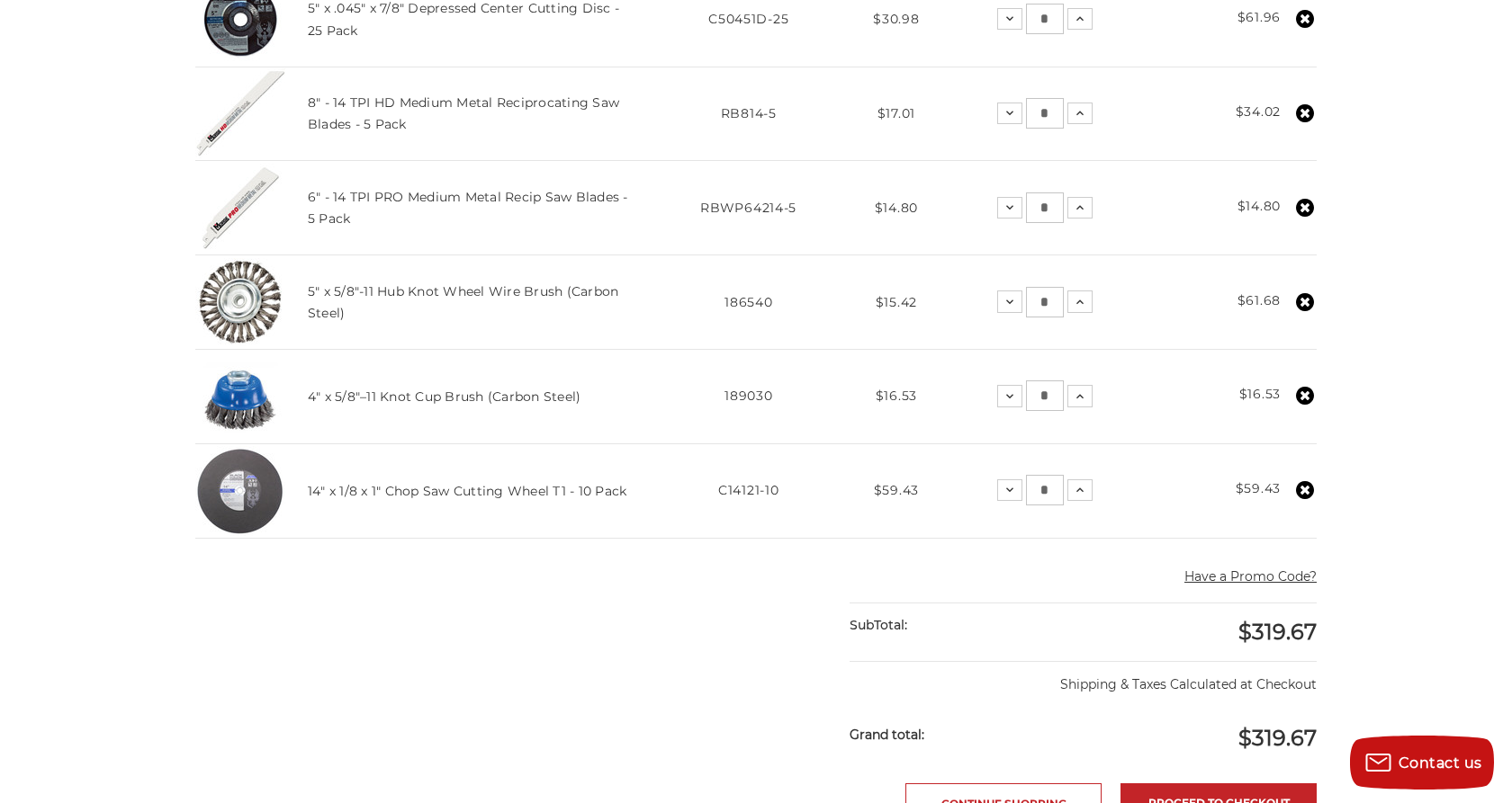
click at [1303, 297] on icon at bounding box center [1305, 302] width 18 height 18
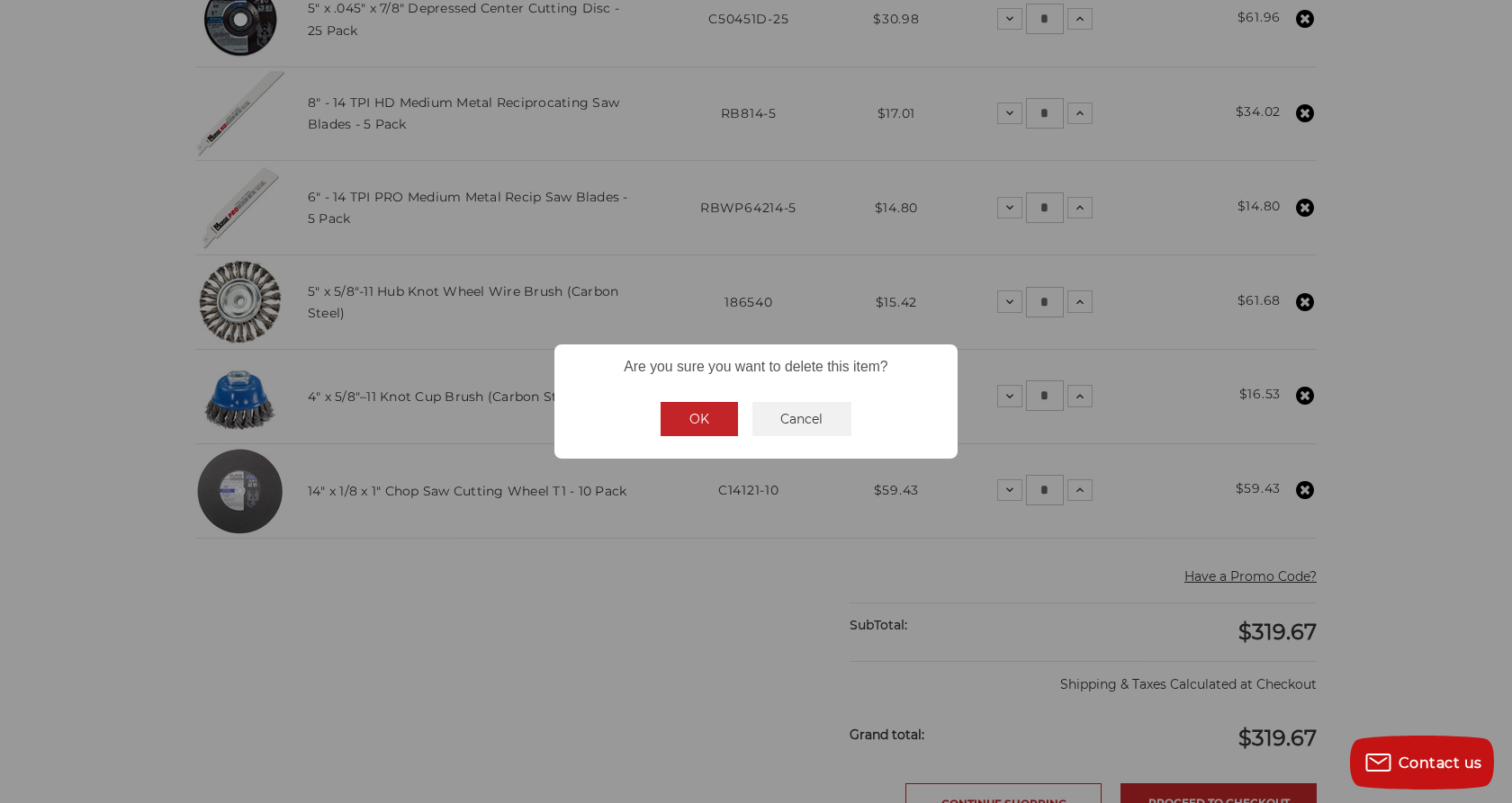
click at [701, 425] on button "OK" at bounding box center [699, 419] width 78 height 34
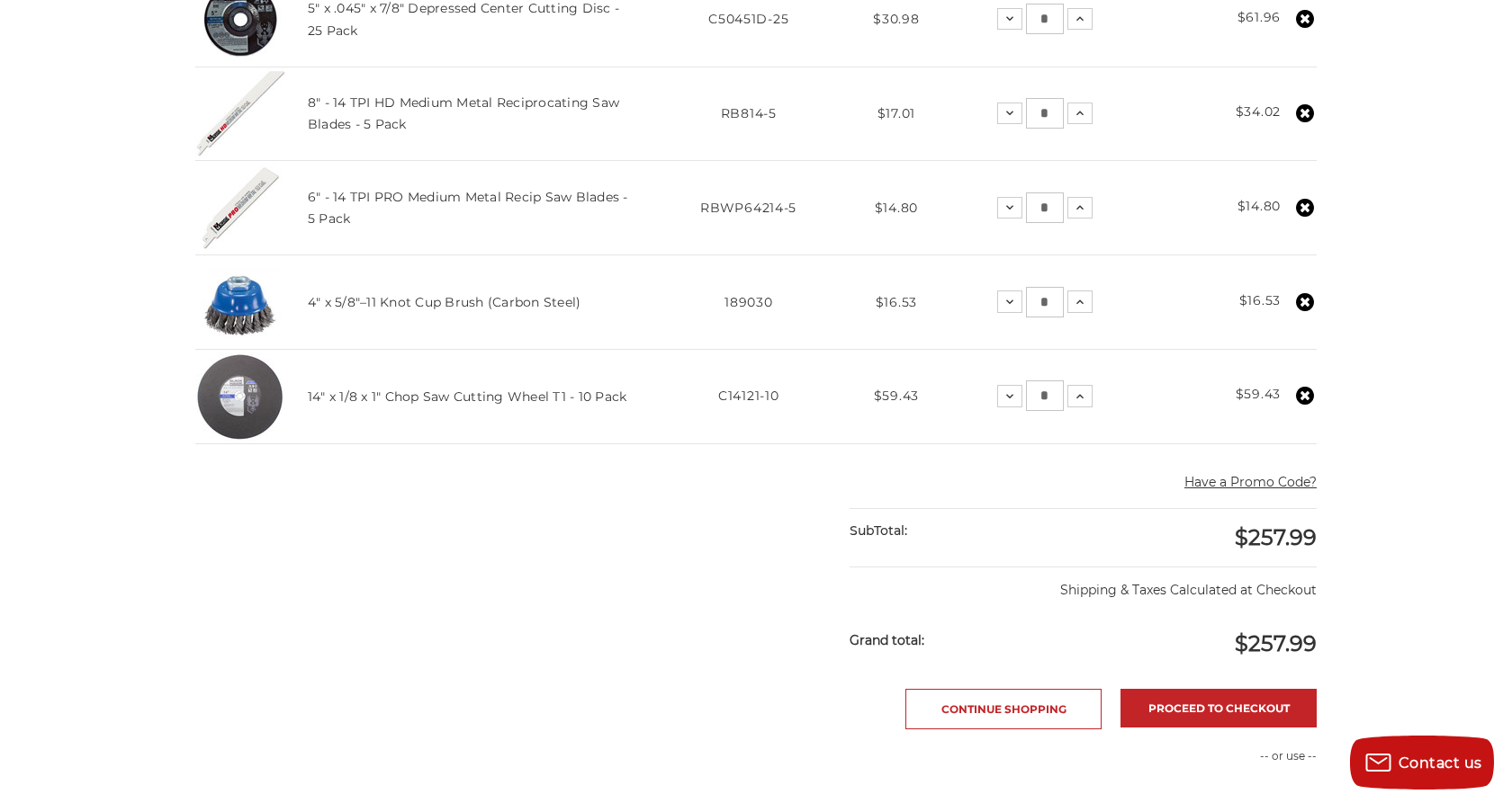
click at [1307, 302] on icon at bounding box center [1305, 302] width 18 height 18
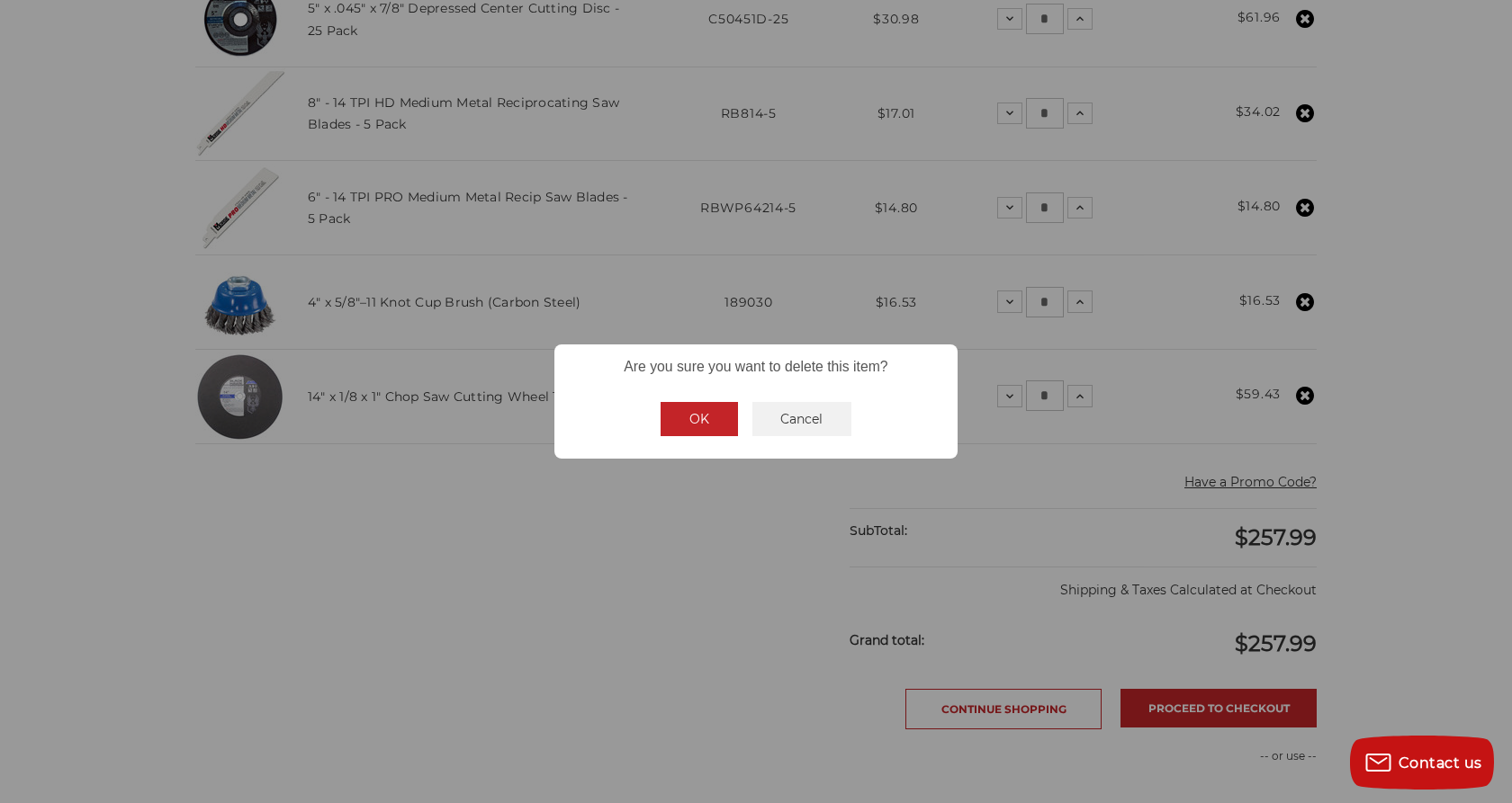
click at [698, 416] on button "OK" at bounding box center [699, 419] width 78 height 34
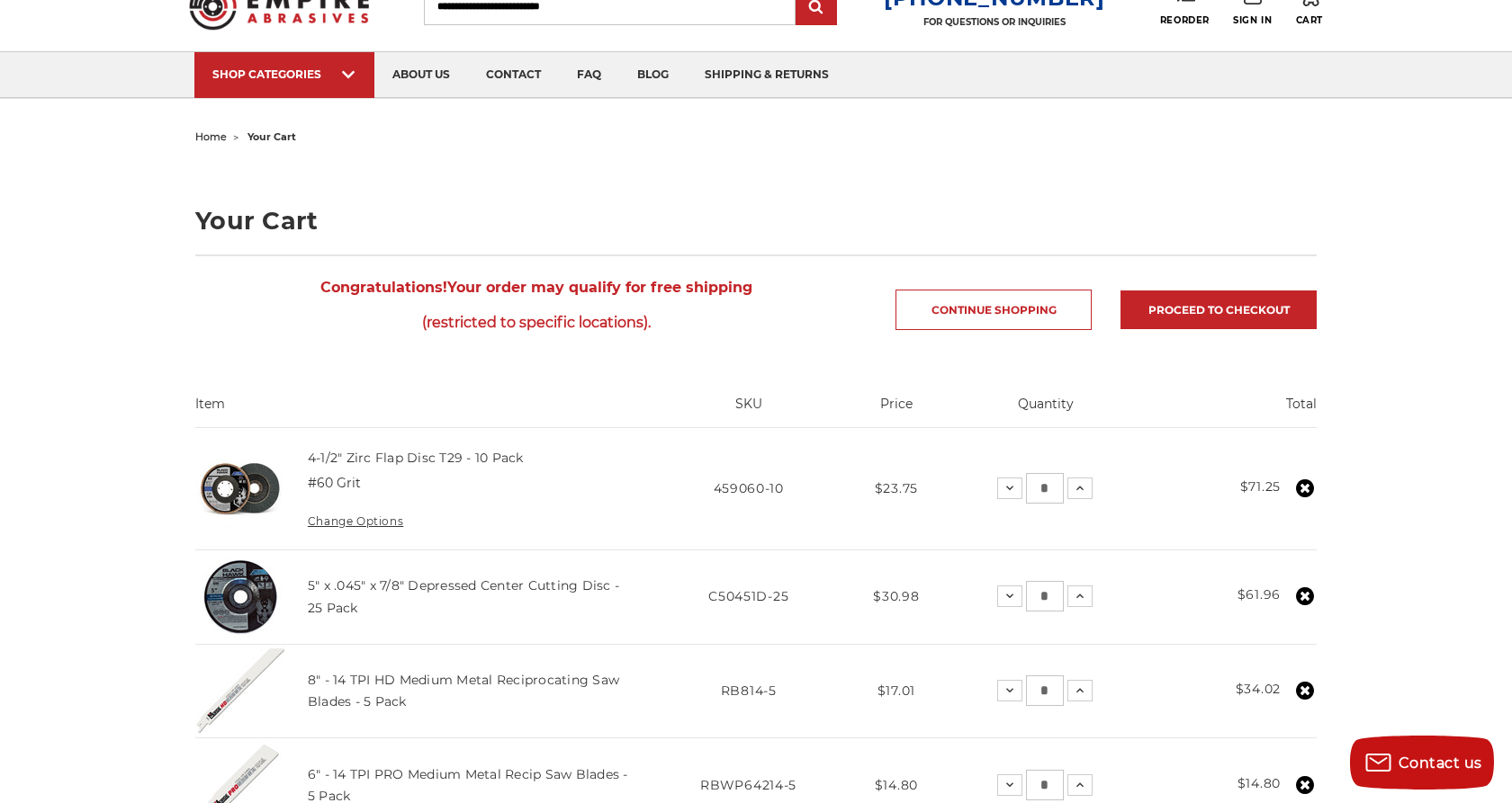
scroll to position [0, 0]
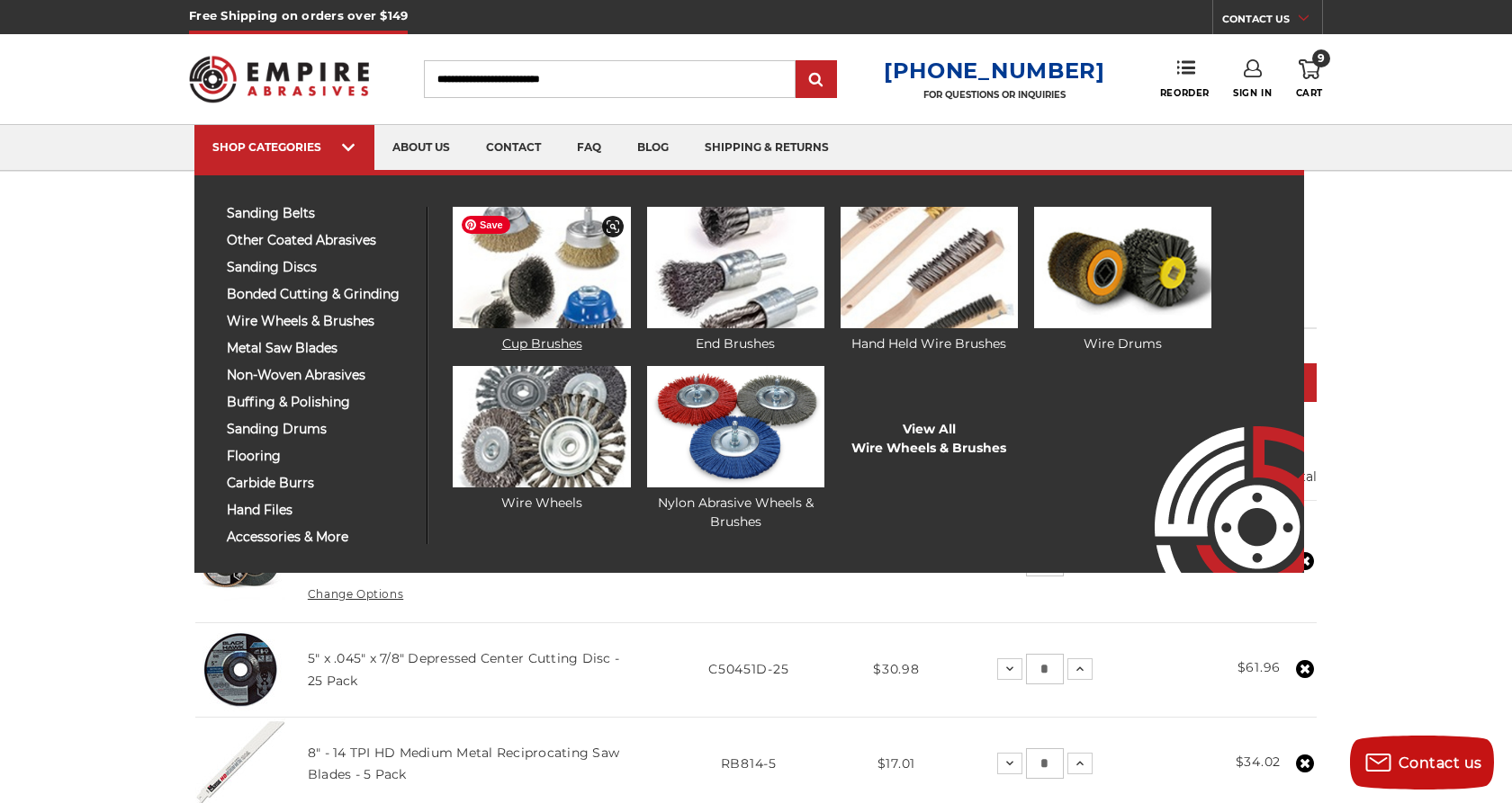
click at [563, 281] on img at bounding box center [541, 268] width 178 height 122
click at [546, 343] on link "Cup Brushes" at bounding box center [541, 280] width 178 height 146
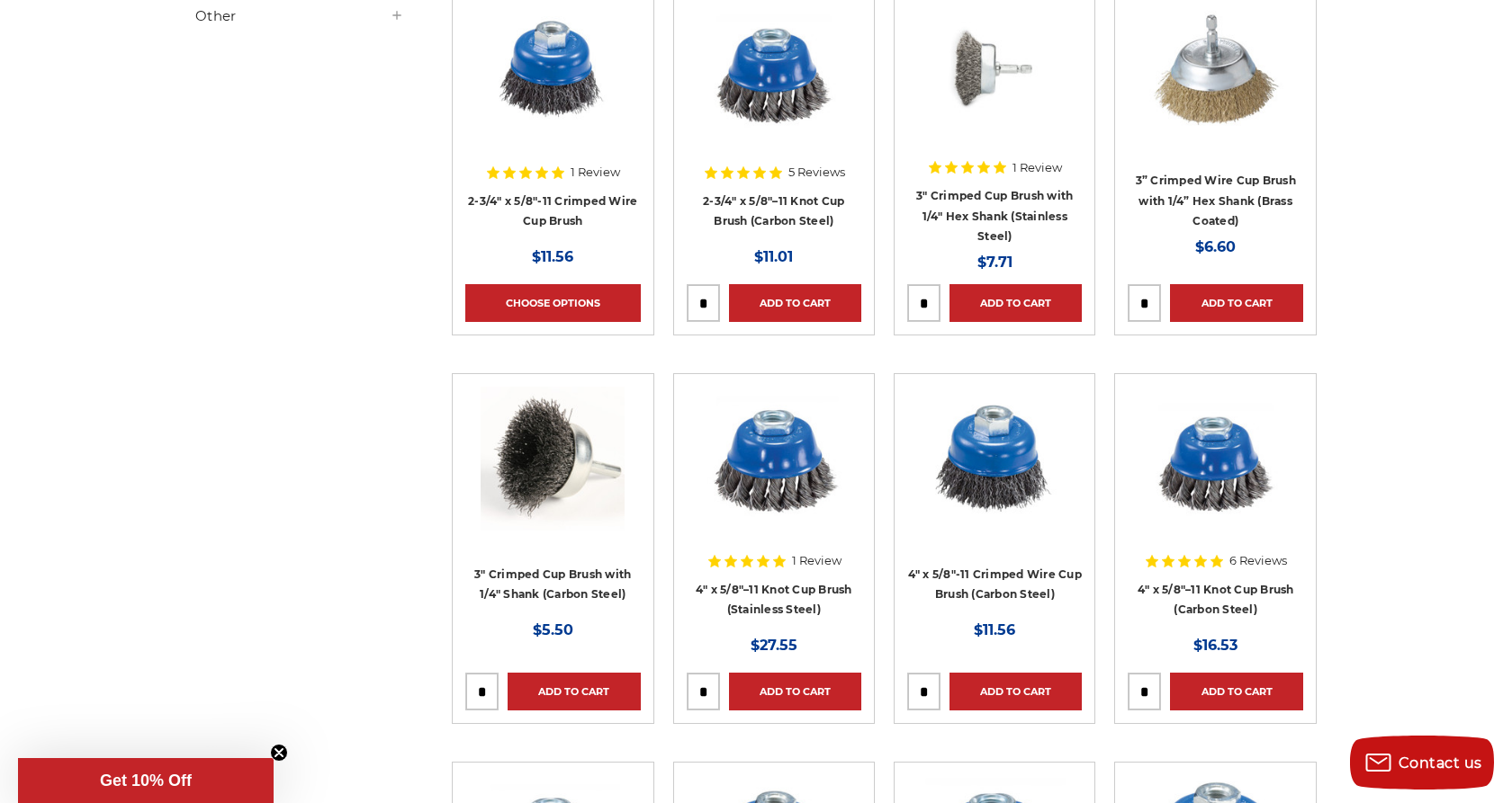
scroll to position [826, 0]
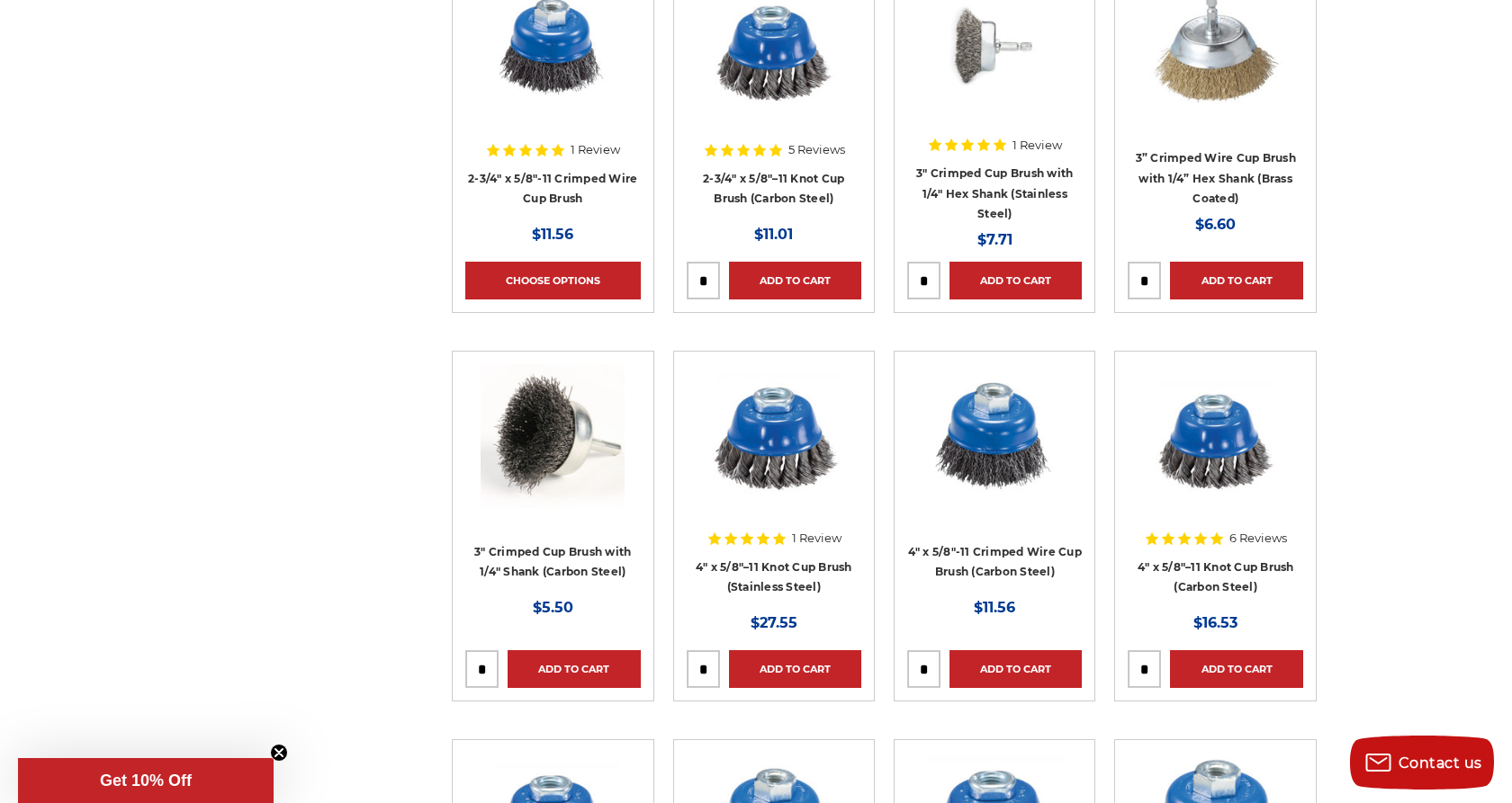
click at [706, 671] on input "tel" at bounding box center [703, 669] width 31 height 36
type input "*"
click at [764, 673] on link "Add to Cart" at bounding box center [794, 669] width 133 height 37
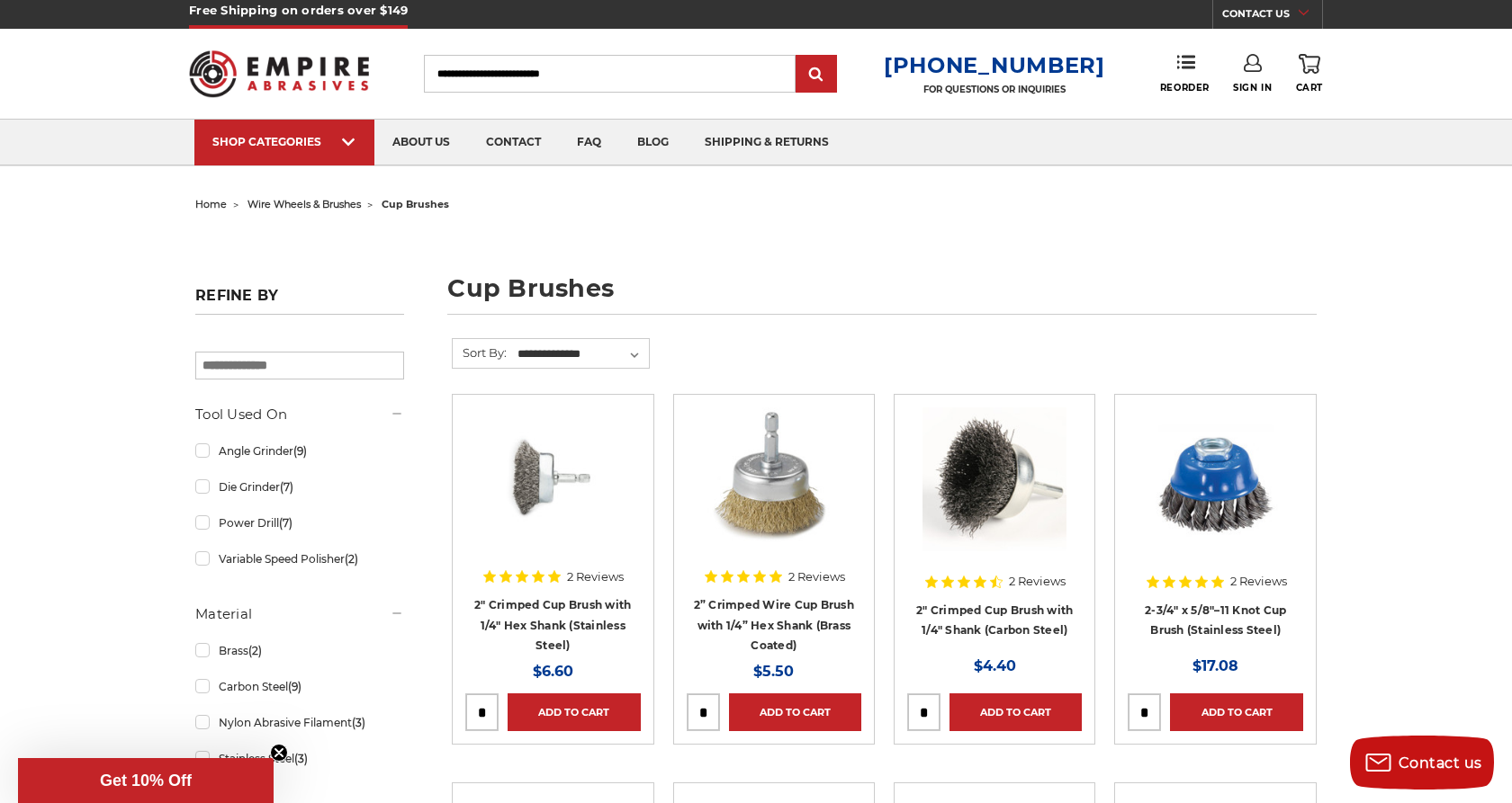
scroll to position [0, 0]
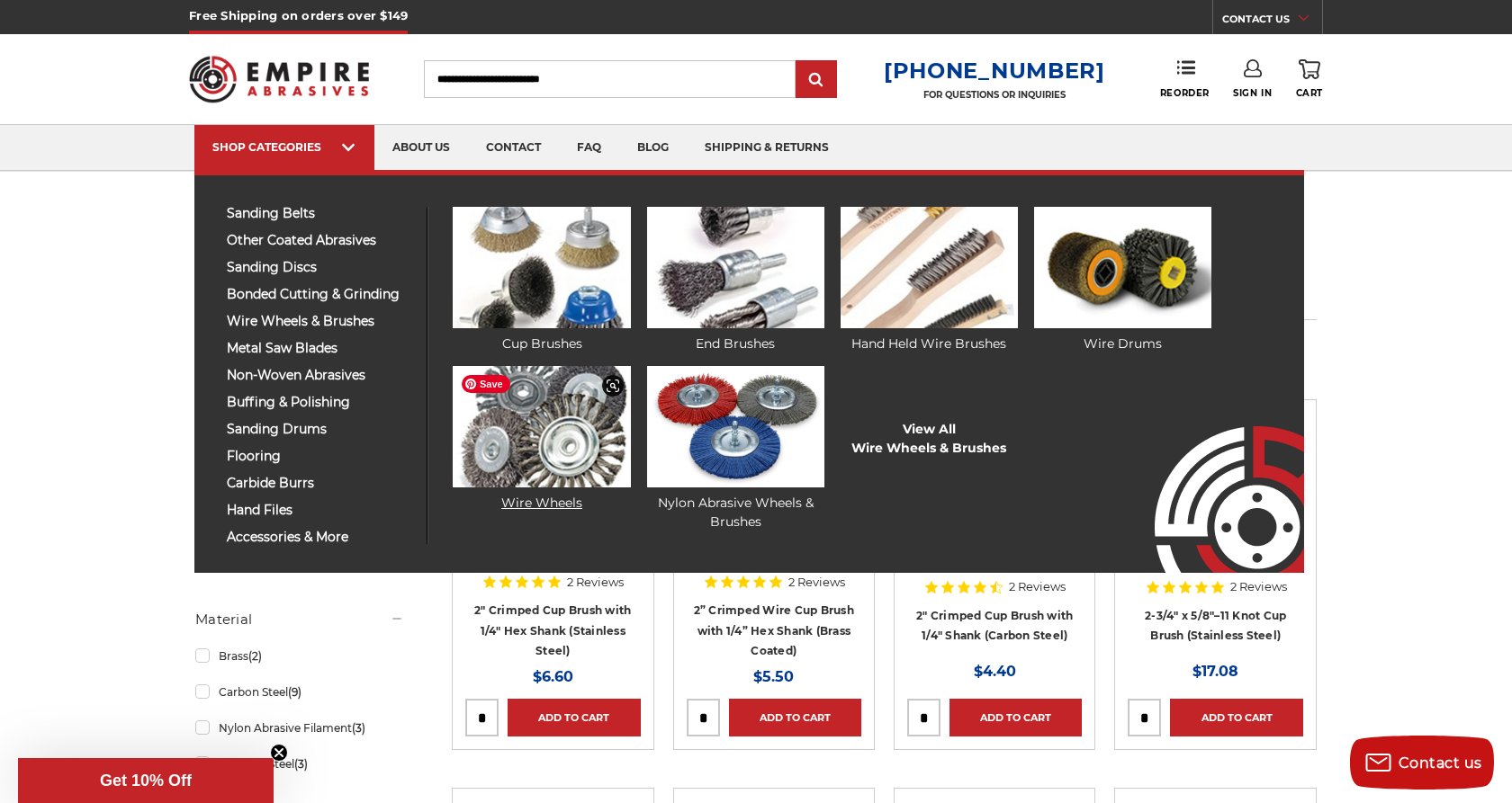
click at [536, 412] on img at bounding box center [541, 427] width 178 height 122
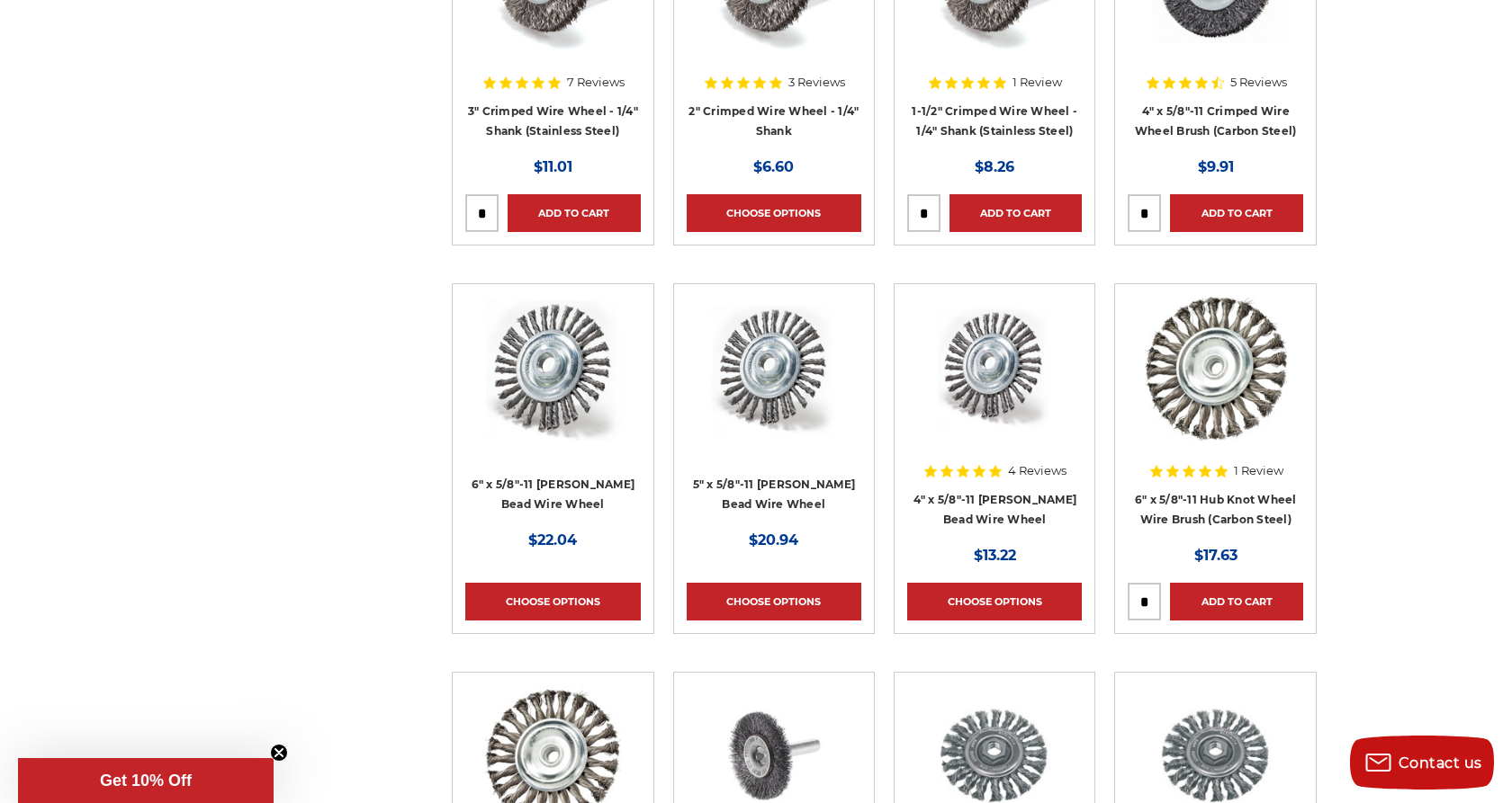
scroll to position [896, 0]
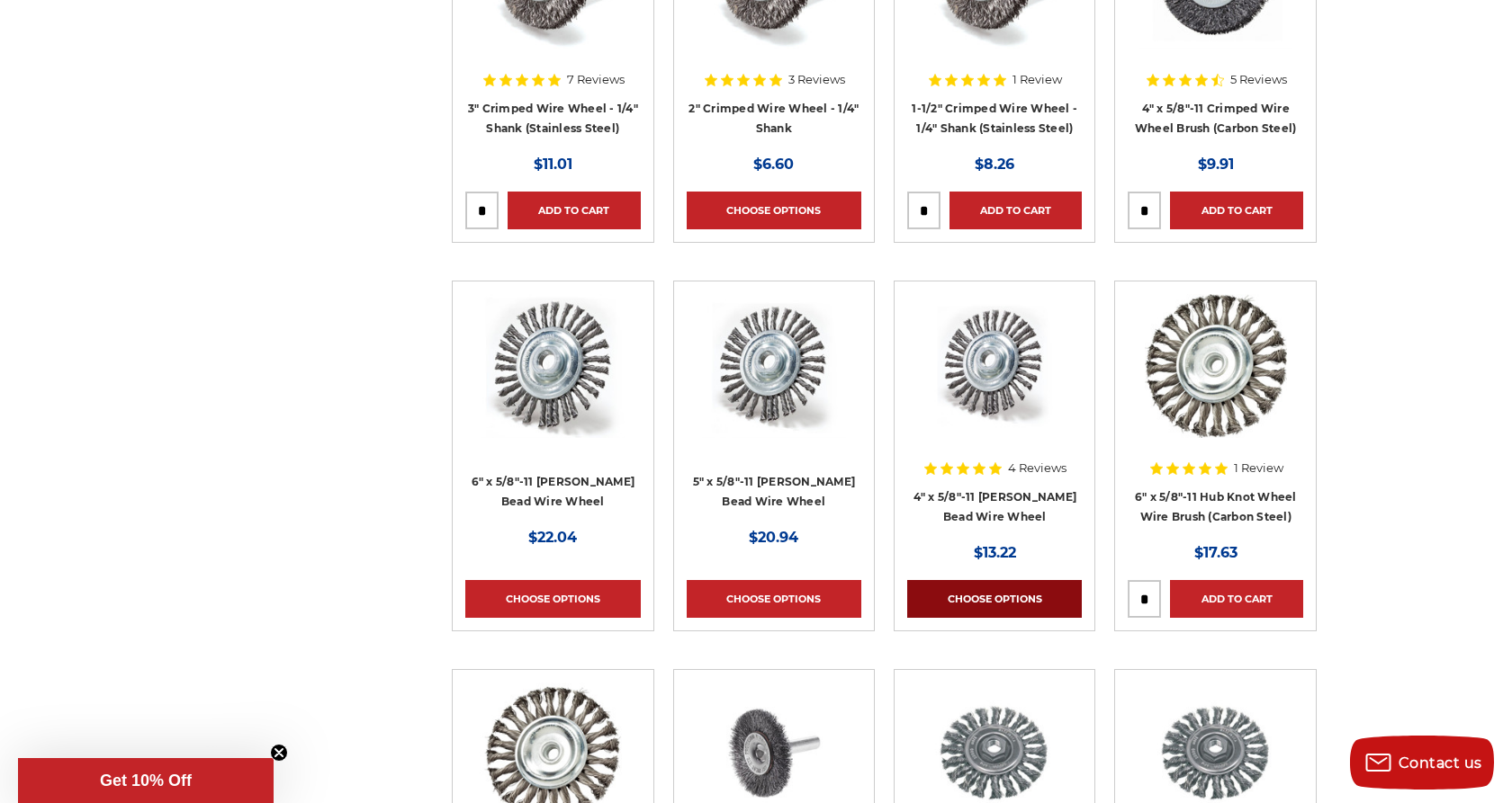
click at [966, 601] on link "Choose Options" at bounding box center [995, 599] width 175 height 37
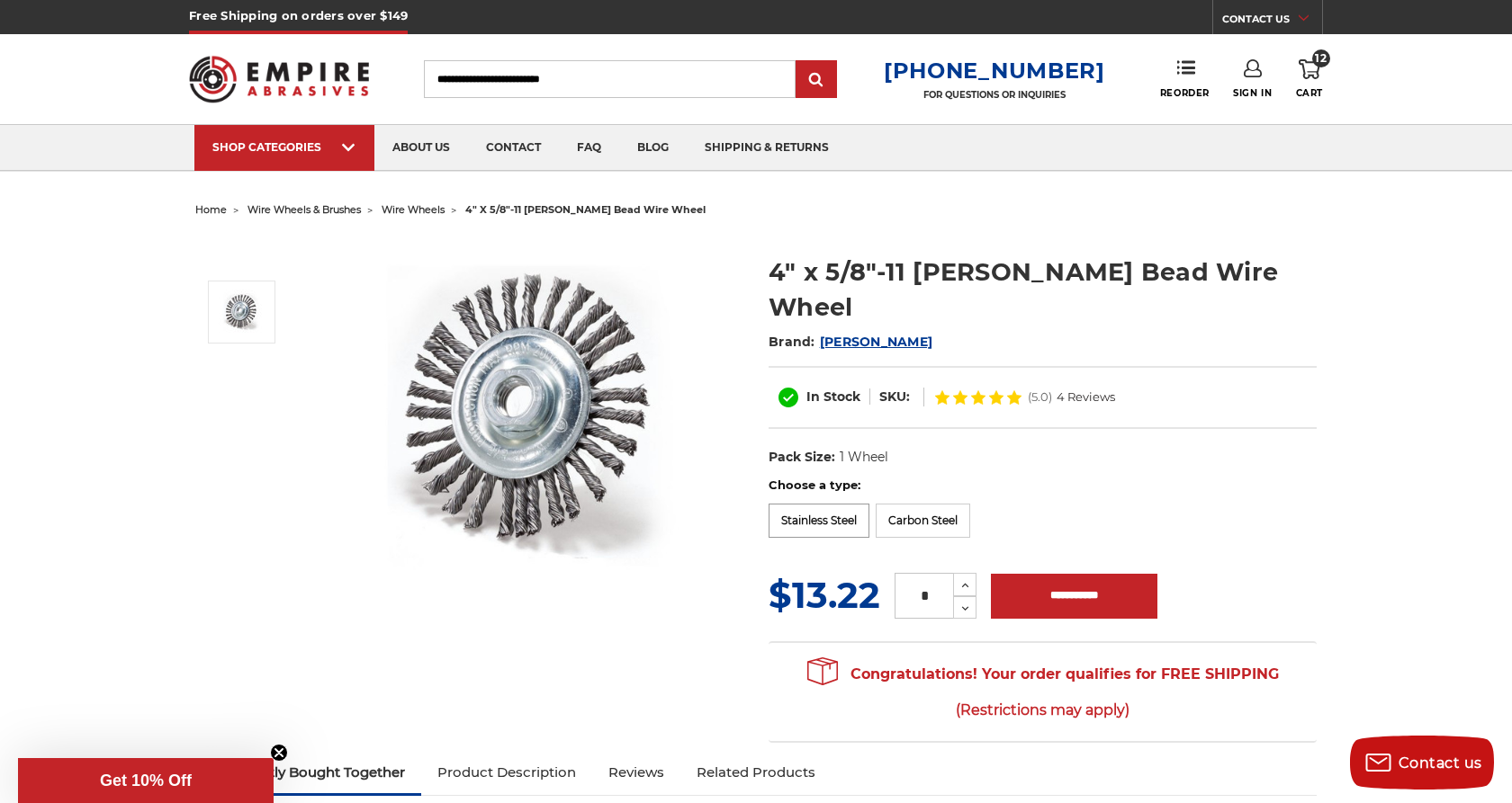
click at [842, 504] on label "Stainless Steel" at bounding box center [819, 520] width 101 height 34
click at [977, 577] on icon at bounding box center [974, 585] width 14 height 16
type input "*"
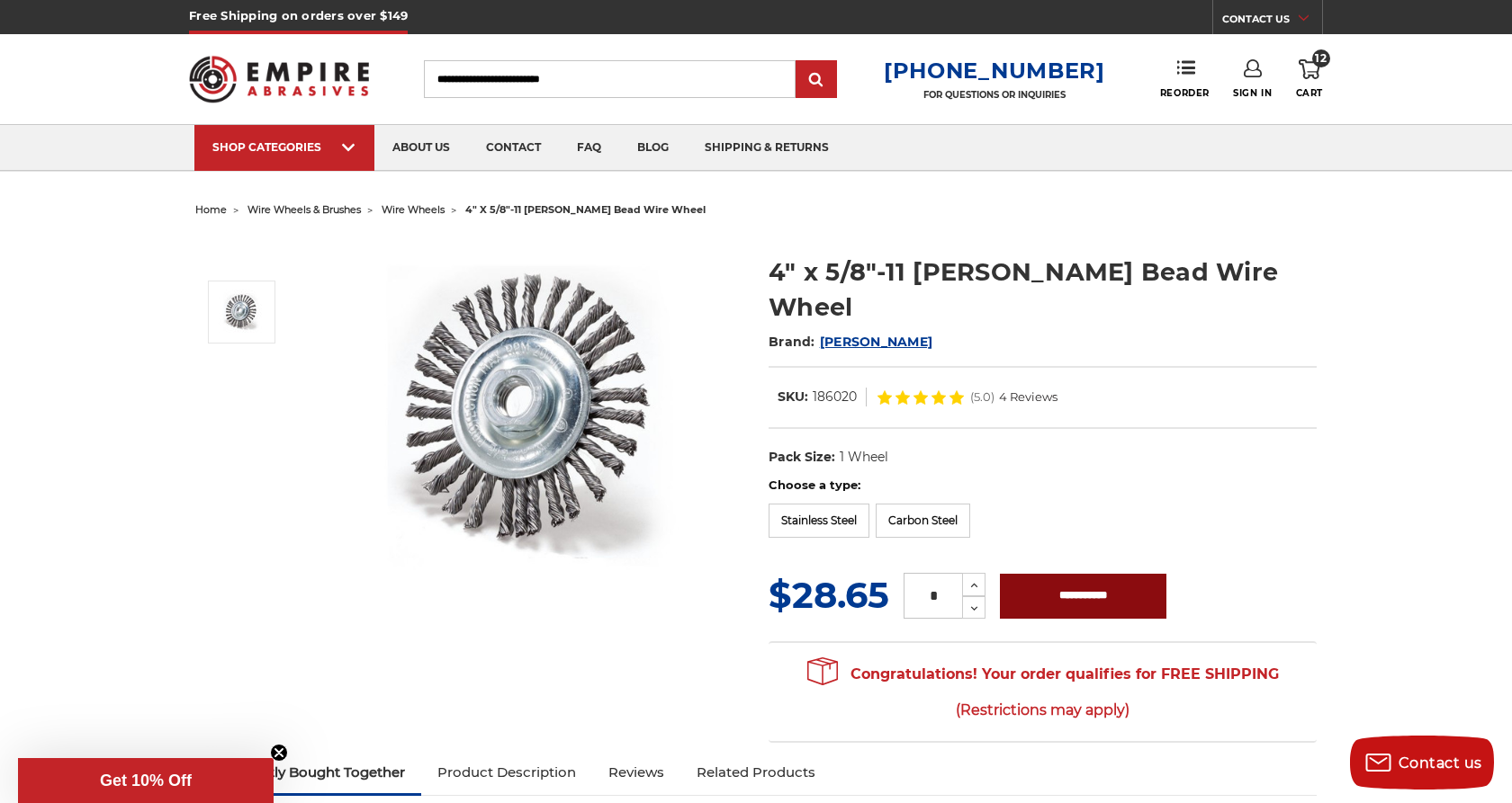
click at [1049, 574] on input "**********" at bounding box center [1083, 597] width 167 height 45
type input "**********"
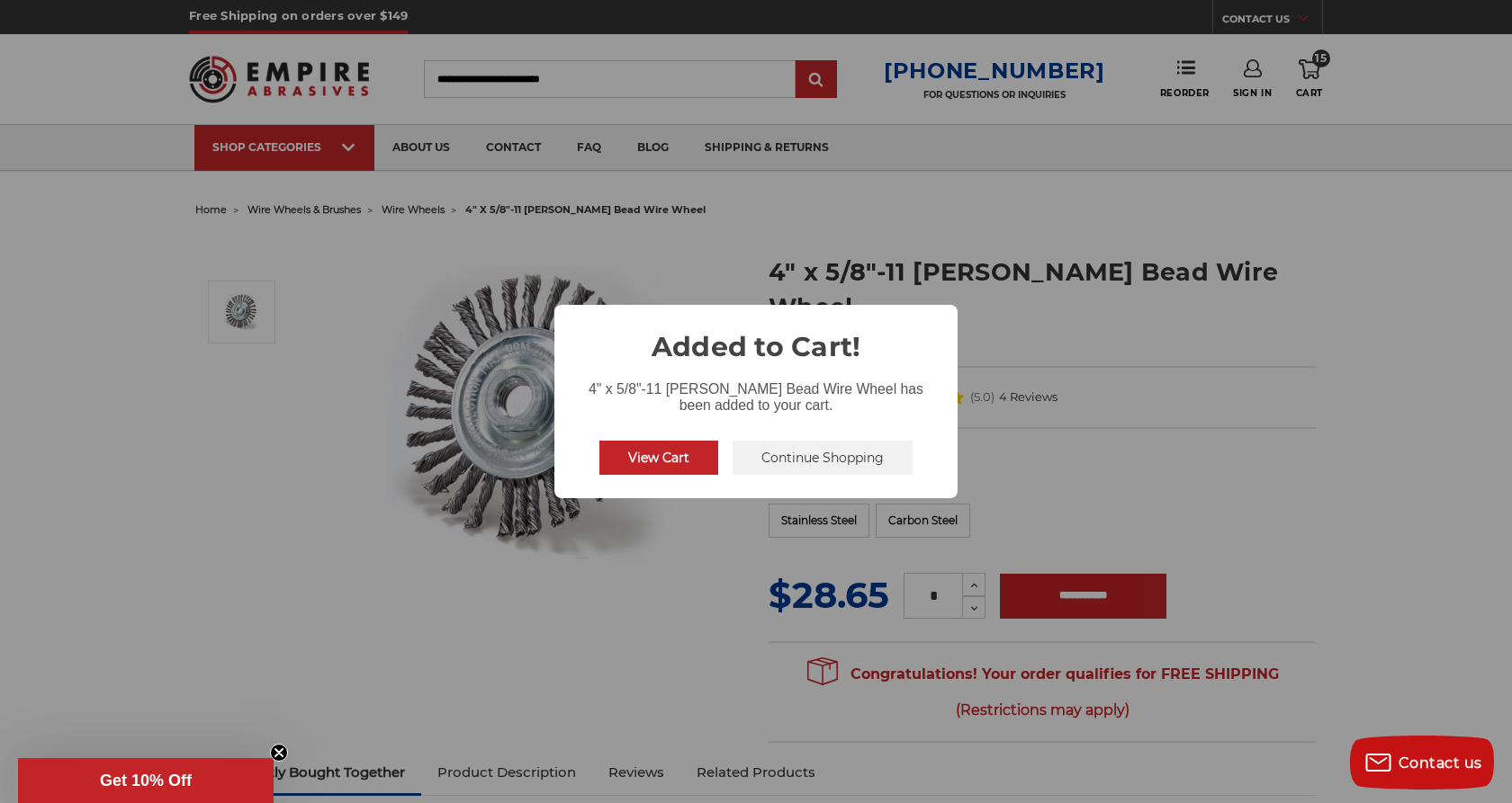
click at [818, 449] on button "Continue Shopping" at bounding box center [822, 457] width 180 height 34
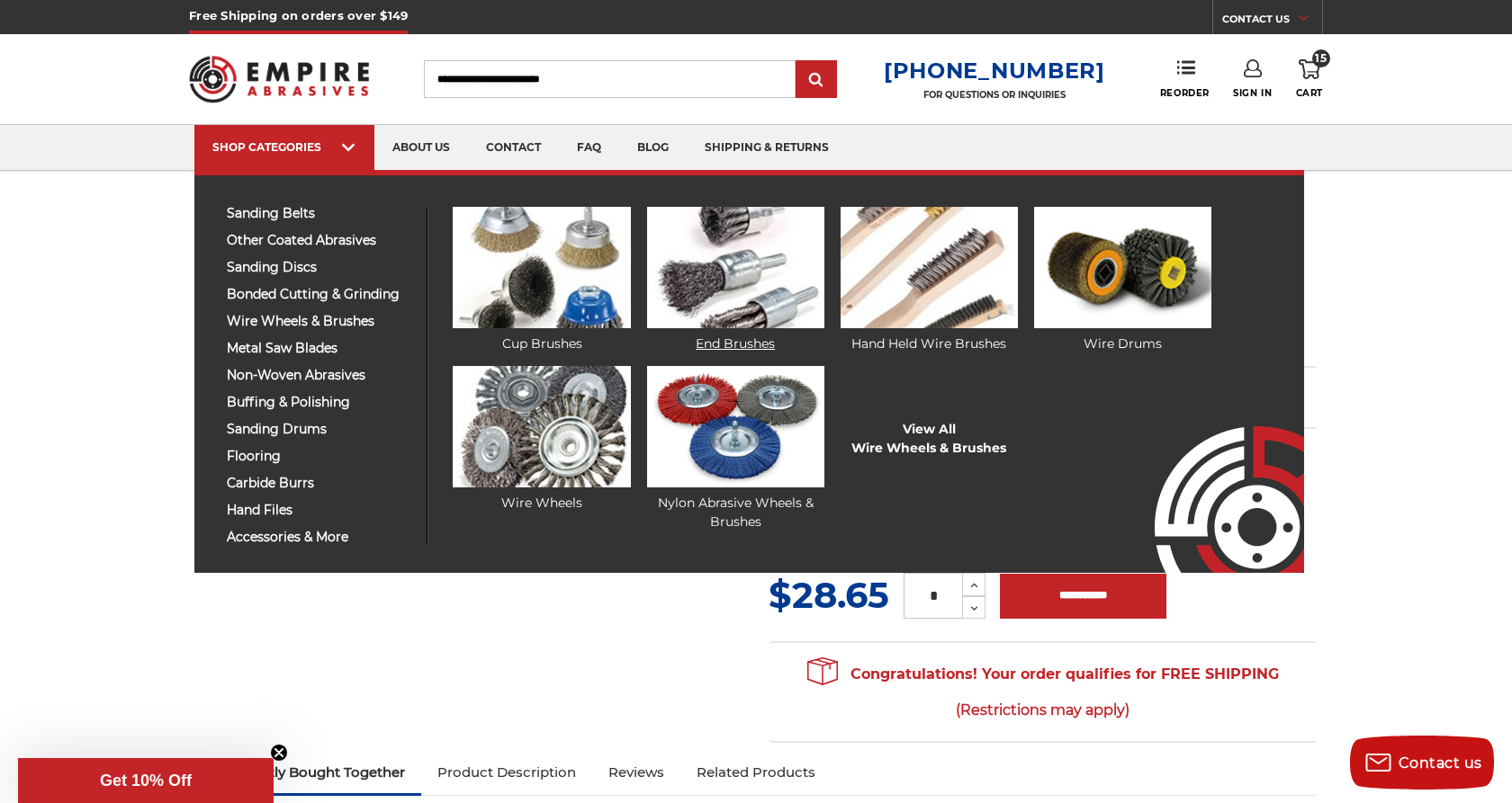
click at [741, 342] on link "End Brushes" at bounding box center [735, 280] width 178 height 146
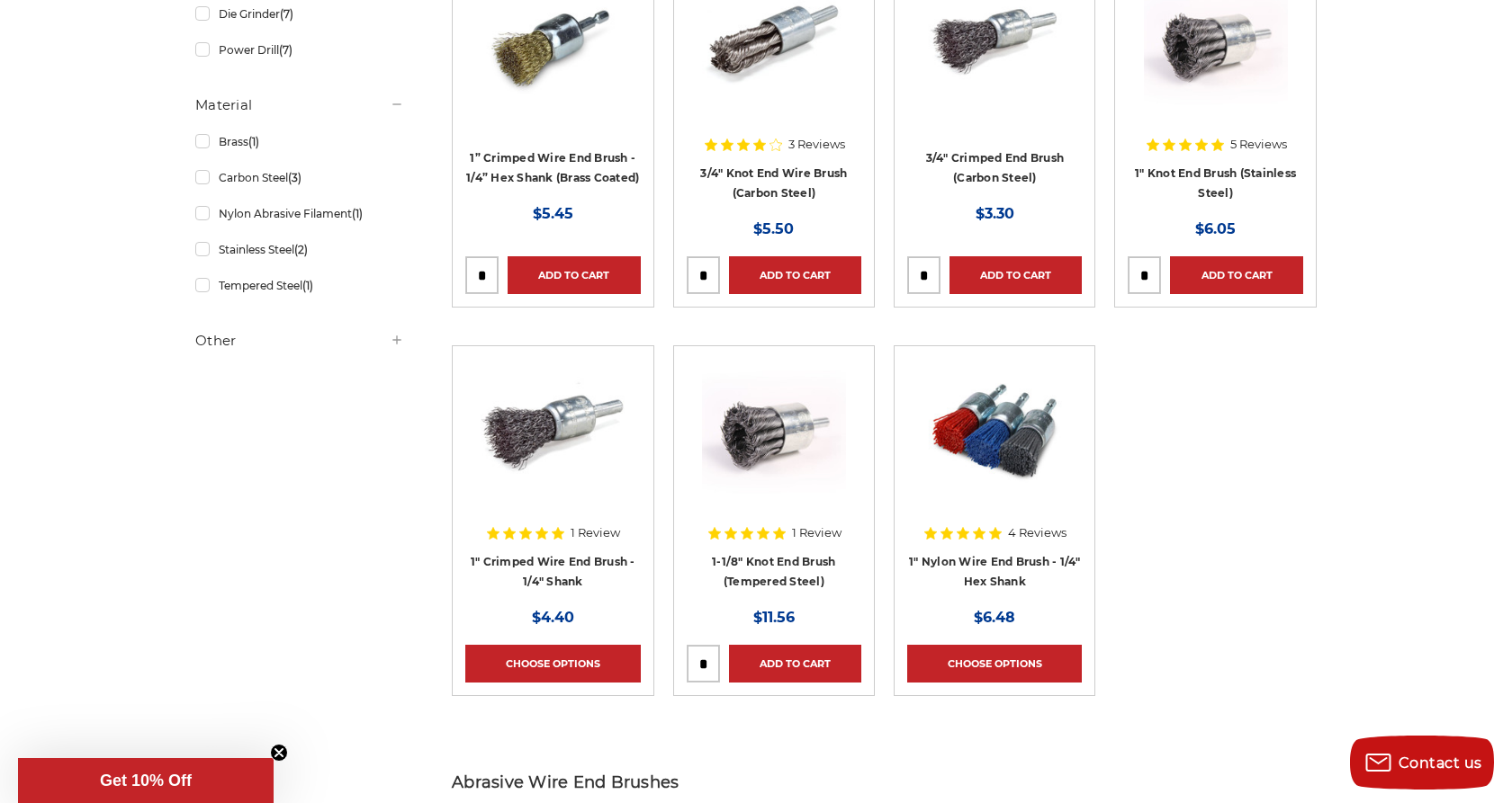
scroll to position [452, 0]
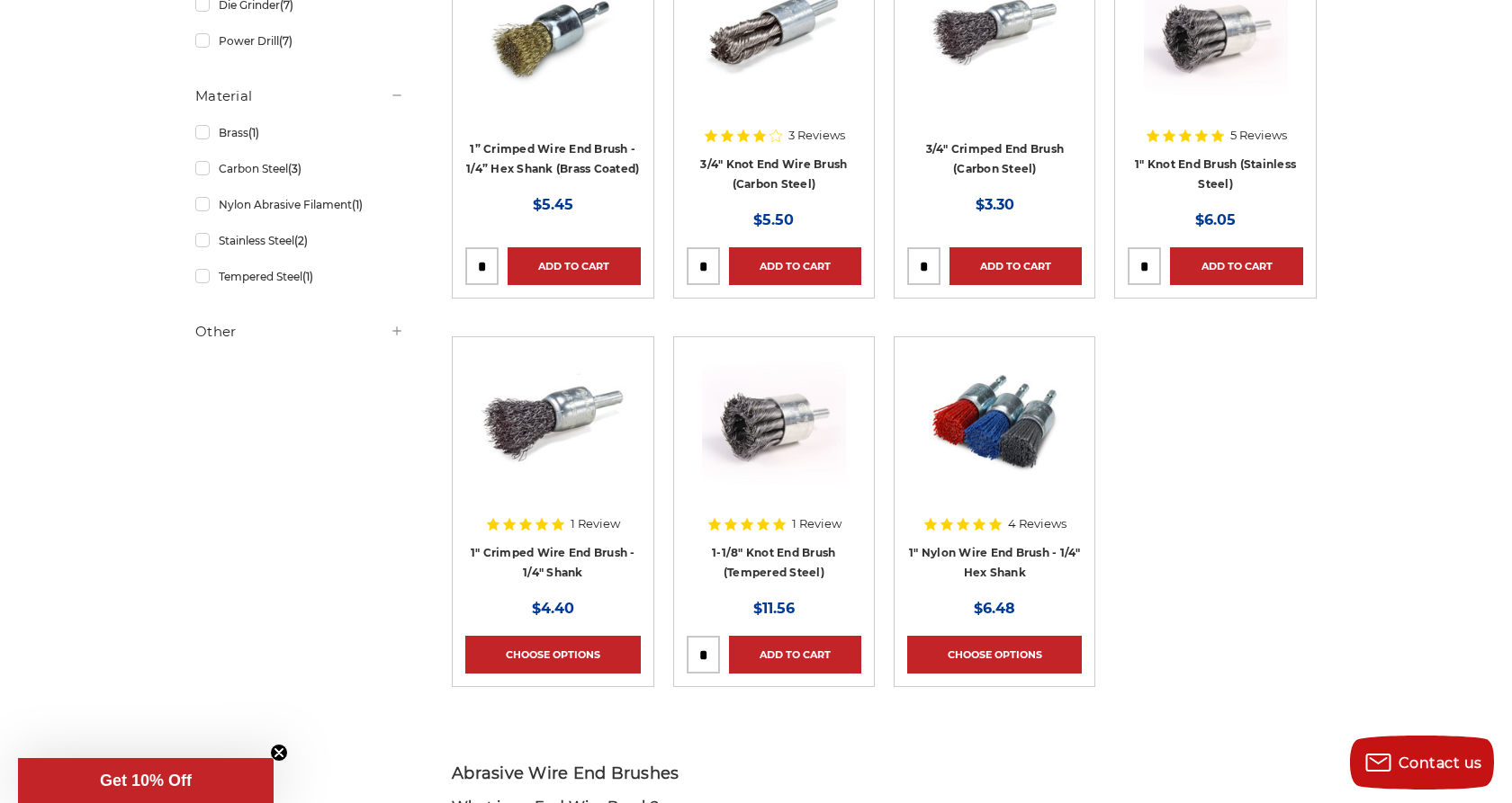
click at [1152, 259] on input "tel" at bounding box center [1144, 266] width 31 height 36
type input "*"
click at [1207, 259] on link "Add to Cart" at bounding box center [1235, 266] width 133 height 37
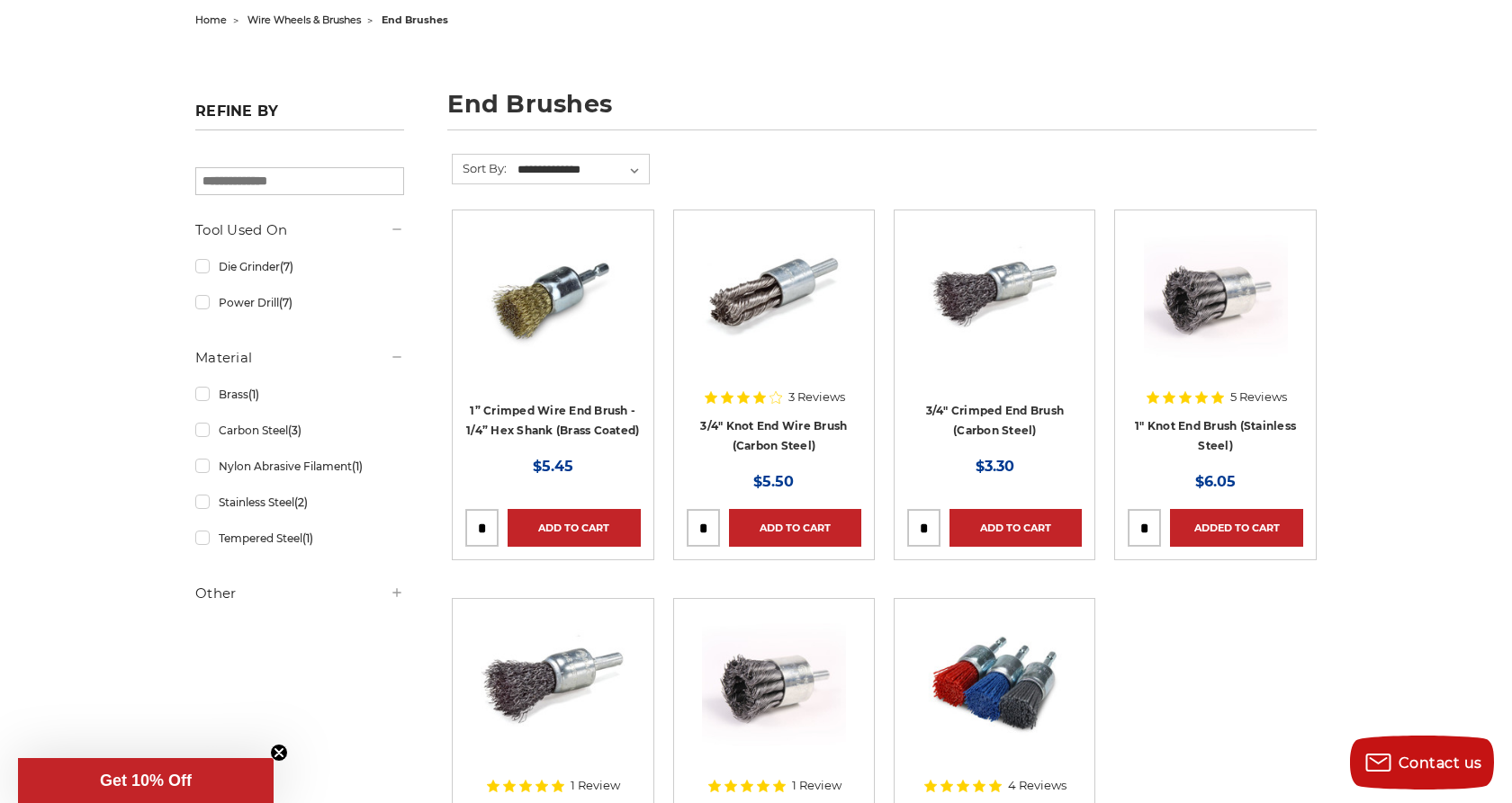
scroll to position [0, 0]
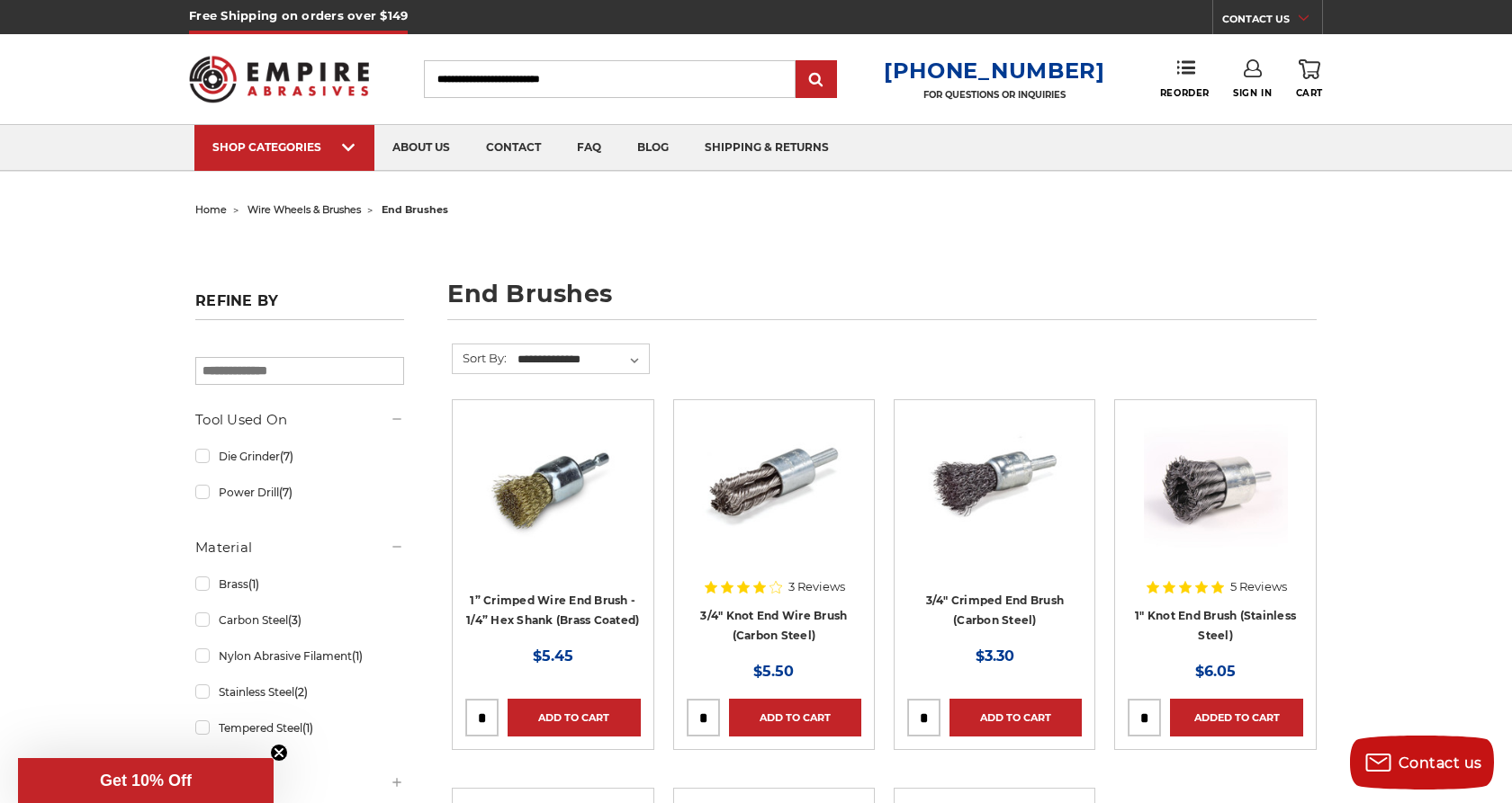
click at [1308, 69] on icon at bounding box center [1309, 69] width 22 height 20
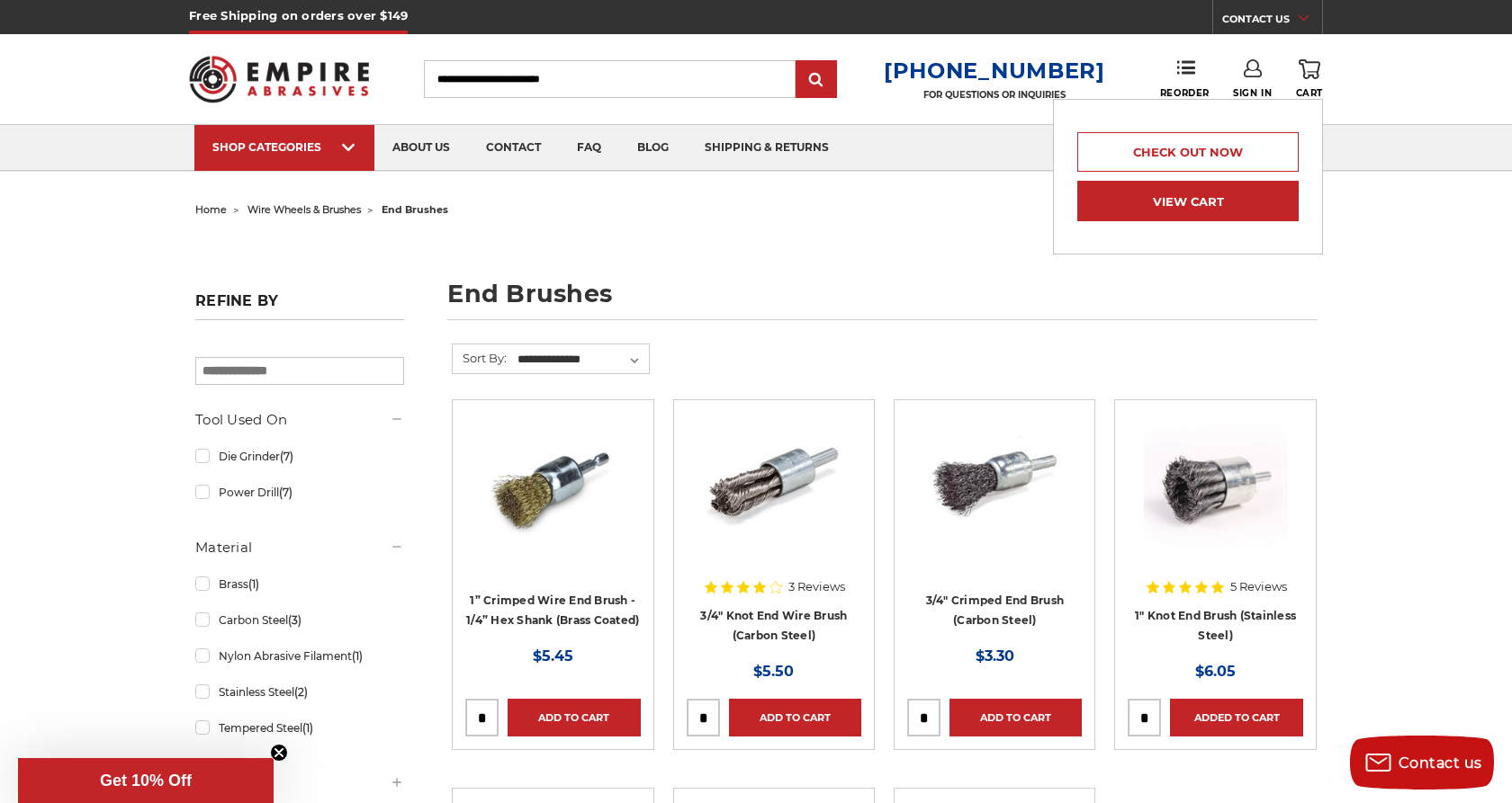
click at [1194, 209] on link "View Cart" at bounding box center [1187, 200] width 221 height 40
